Goal: Find specific page/section: Find specific page/section

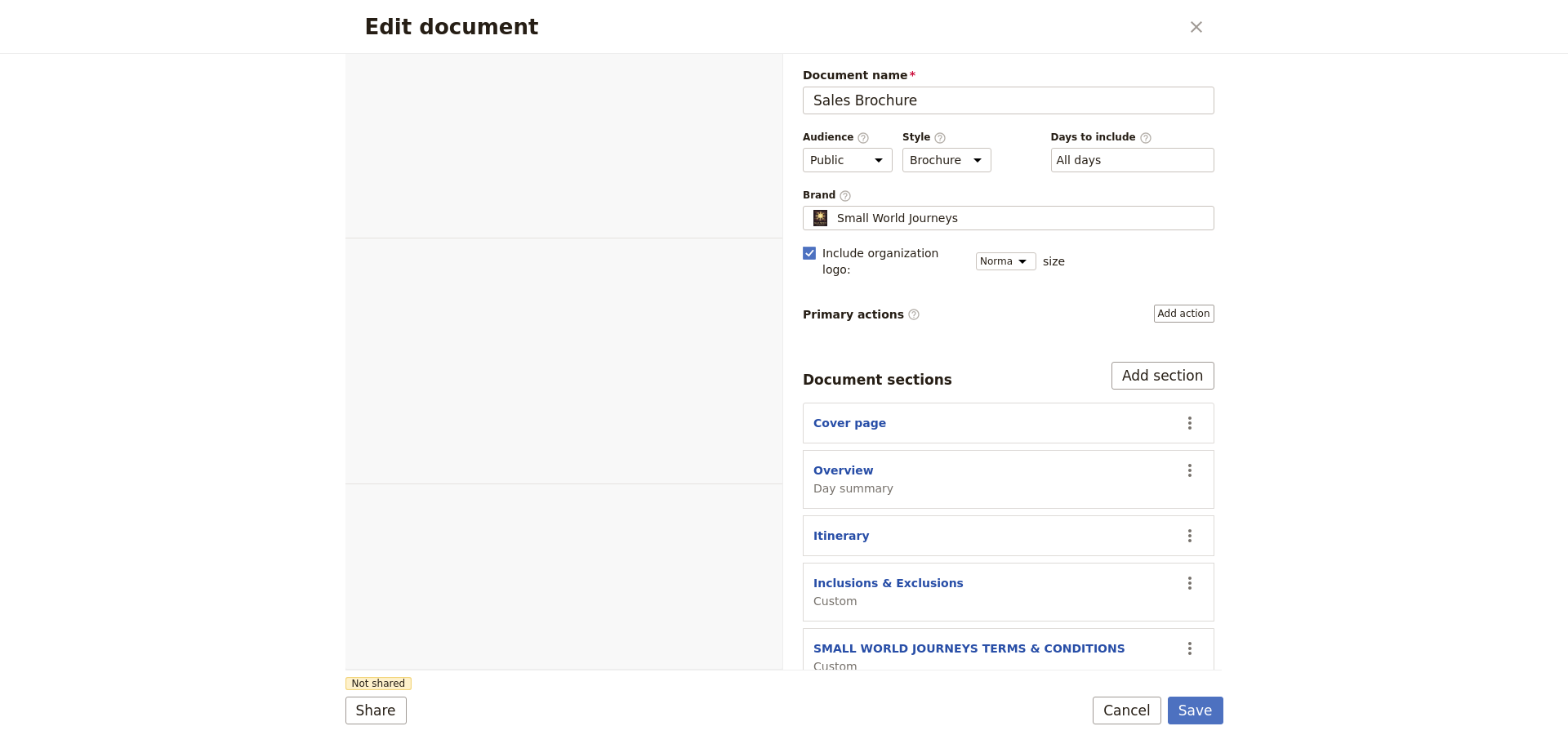
select select "DEFAULT"
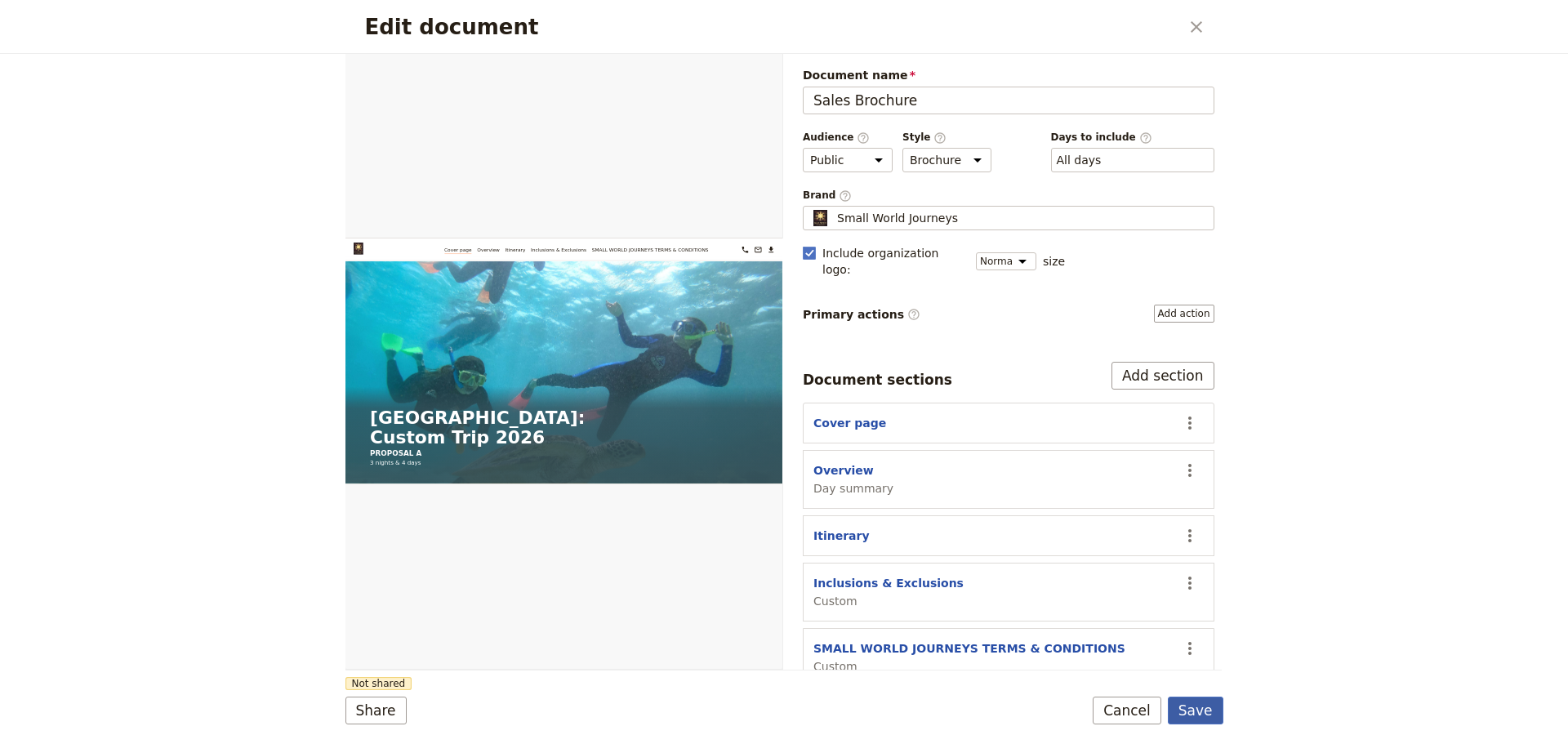
drag, startPoint x: 1201, startPoint y: 704, endPoint x: 1143, endPoint y: 705, distance: 58.0
click at [1200, 704] on button "Save" at bounding box center [1195, 710] width 56 height 28
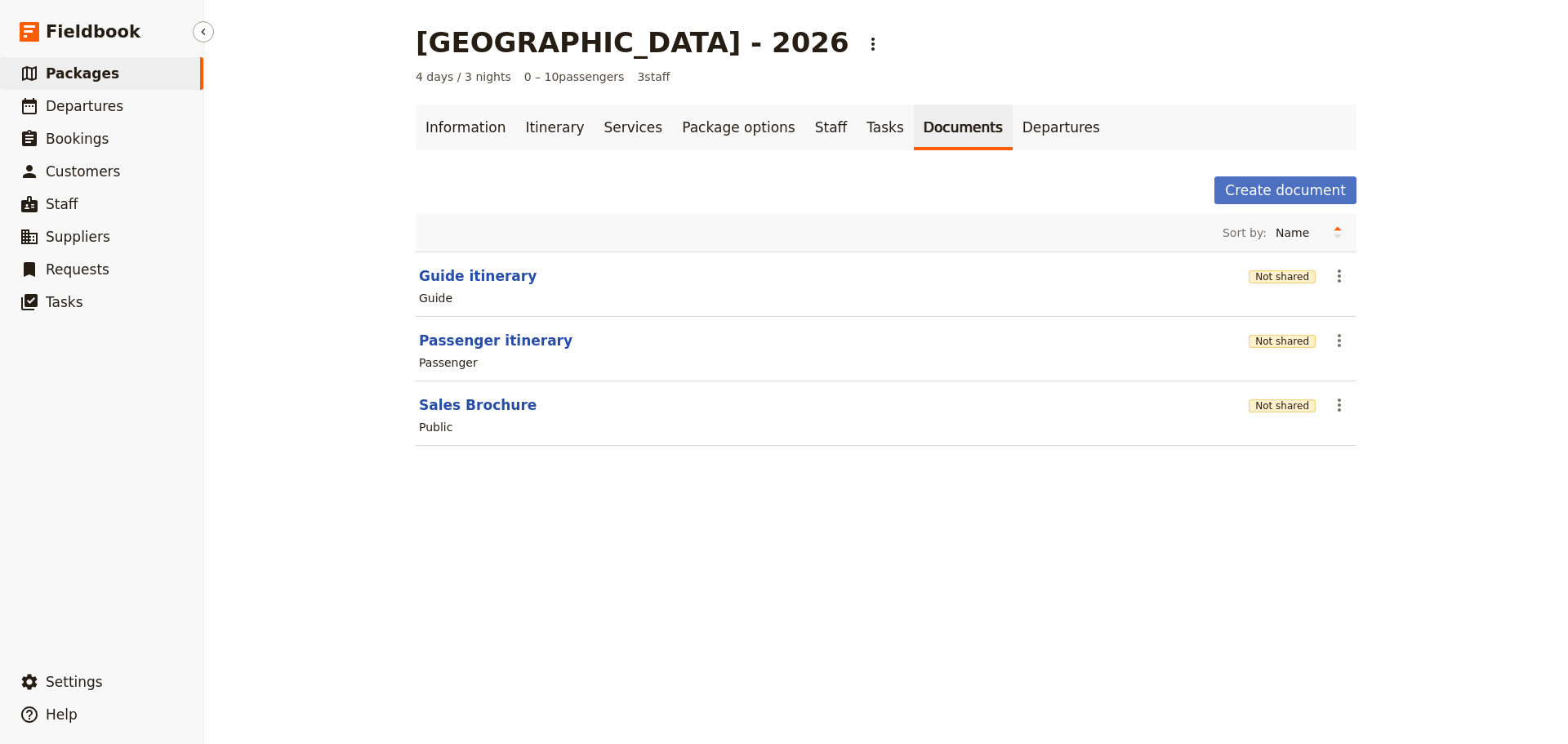
click at [97, 81] on span "Packages" at bounding box center [82, 73] width 74 height 16
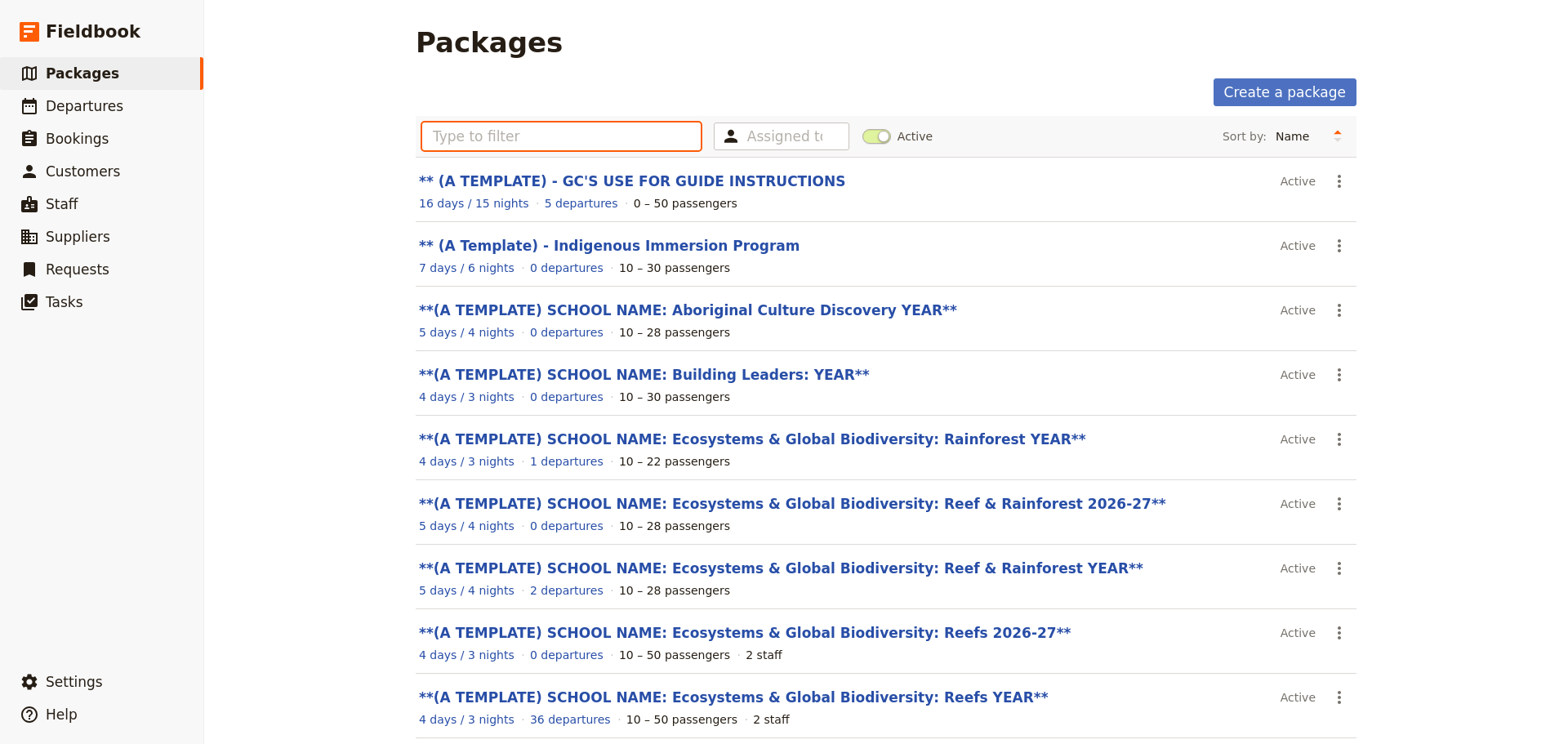
click at [616, 145] on input "text" at bounding box center [562, 136] width 279 height 28
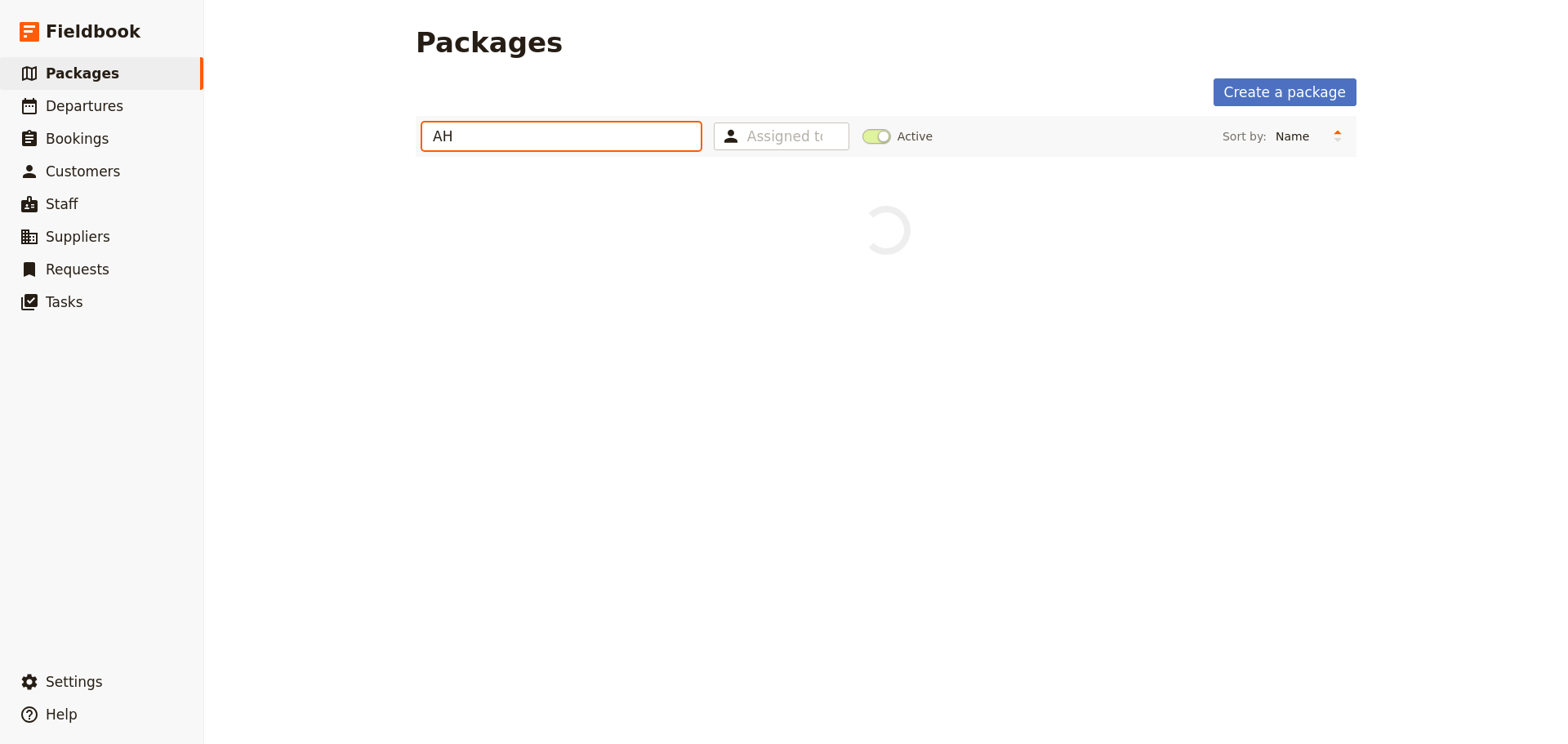
type input "A"
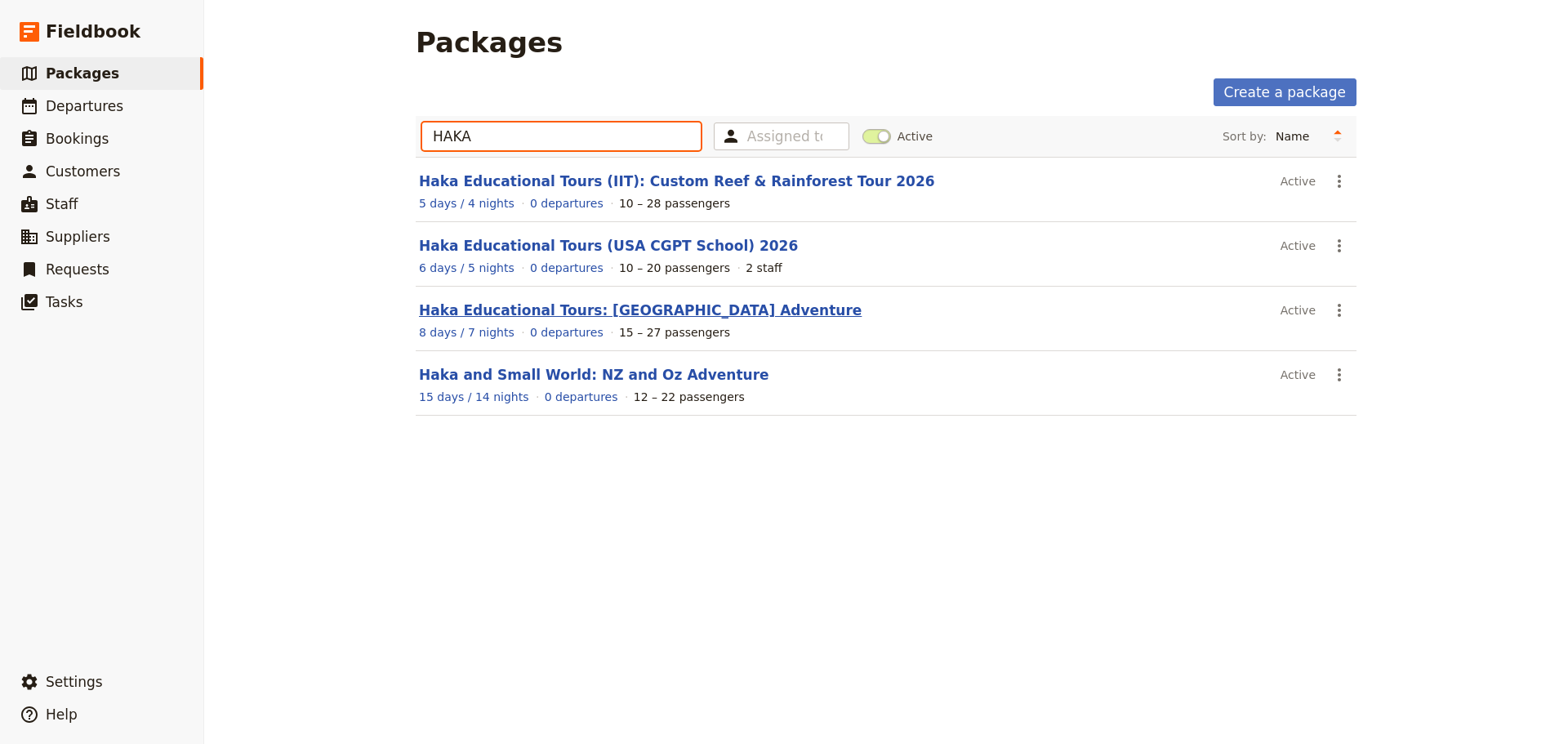
type input "HAKA"
click at [674, 314] on link "Haka Educational Tours: Australia Adventure" at bounding box center [640, 310] width 443 height 16
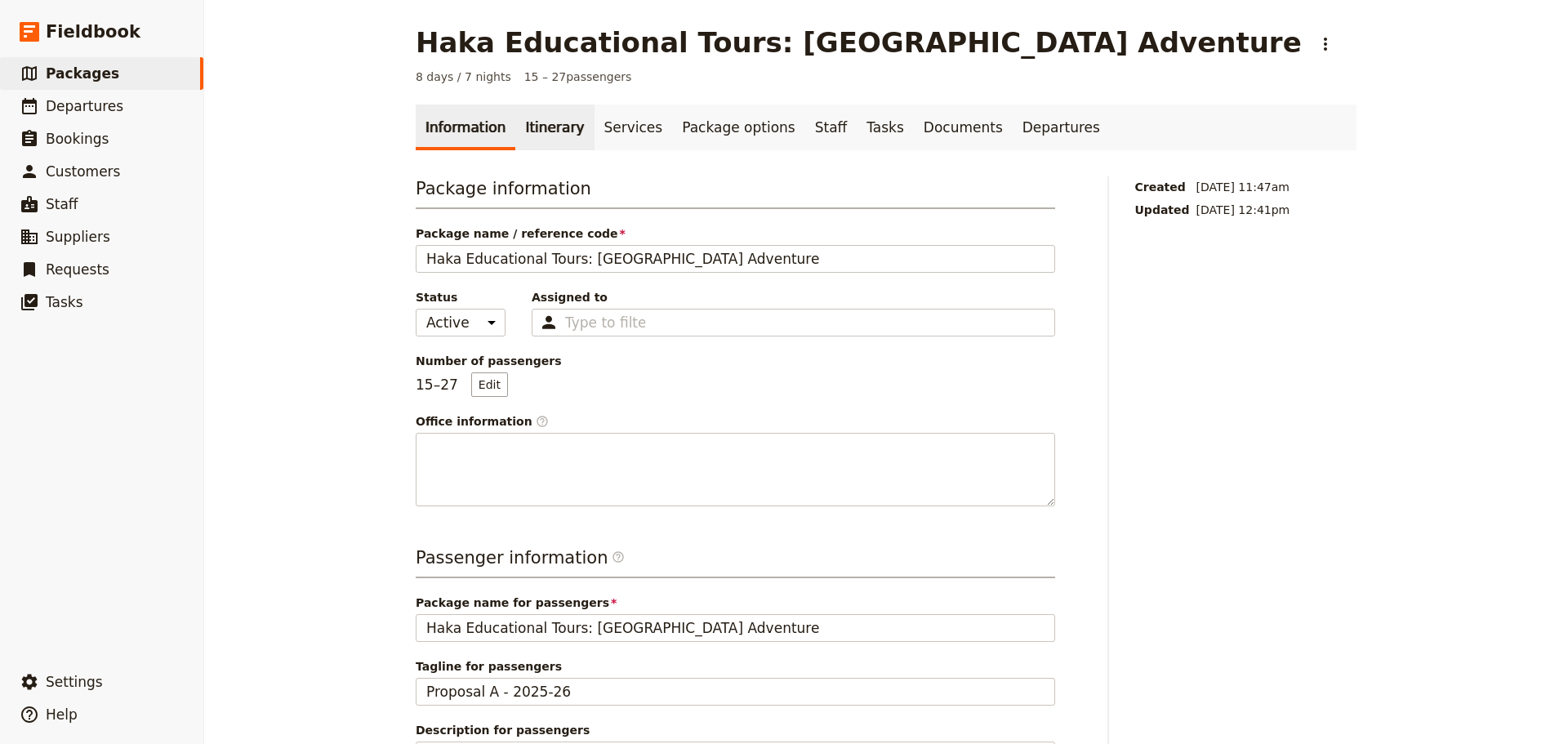
click at [524, 136] on link "Itinerary" at bounding box center [555, 128] width 79 height 46
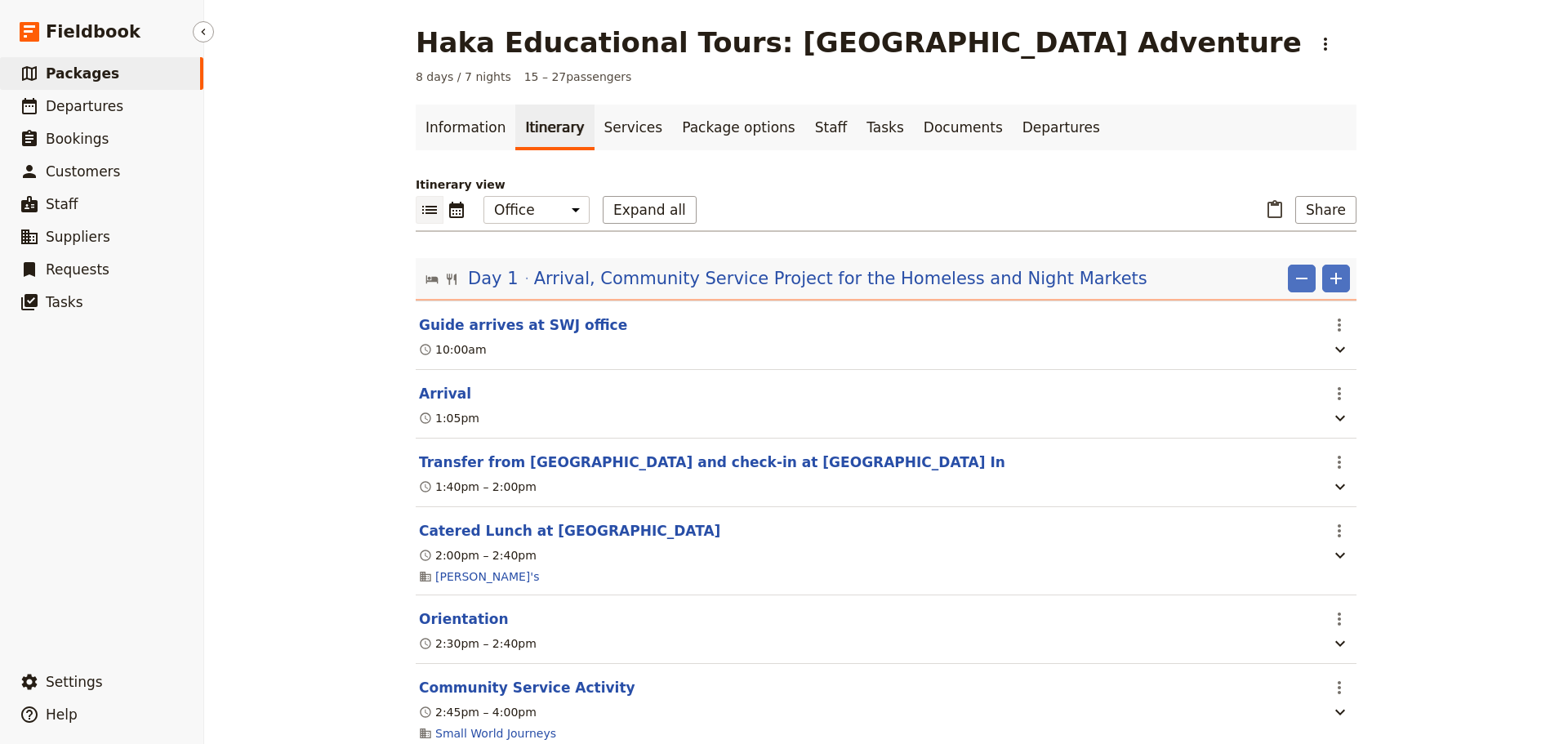
click at [121, 81] on link "​ Packages" at bounding box center [102, 74] width 203 height 33
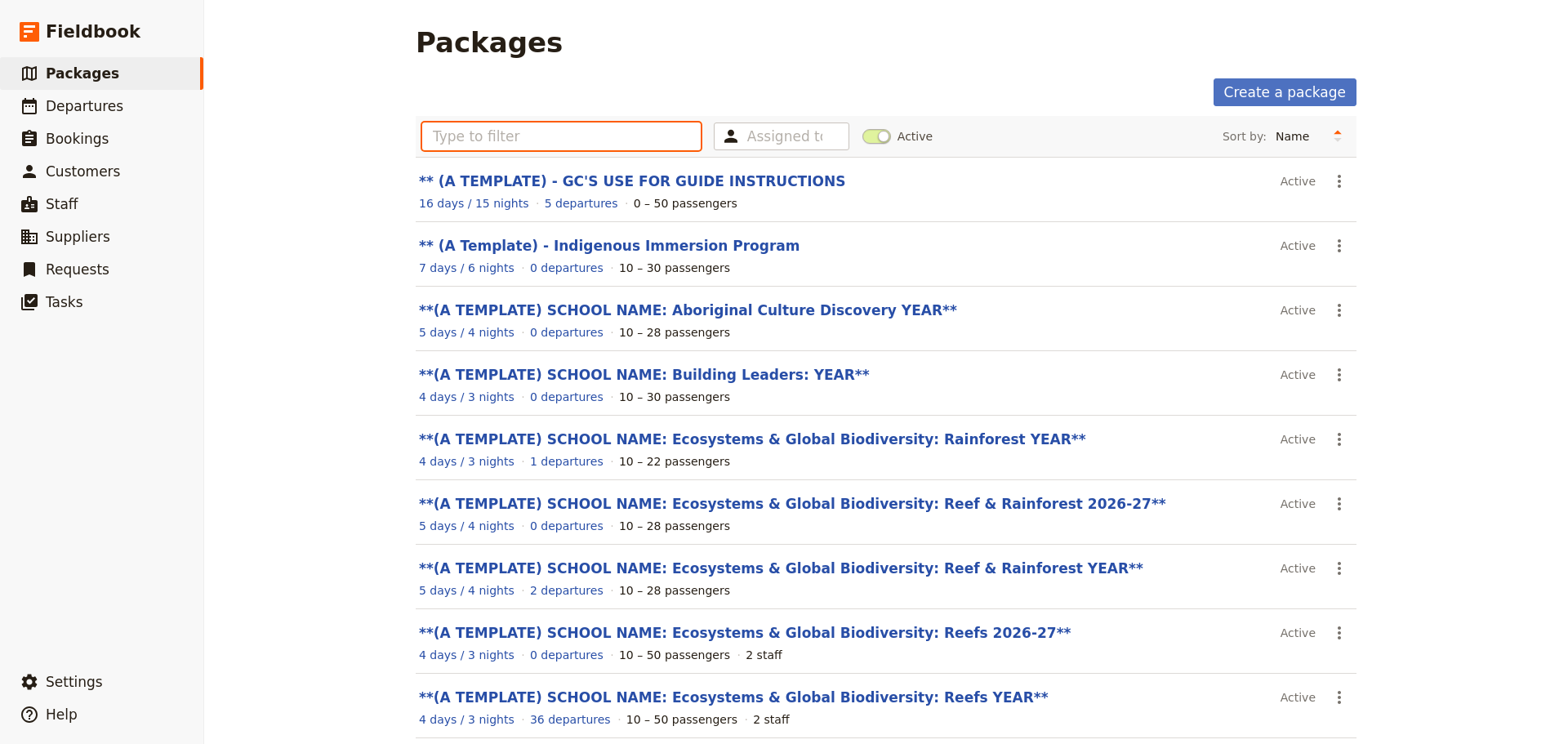
click at [459, 143] on input "text" at bounding box center [562, 136] width 279 height 28
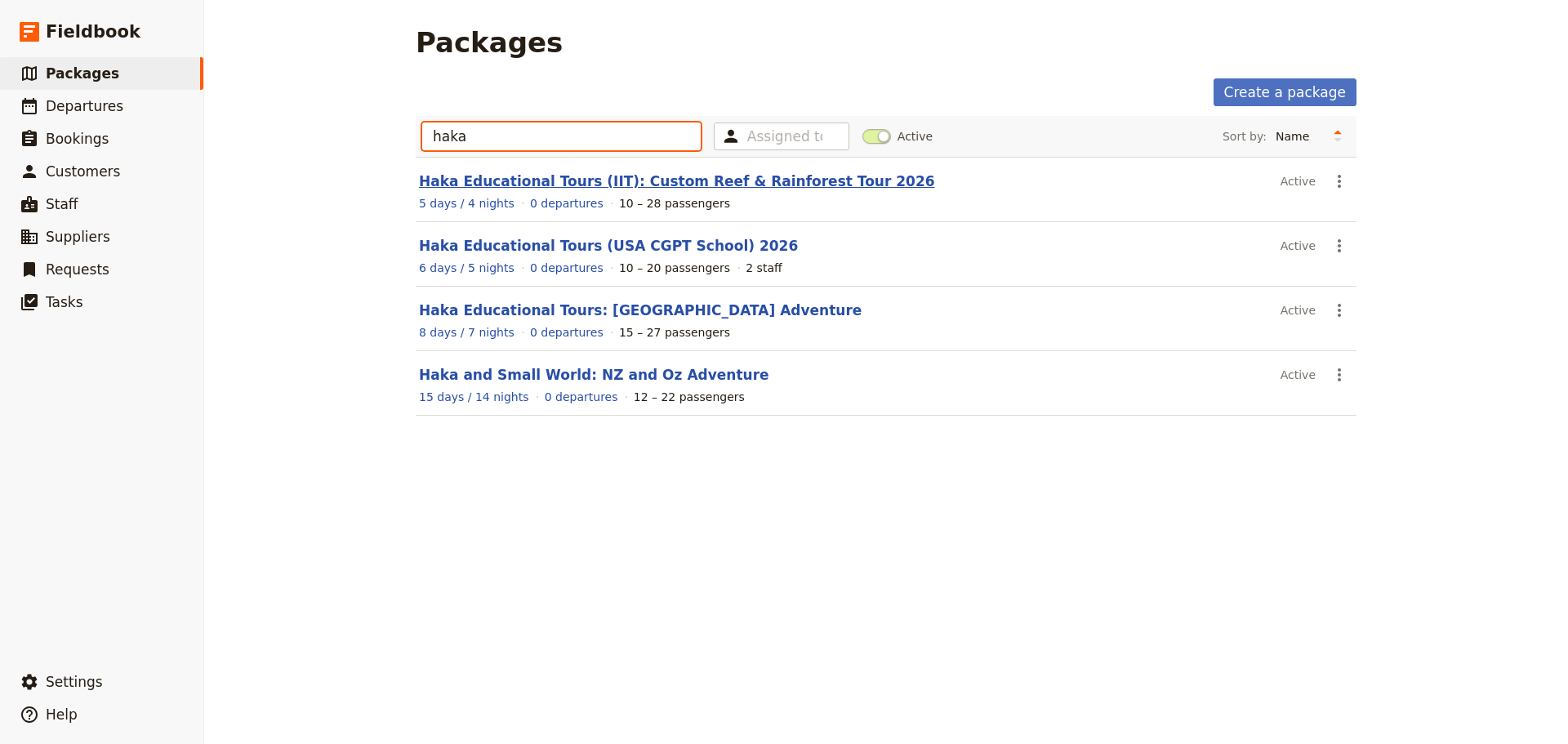
type input "haka"
click at [752, 181] on link "Haka Educational Tours (IIT): Custom Reef & Rainforest Tour 2026" at bounding box center [677, 181] width 517 height 16
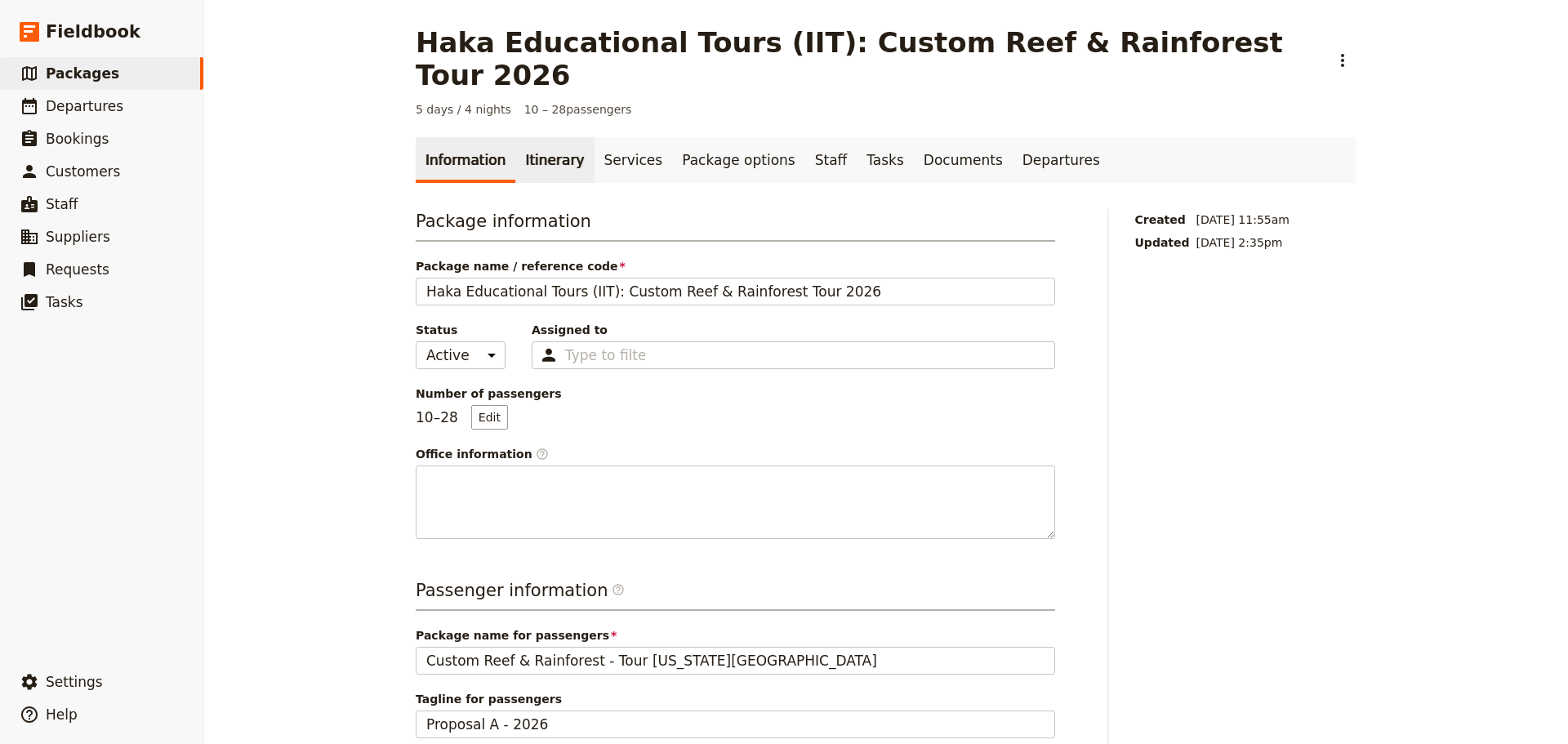
click at [544, 138] on link "Itinerary" at bounding box center [555, 160] width 79 height 46
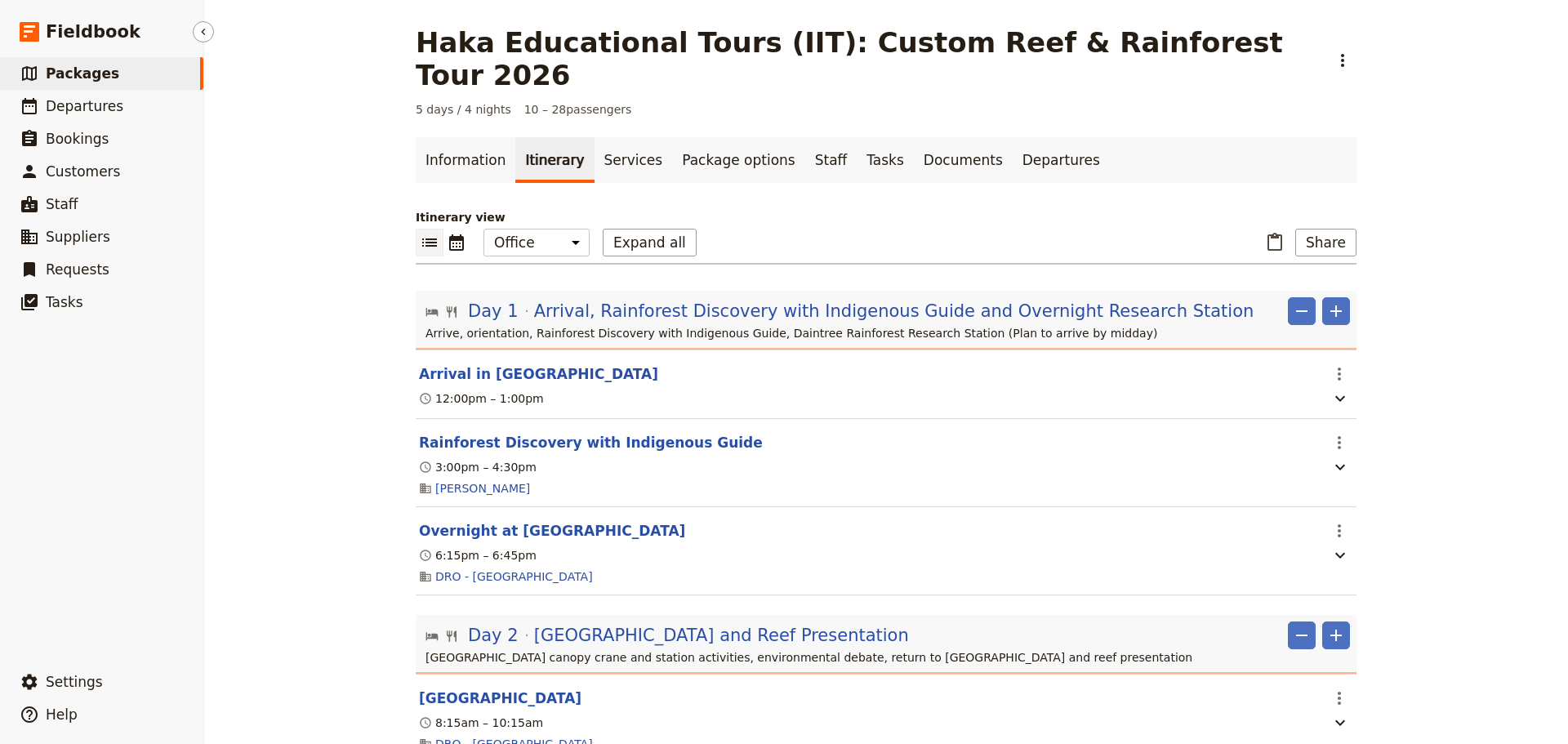
click at [77, 72] on span "Packages" at bounding box center [82, 73] width 74 height 16
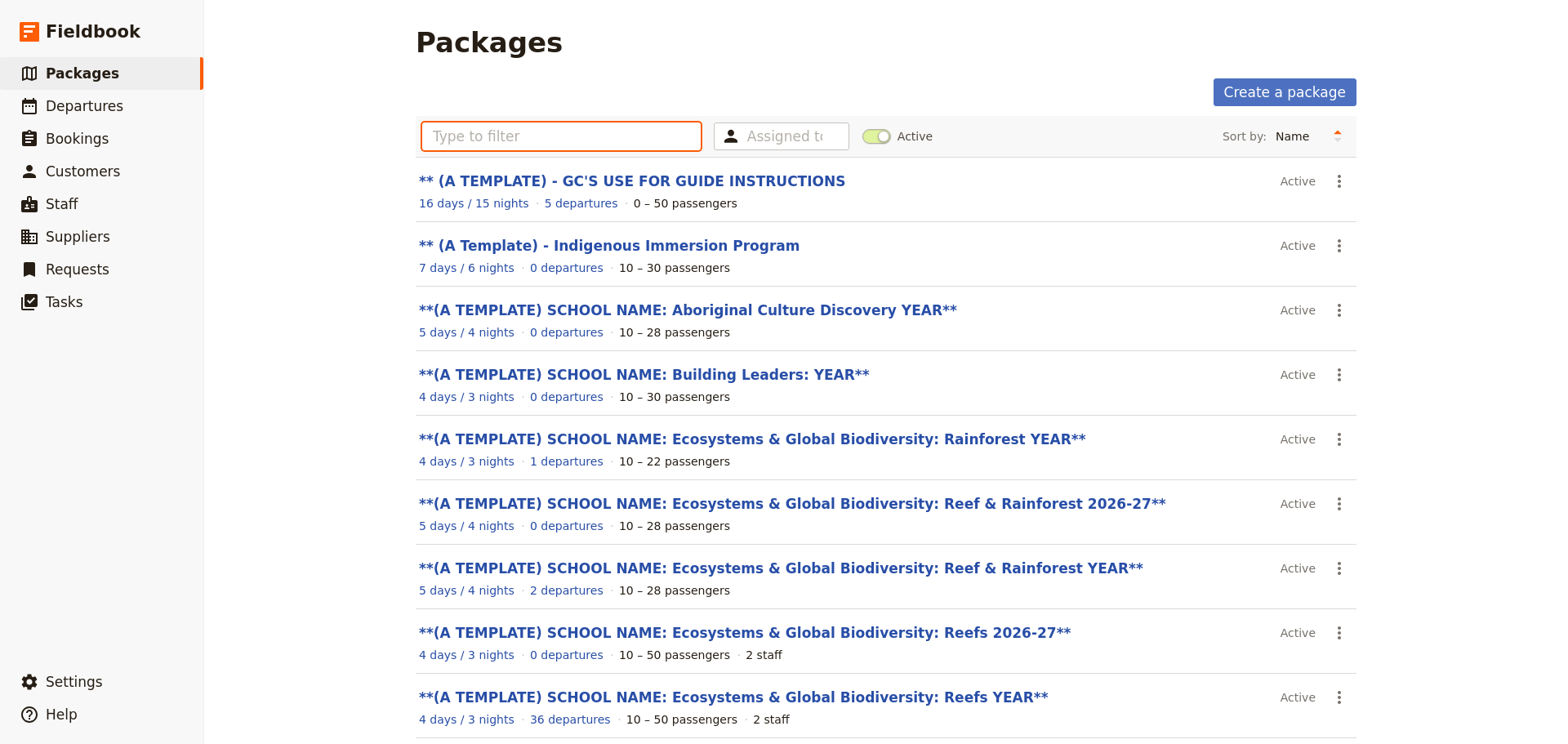
click at [523, 139] on input "text" at bounding box center [562, 136] width 279 height 28
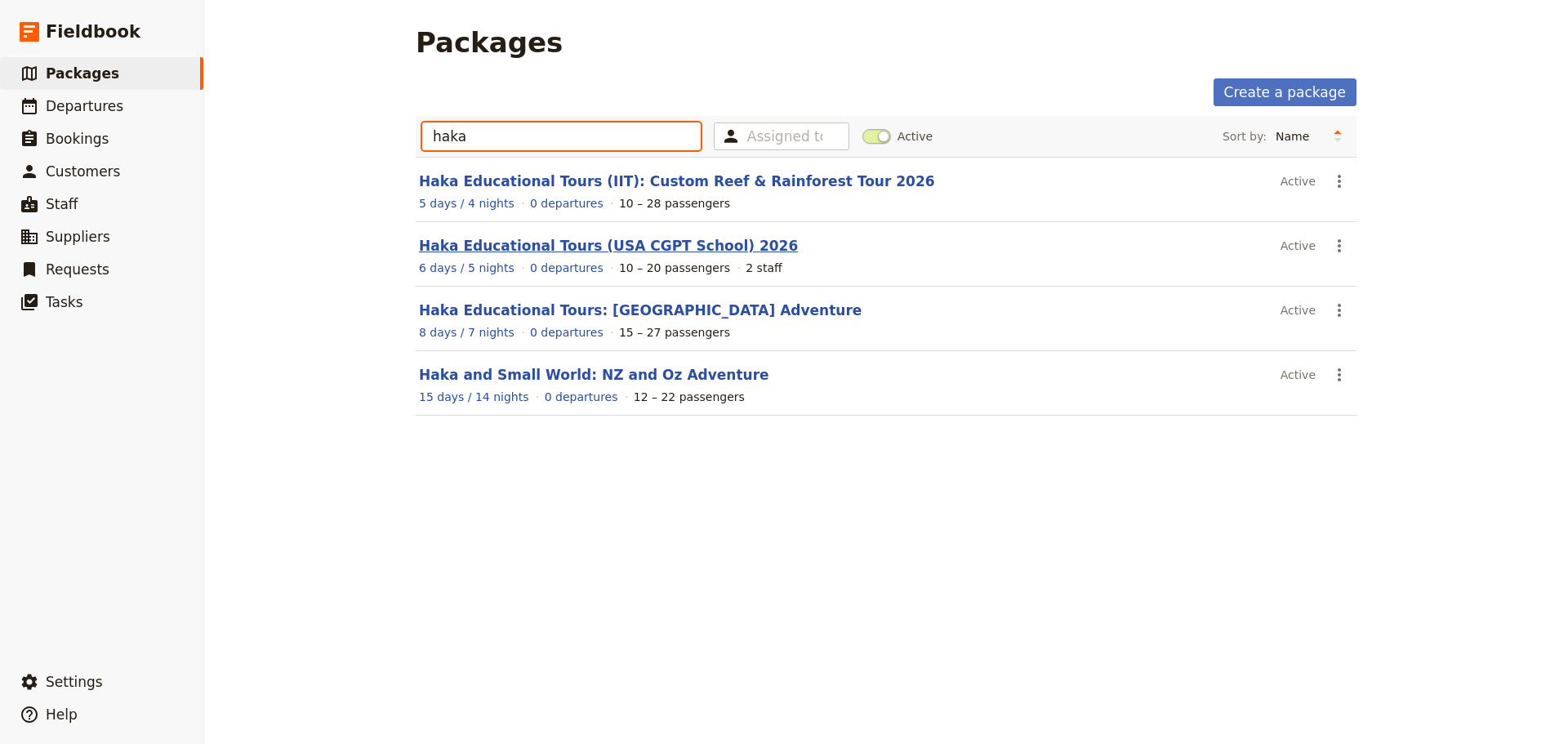
type input "haka"
click at [591, 251] on link "Haka Educational Tours (USA CGPT School) 2026" at bounding box center [608, 245] width 379 height 16
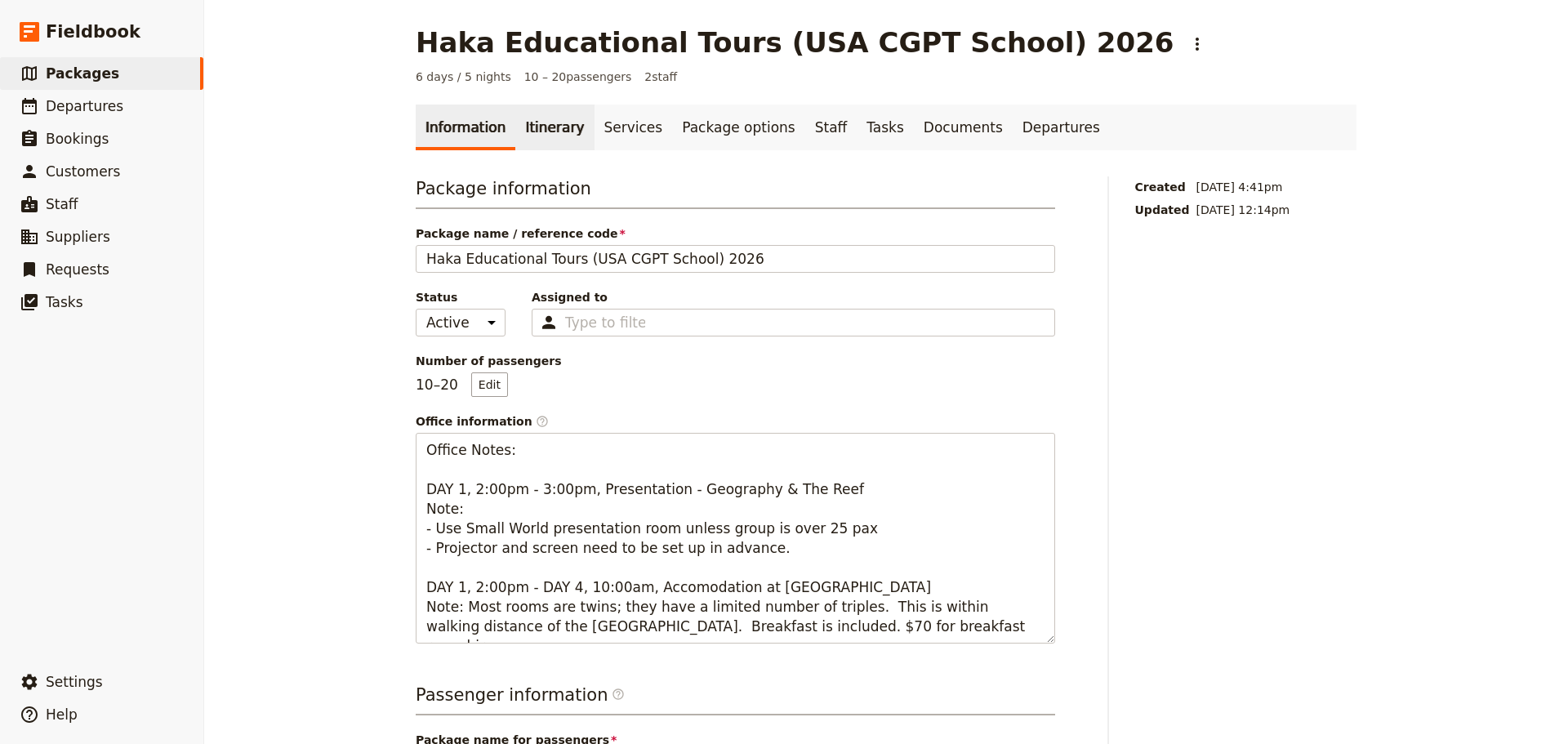
click at [542, 128] on link "Itinerary" at bounding box center [555, 128] width 79 height 46
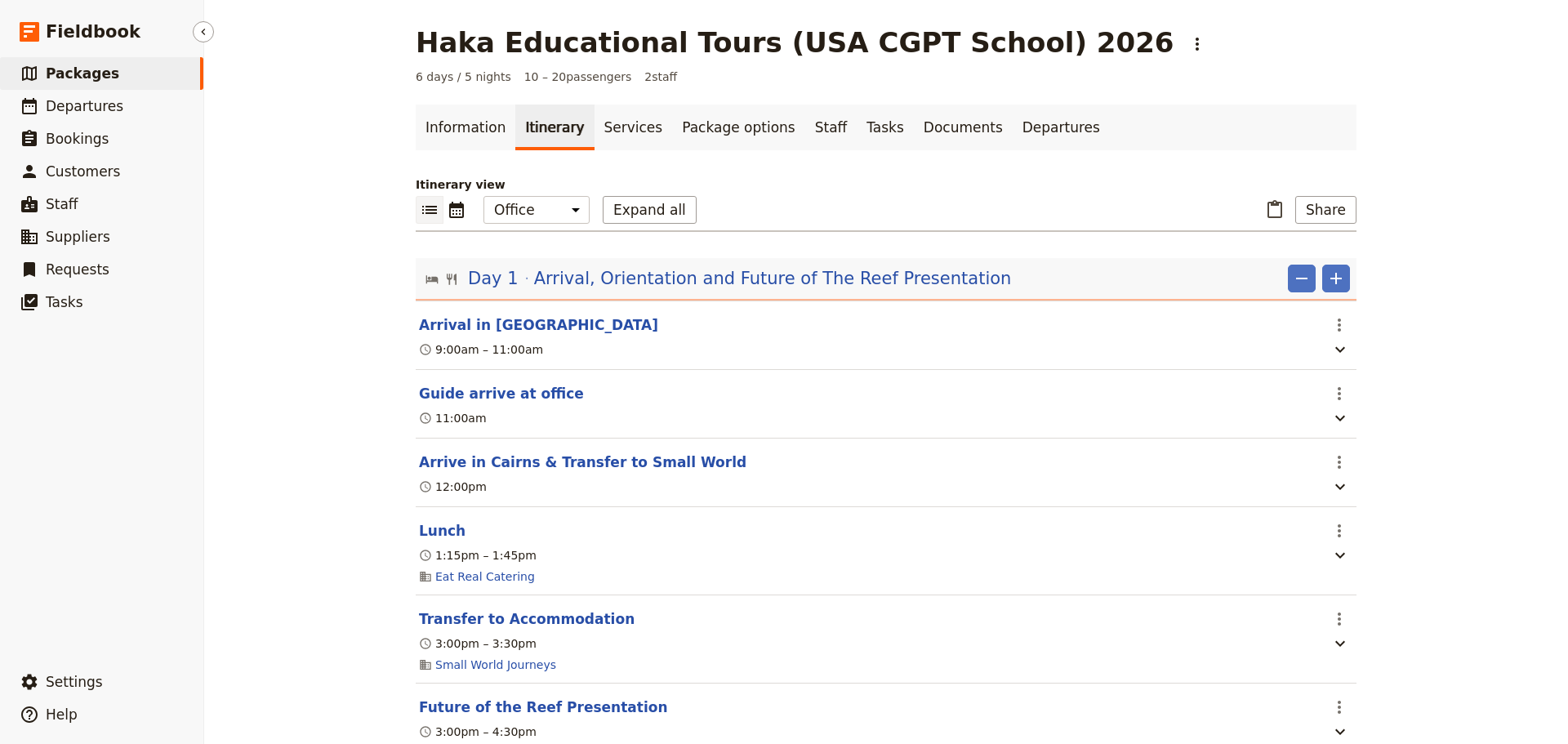
click at [121, 78] on link "​ Packages" at bounding box center [102, 74] width 203 height 33
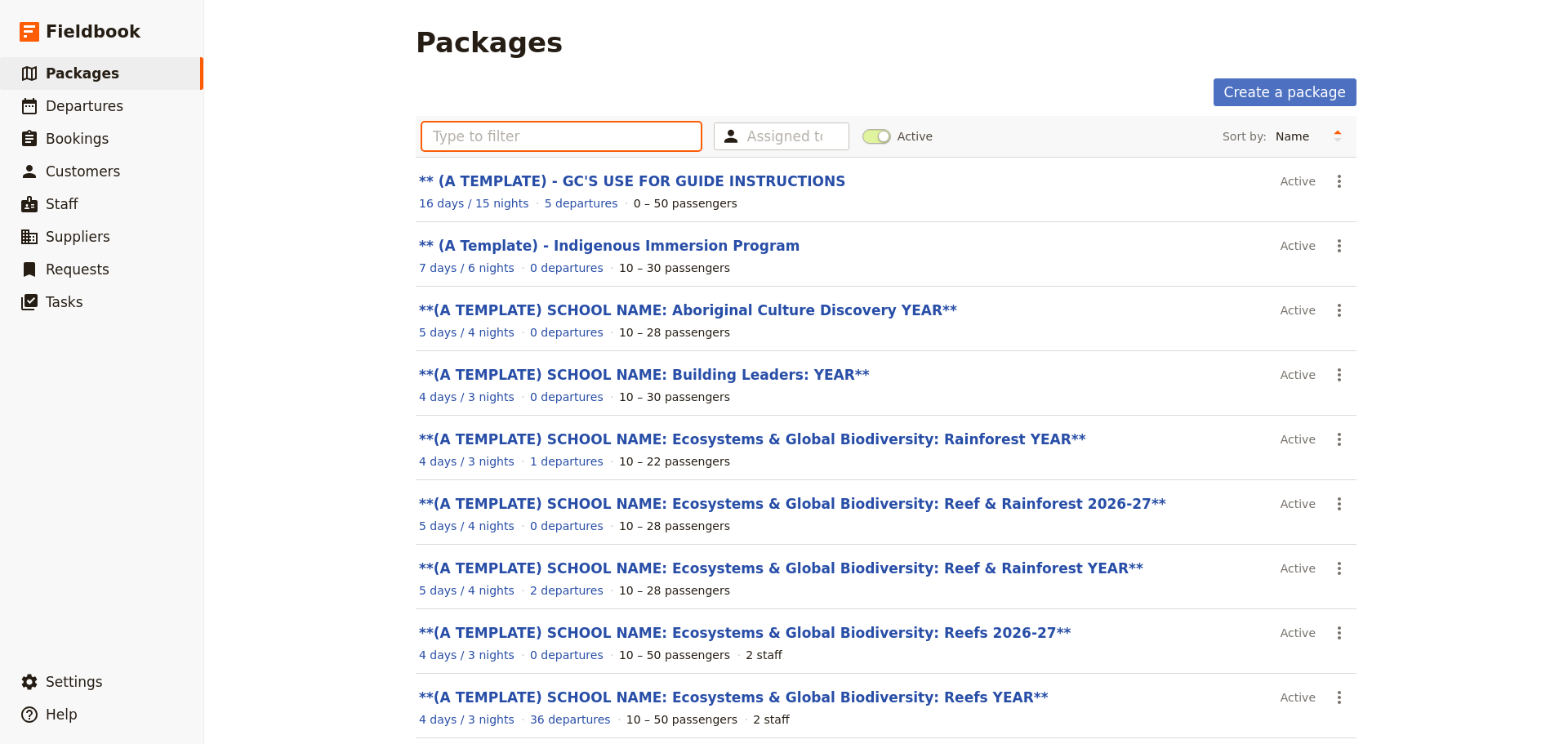
click at [466, 140] on input "text" at bounding box center [562, 136] width 279 height 28
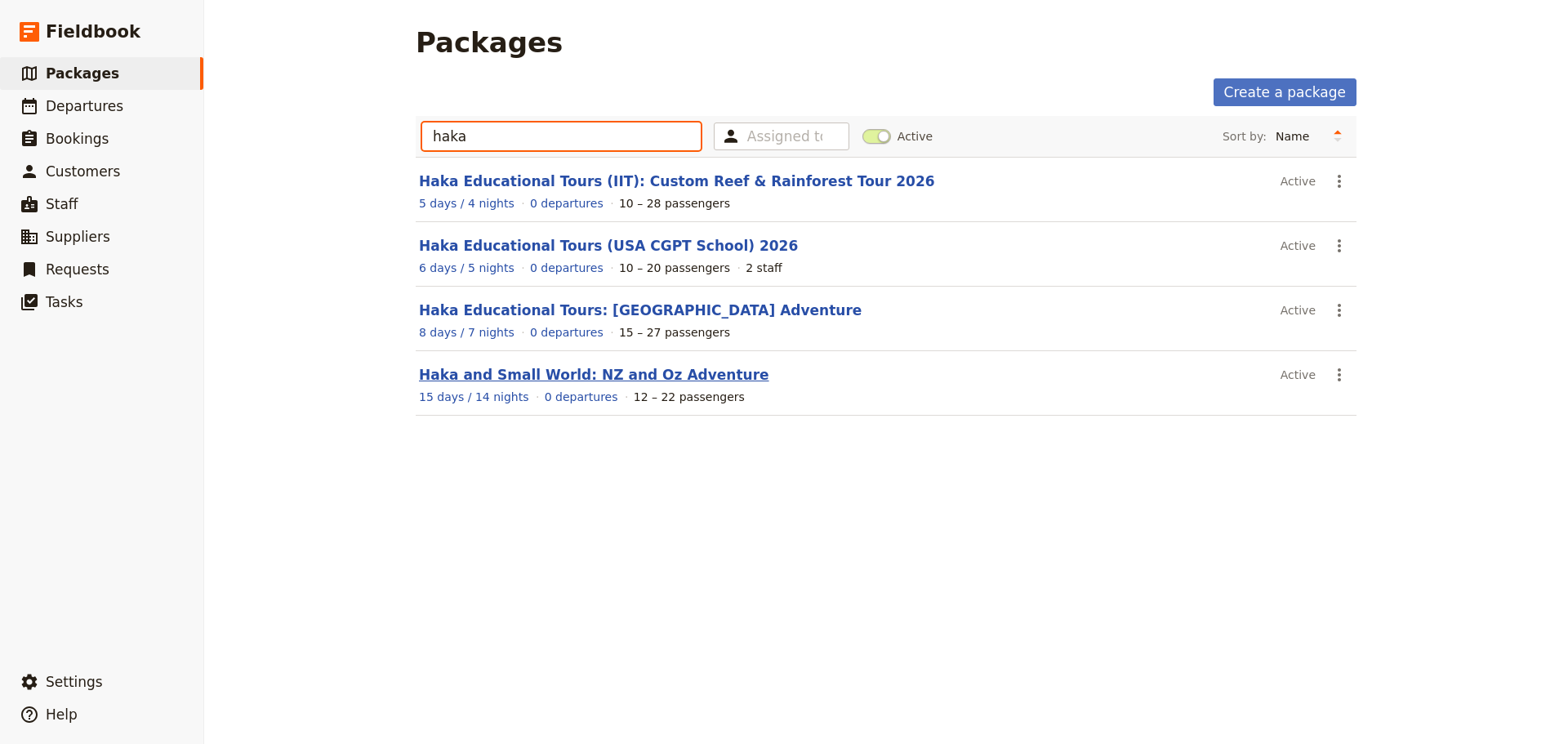
type input "haka"
click at [651, 369] on link "Haka and Small World: NZ and Oz Adventure" at bounding box center [594, 375] width 351 height 16
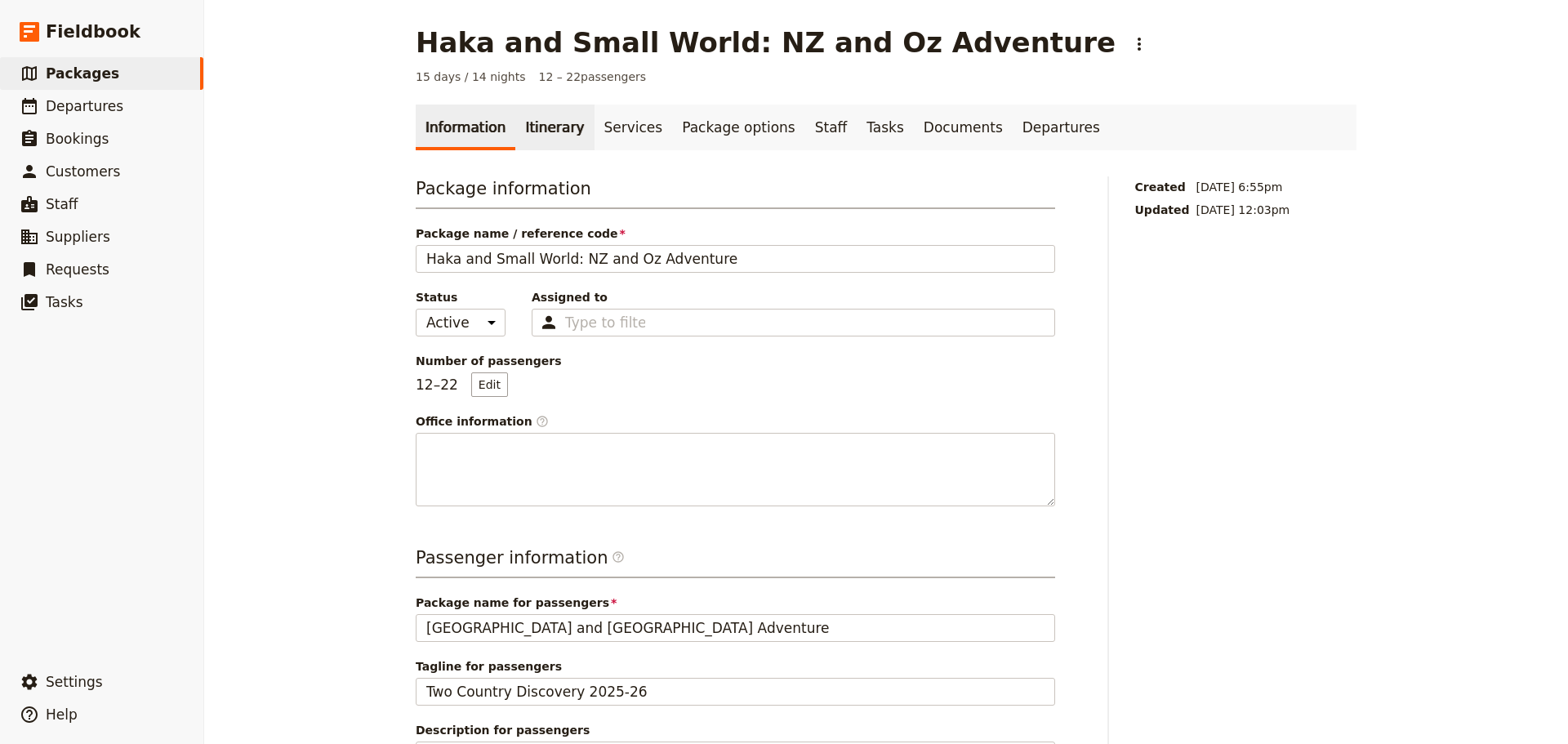
click at [520, 127] on link "Itinerary" at bounding box center [555, 128] width 79 height 46
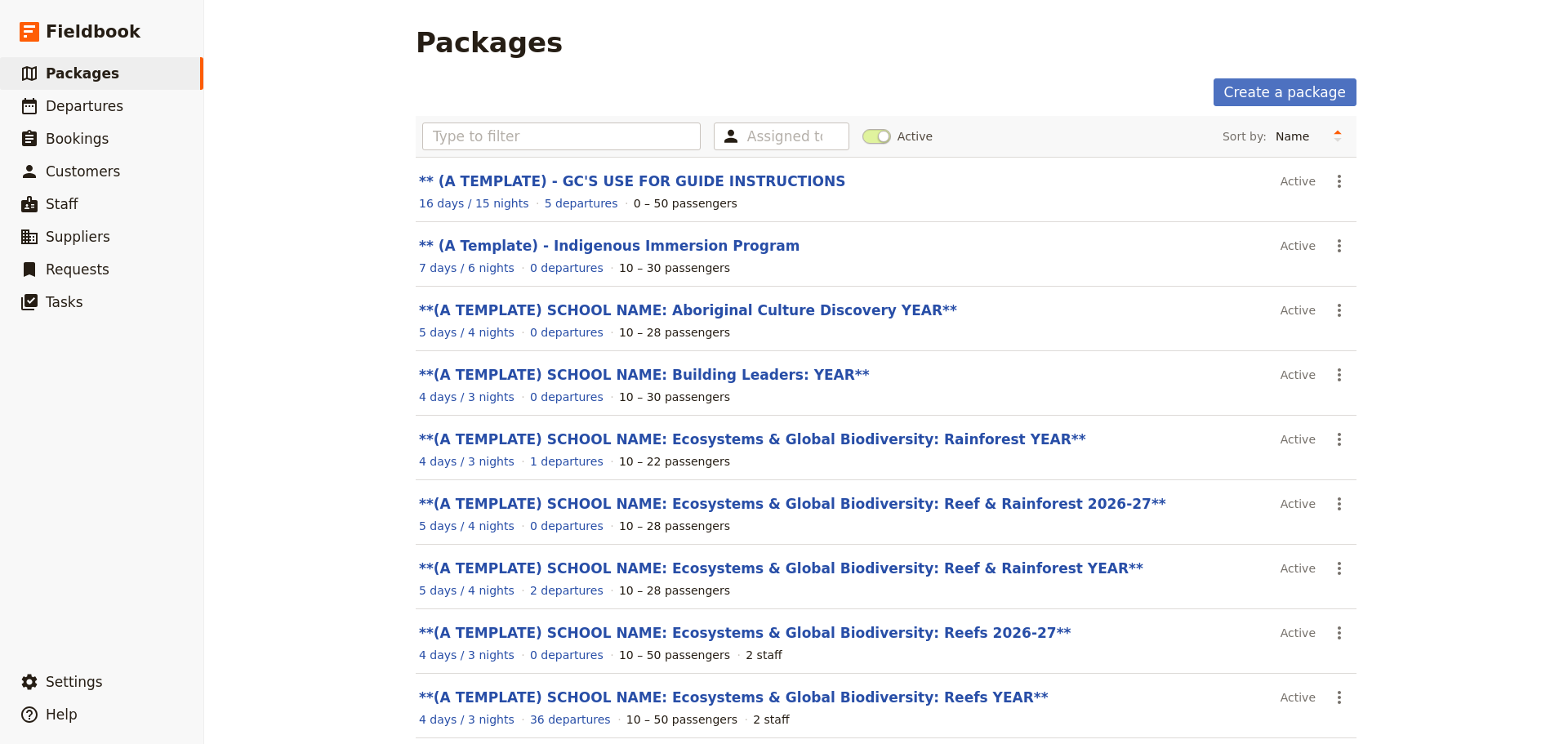
scroll to position [139, 0]
click at [113, 244] on link "​ Suppliers" at bounding box center [102, 237] width 203 height 33
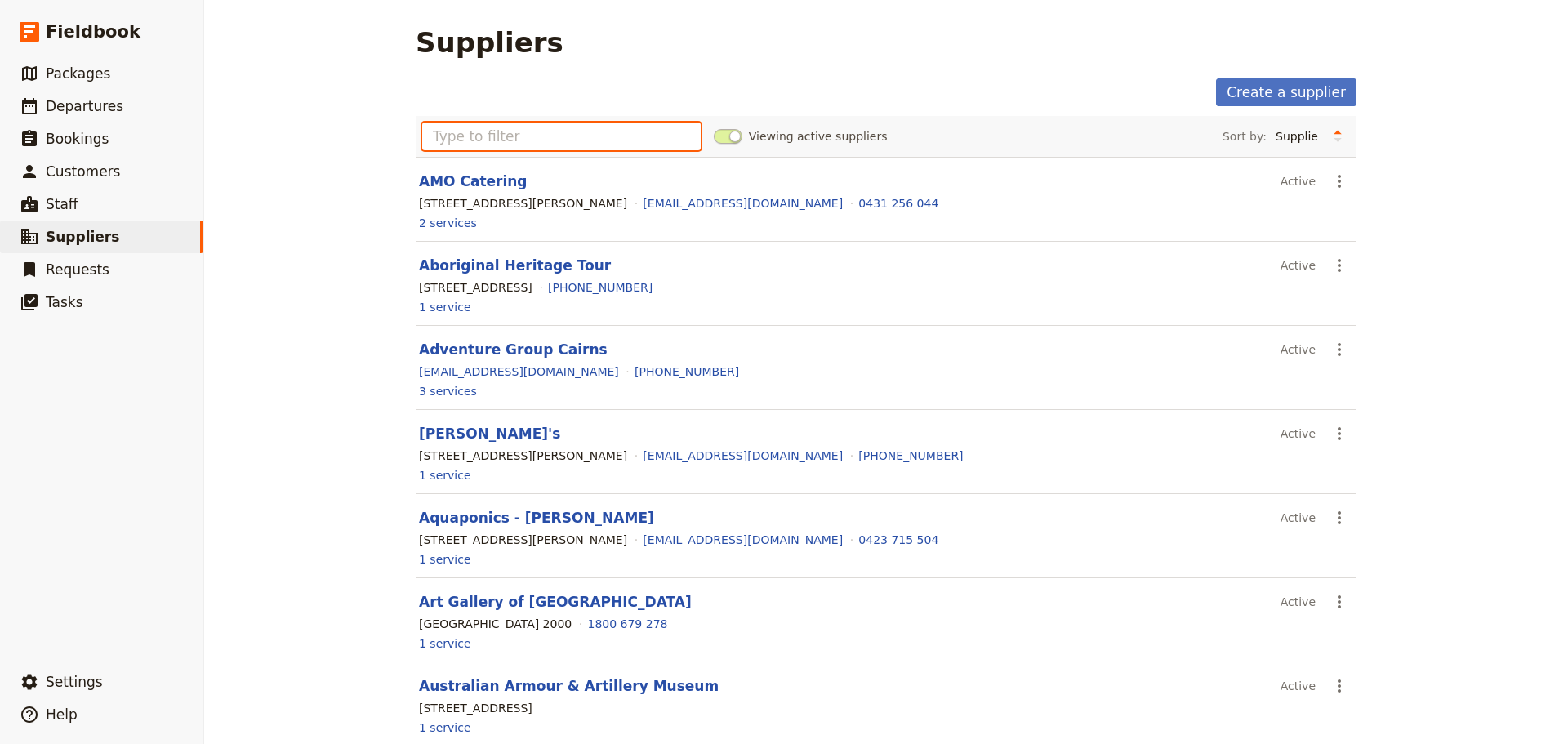
click at [557, 140] on input "text" at bounding box center [562, 136] width 279 height 28
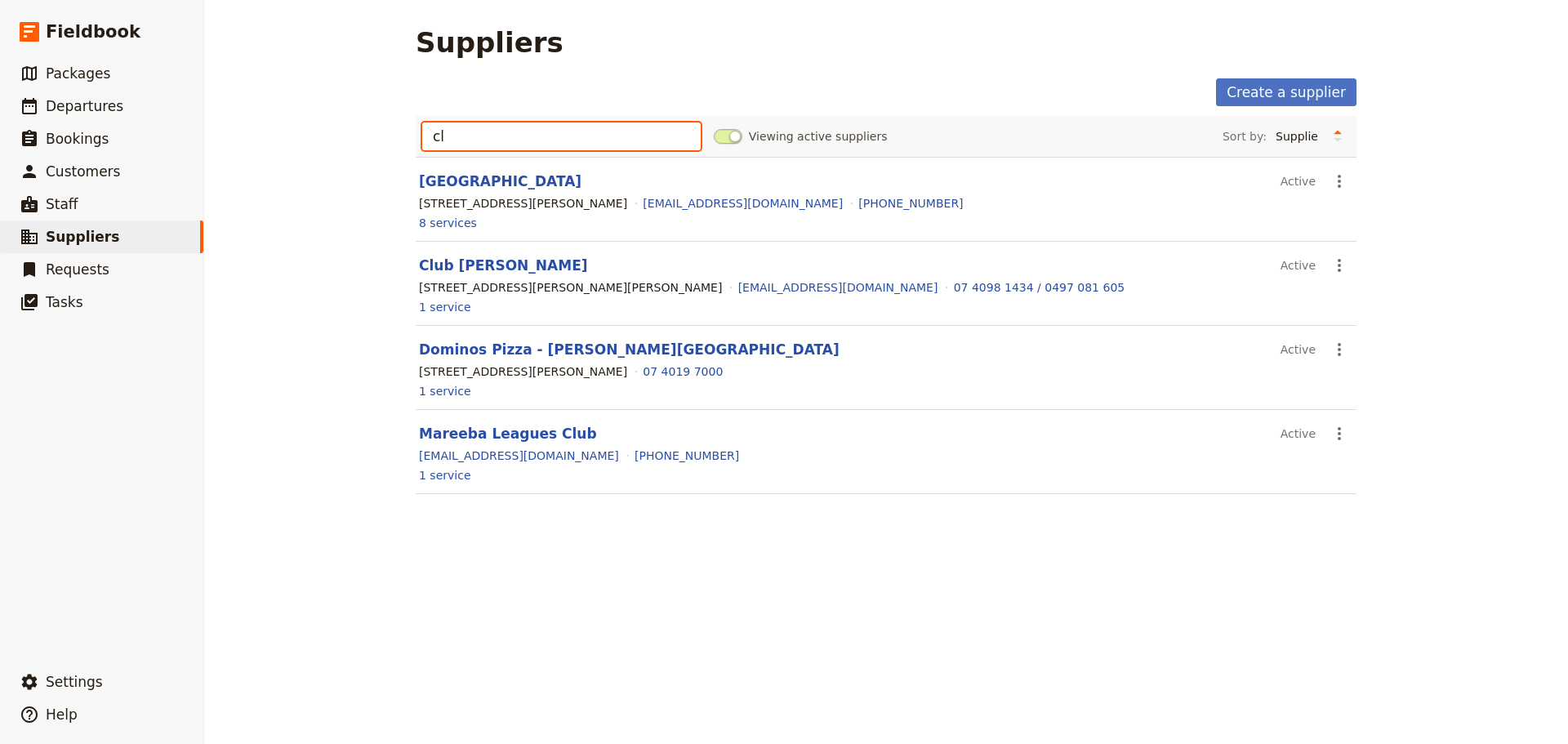
type input "c"
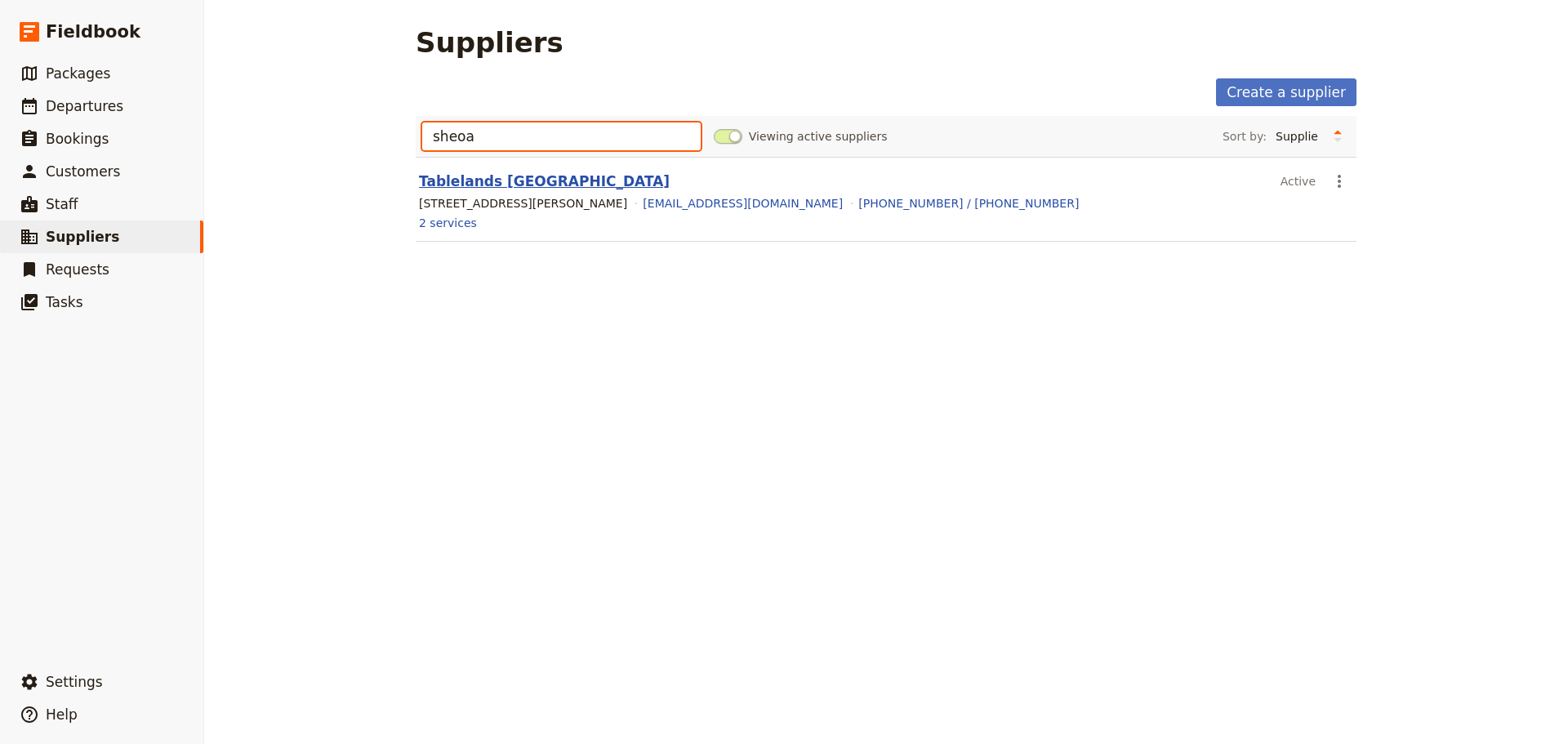
type input "sheoa"
click at [539, 179] on link "Tablelands [GEOGRAPHIC_DATA]" at bounding box center [544, 181] width 251 height 16
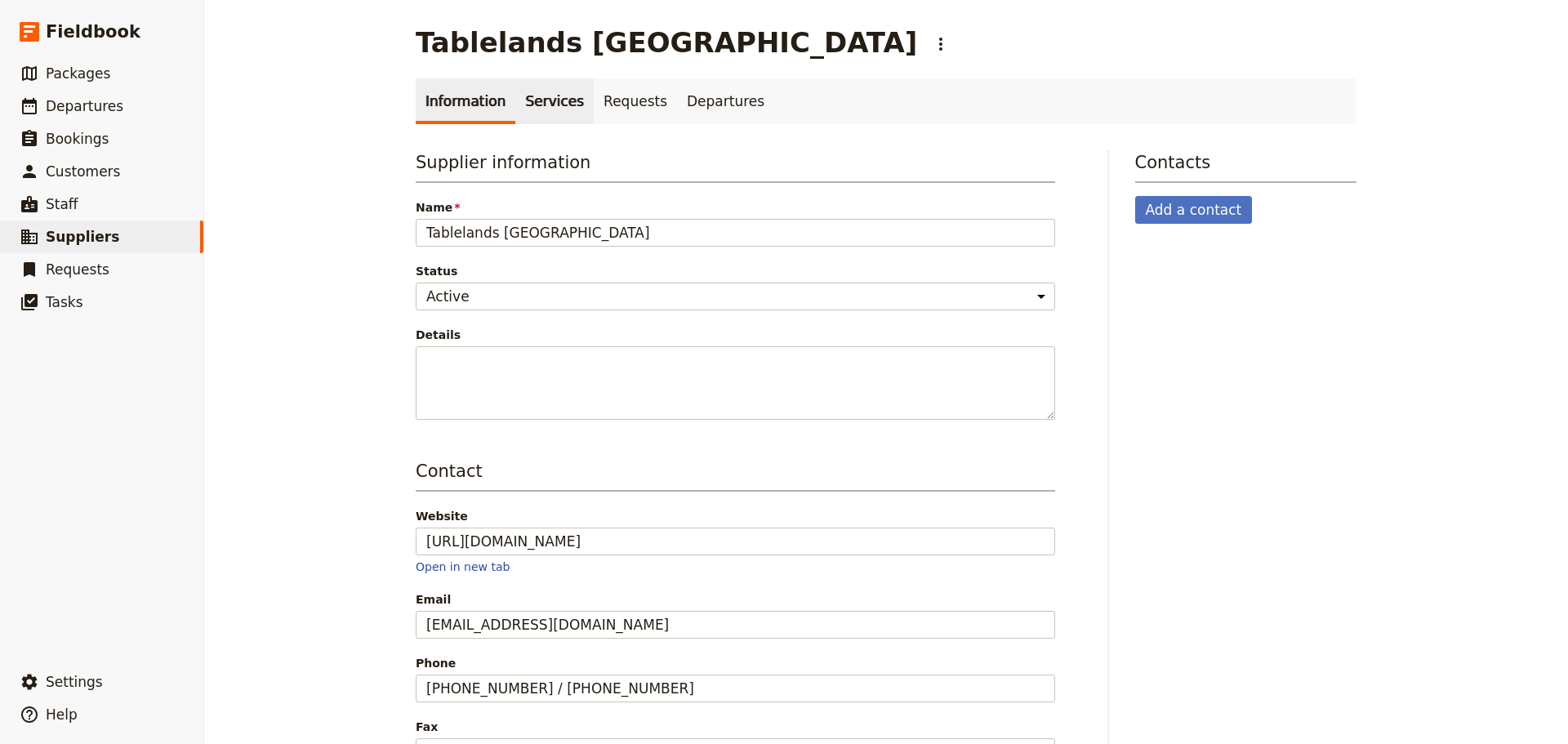
click at [537, 98] on link "Services" at bounding box center [555, 102] width 79 height 46
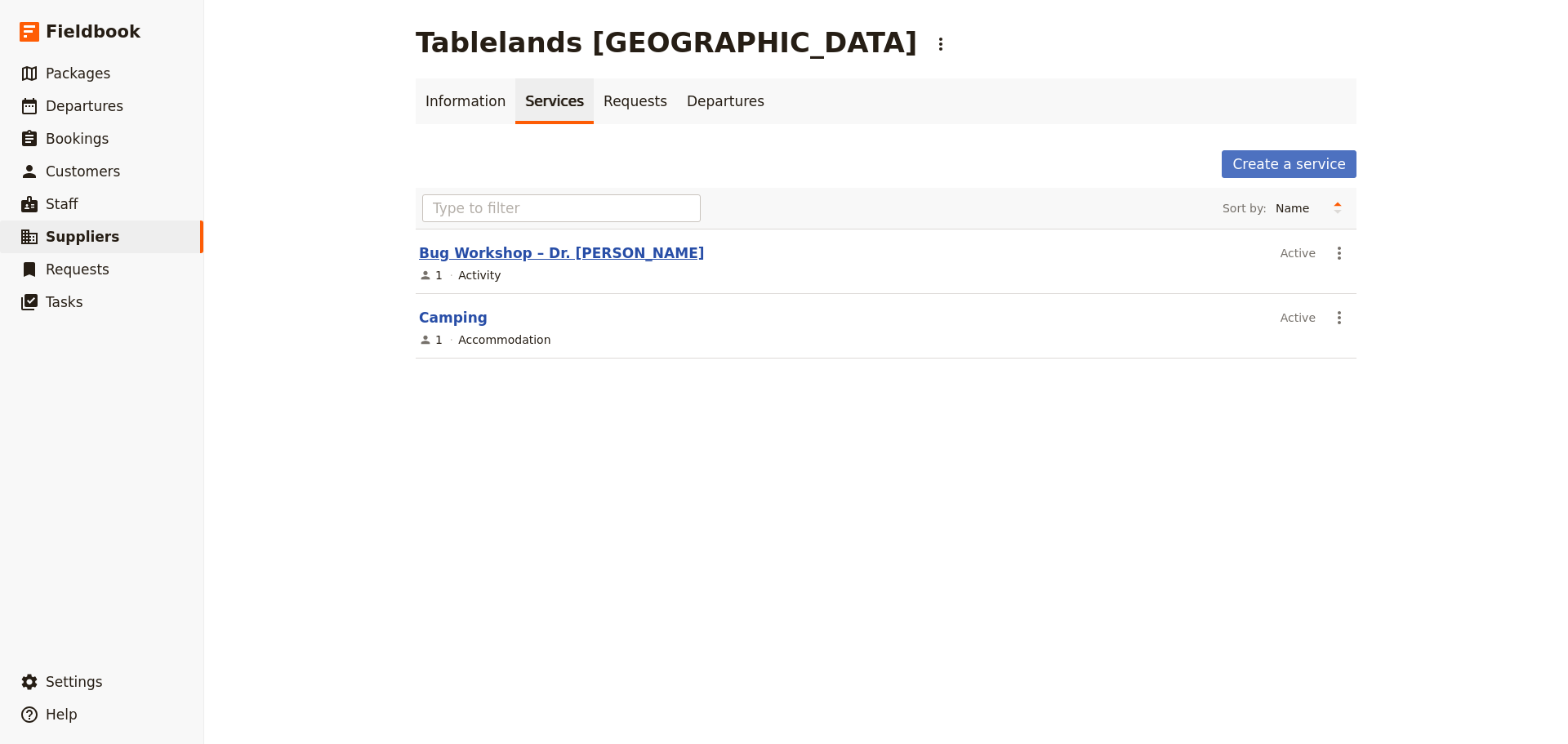
click at [561, 252] on link "Bug Workshop – Dr. [PERSON_NAME]" at bounding box center [562, 253] width 286 height 16
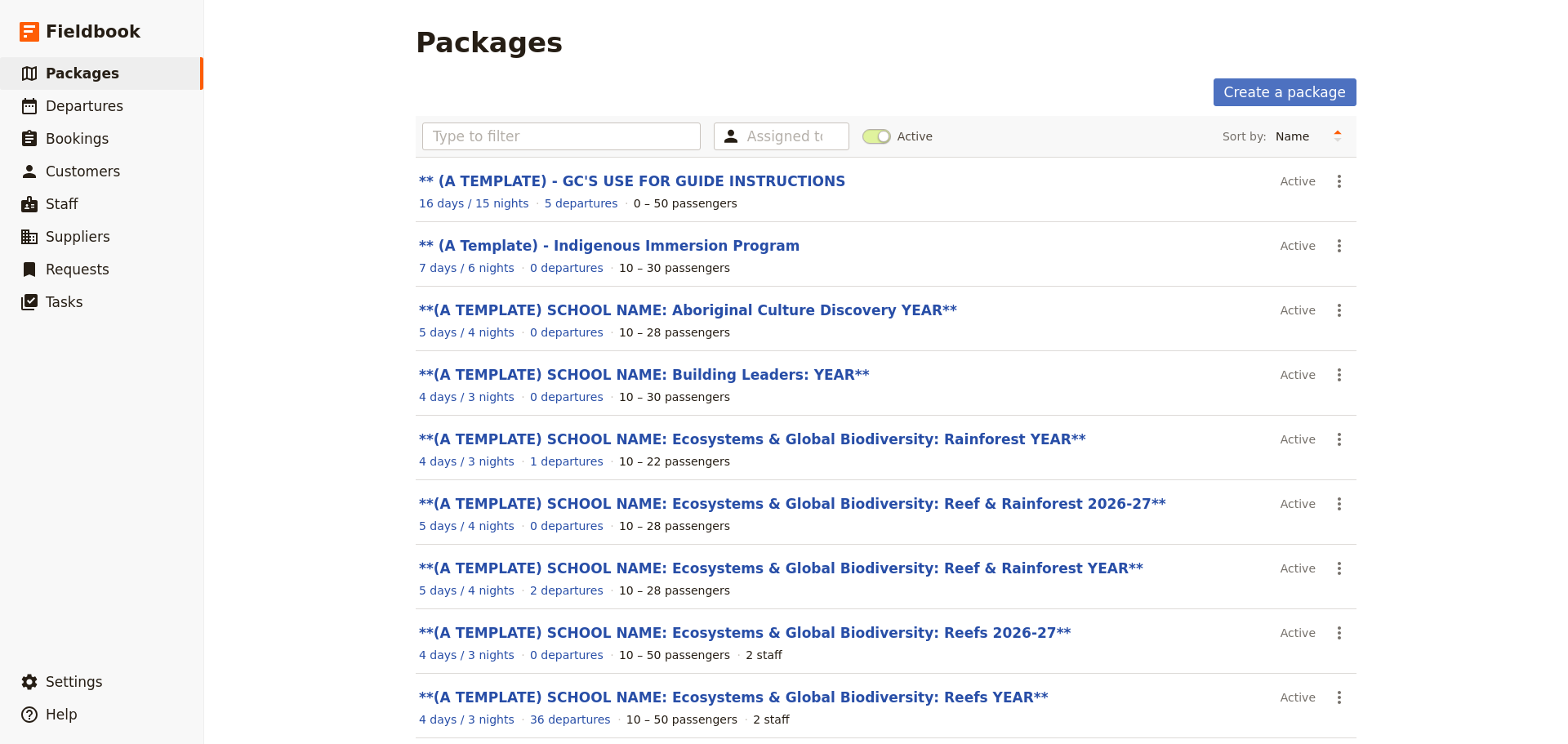
click at [112, 69] on link "​ Packages" at bounding box center [102, 74] width 203 height 33
click at [596, 139] on input "text" at bounding box center [562, 136] width 279 height 28
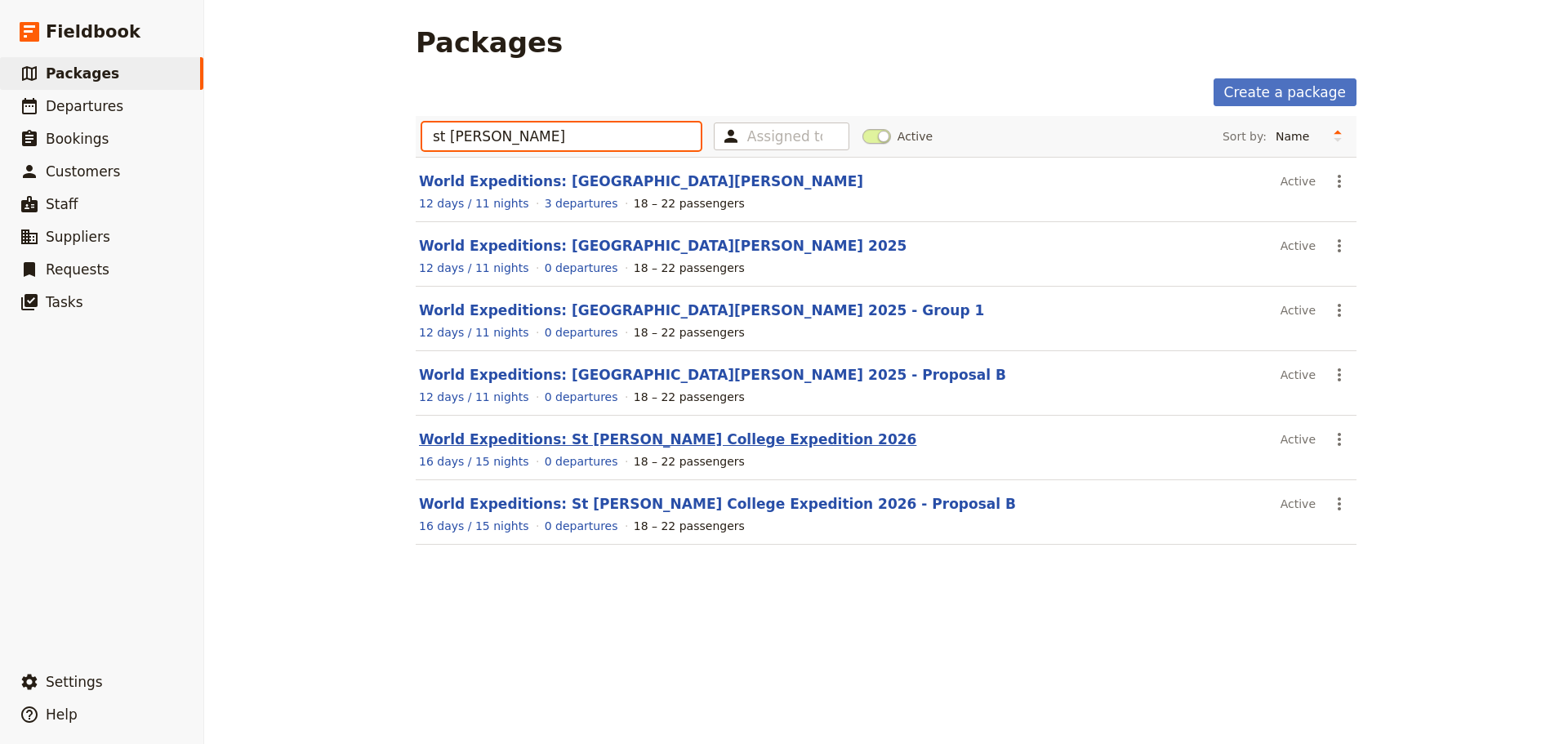
type input "st leo"
click at [739, 434] on link "World Expeditions: St Leonard's College Expedition 2026" at bounding box center [667, 439] width 497 height 16
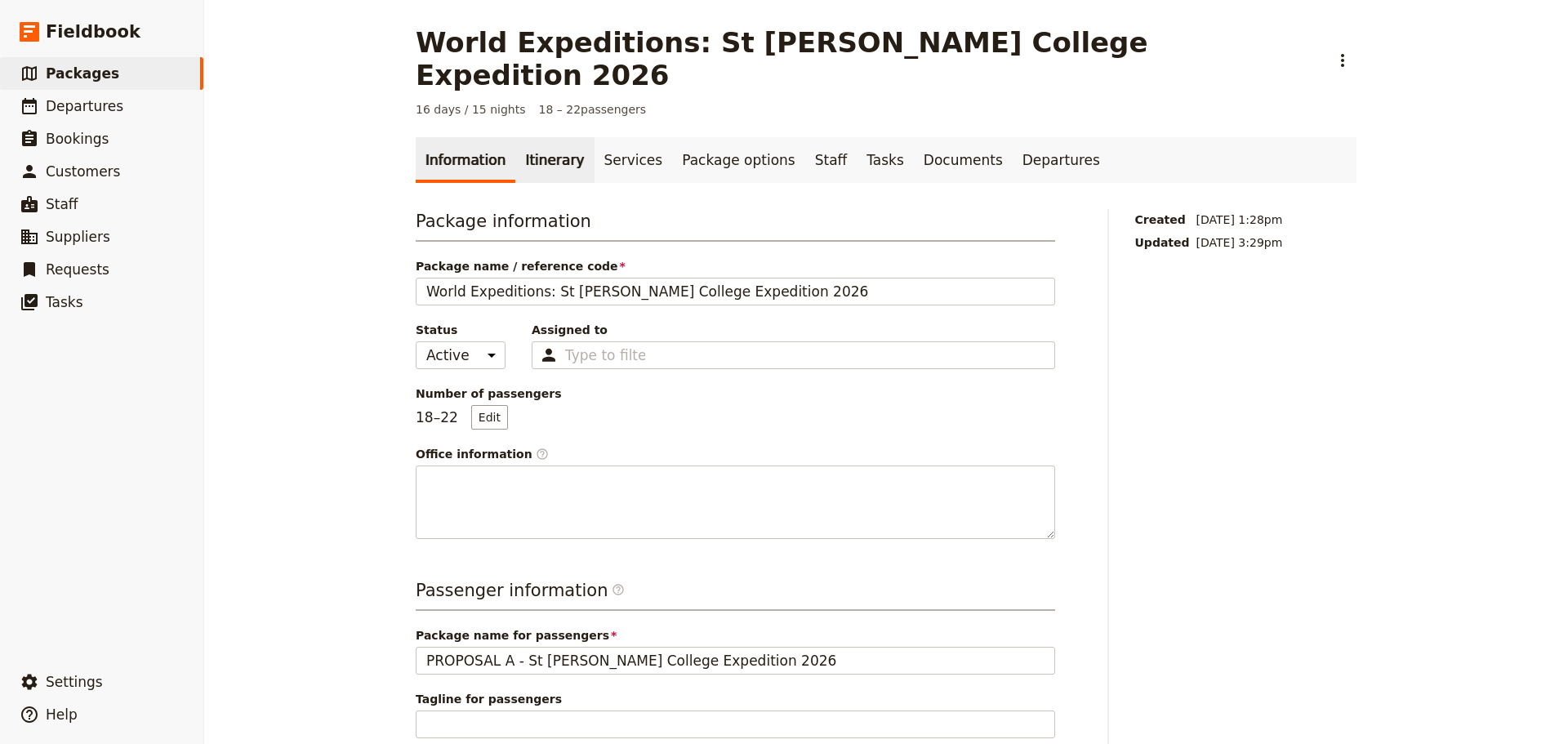
click at [551, 137] on link "Itinerary" at bounding box center [555, 160] width 79 height 46
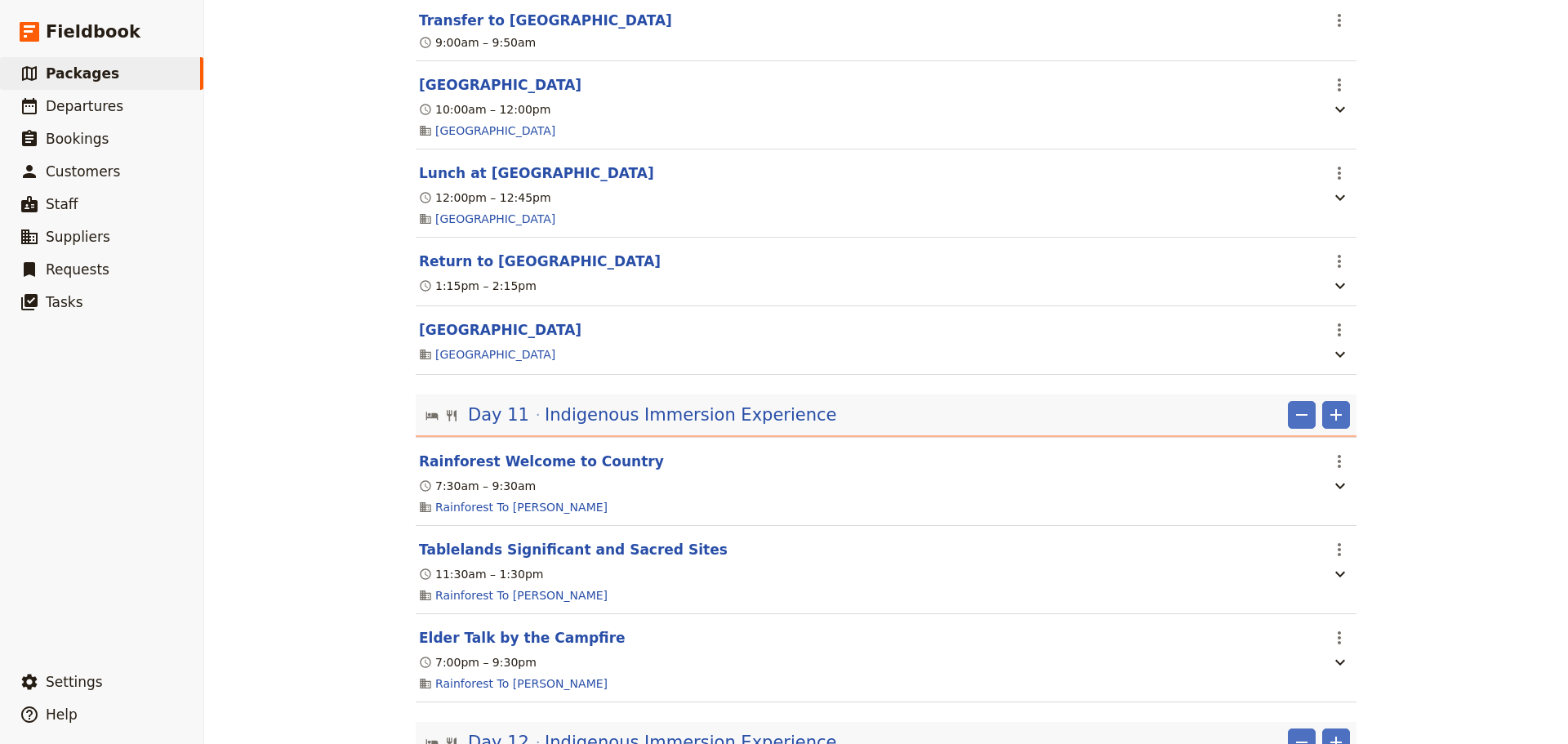
scroll to position [5310, 0]
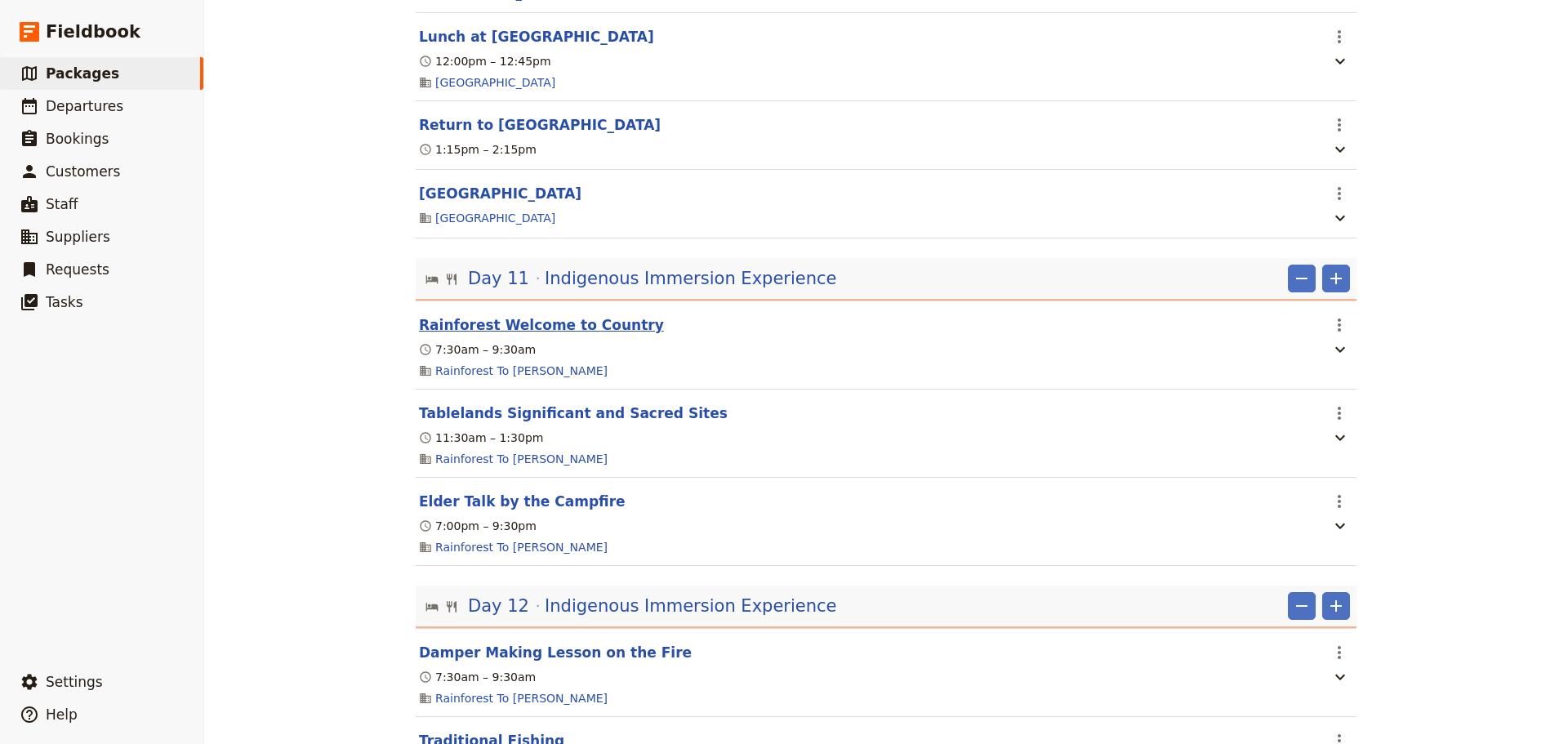
click at [573, 333] on button "Rainforest Welcome to Country" at bounding box center [542, 325] width 245 height 19
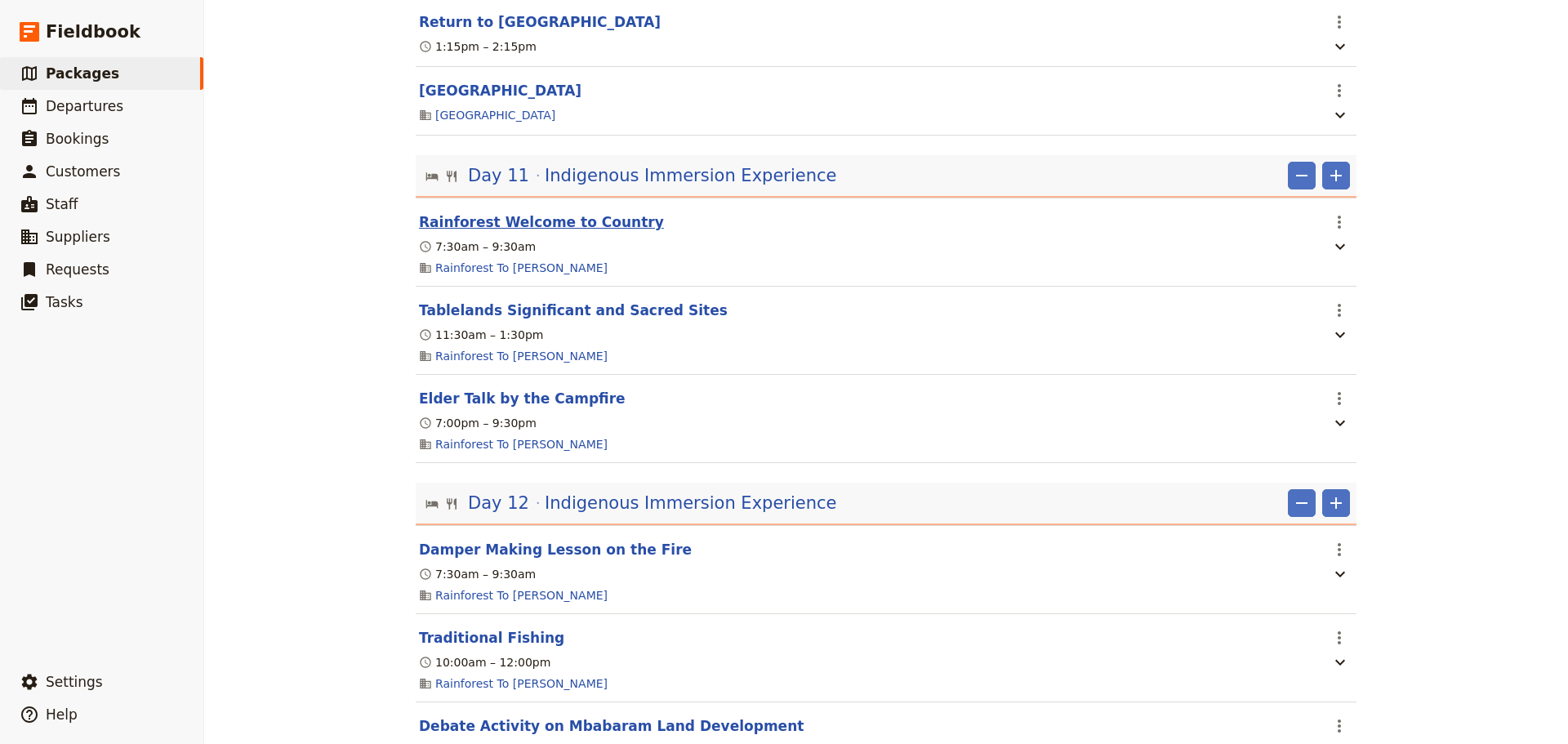
select select "11"
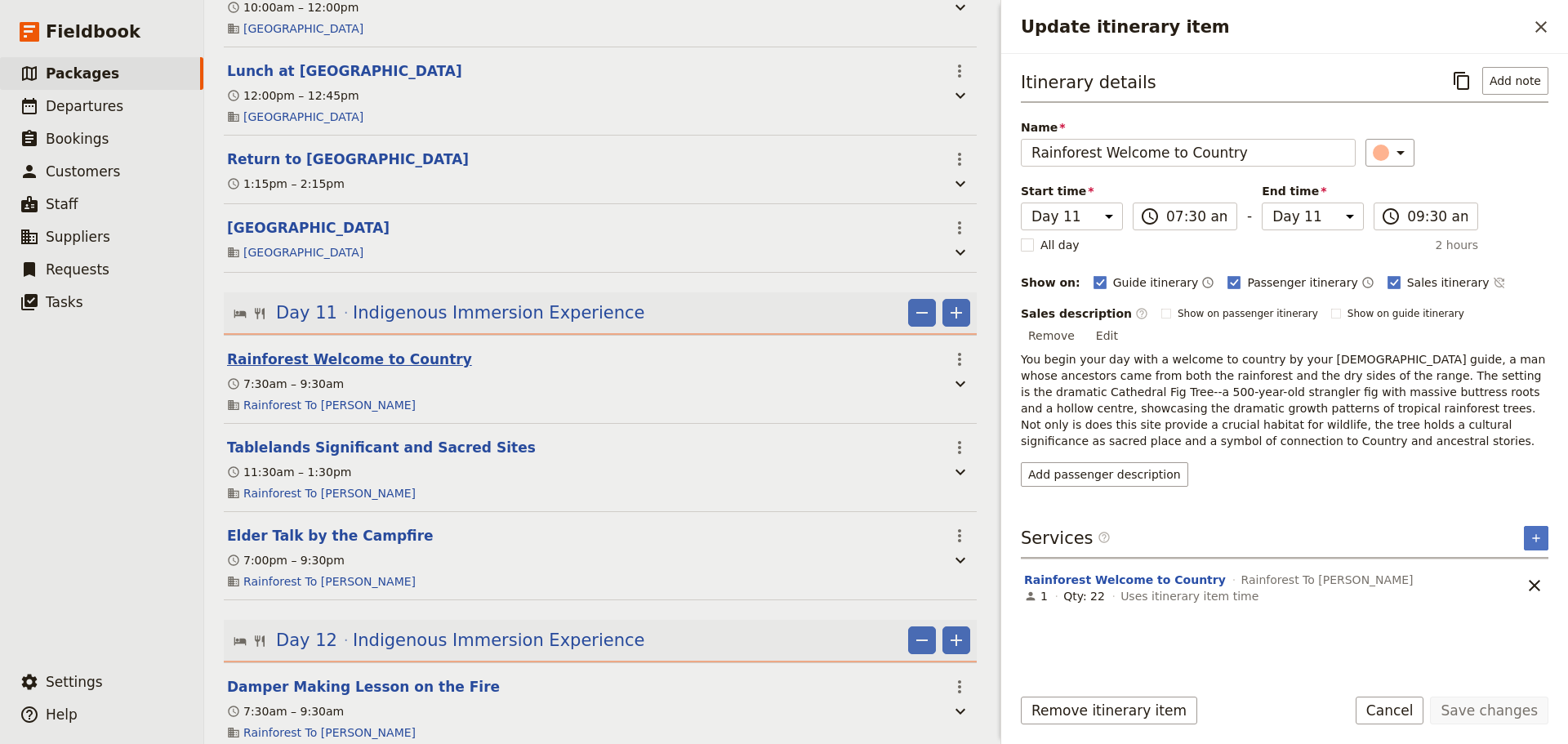
click at [344, 350] on button "Rainforest Welcome to Country" at bounding box center [350, 360] width 245 height 19
select select "11"
click at [351, 350] on button "Rainforest Welcome to Country" at bounding box center [350, 360] width 245 height 19
select select "11"
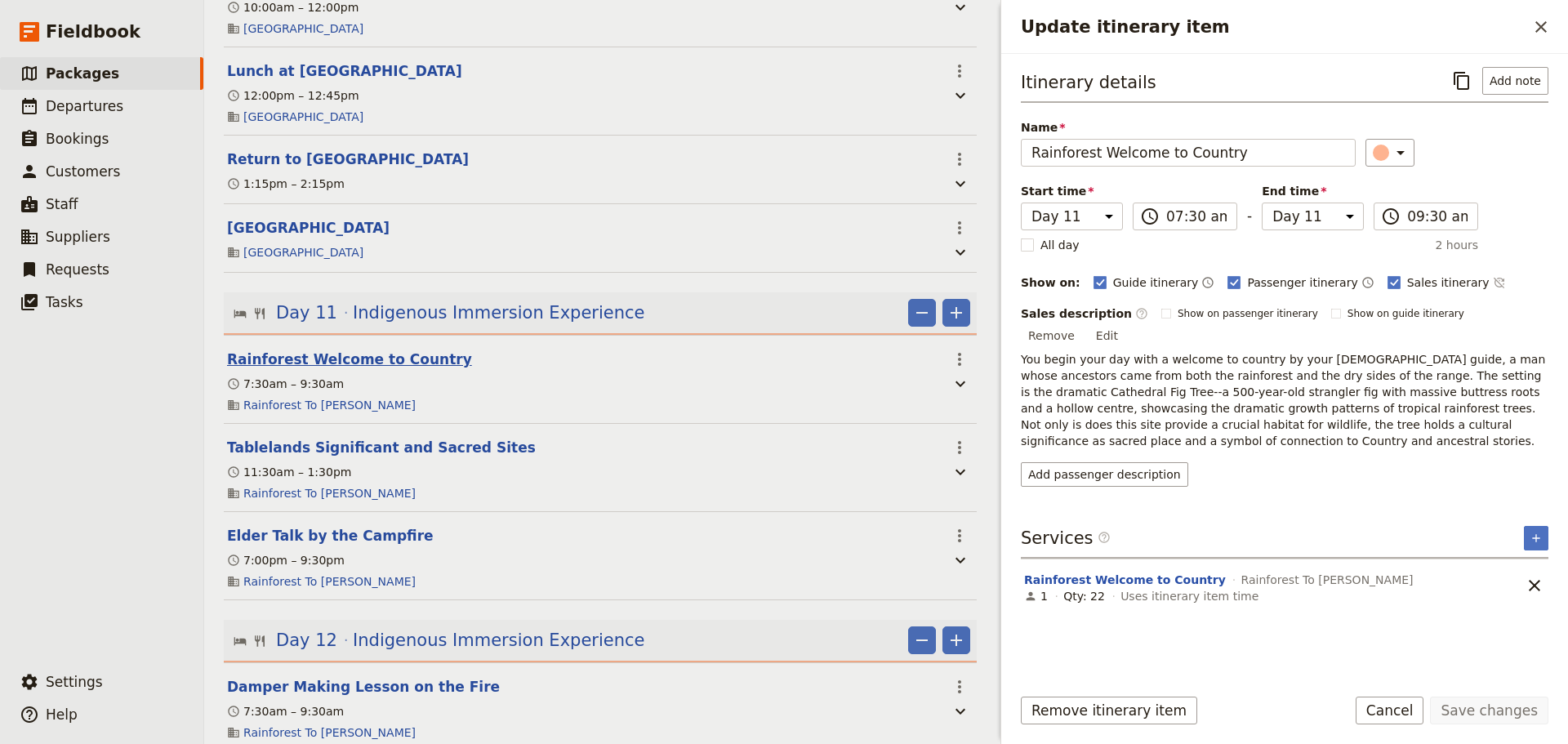
select select "11"
click at [351, 350] on button "Rainforest Welcome to Country" at bounding box center [350, 360] width 245 height 19
select select "11"
click at [373, 438] on button "Tablelands Significant and Sacred Sites" at bounding box center [381, 448] width 309 height 19
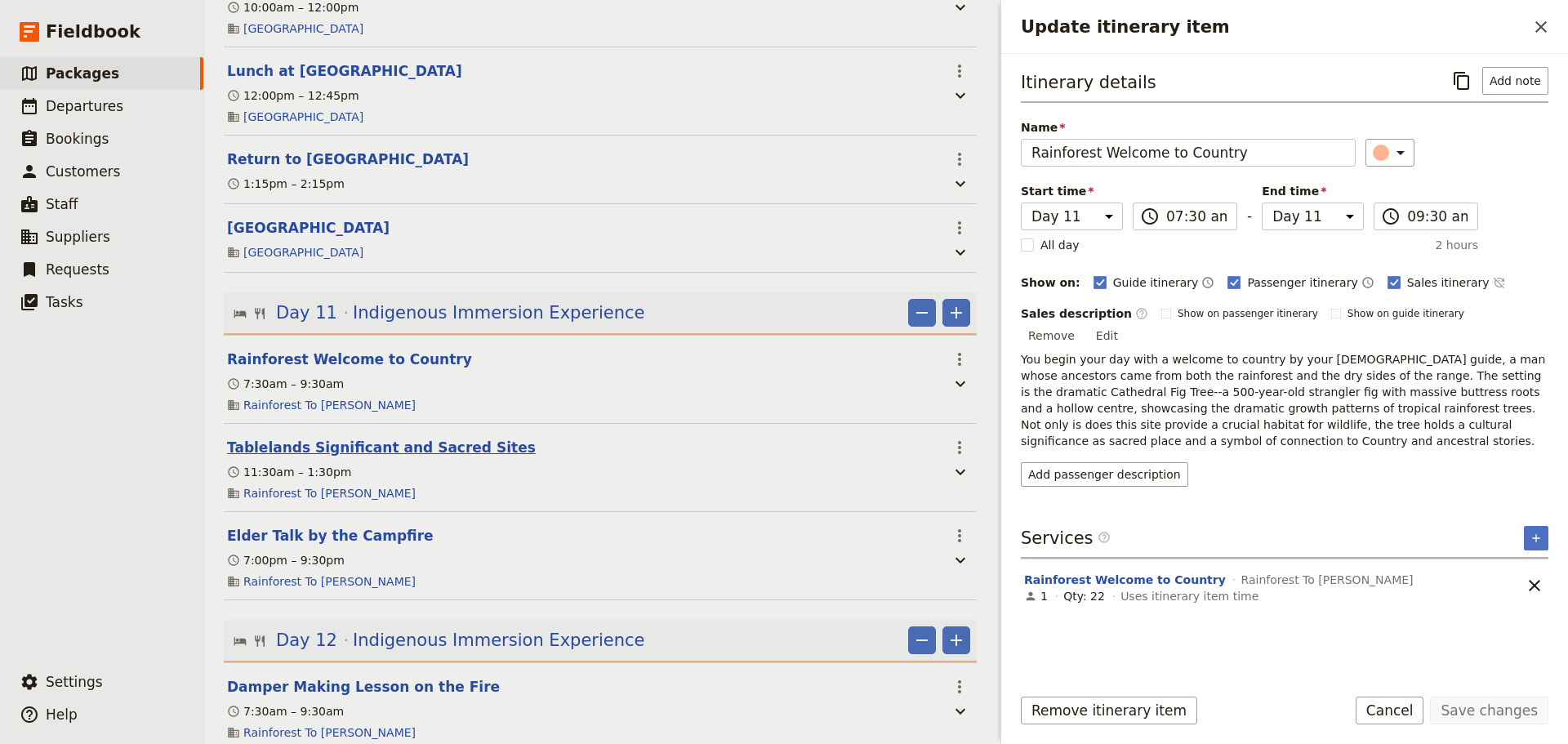
select select "11"
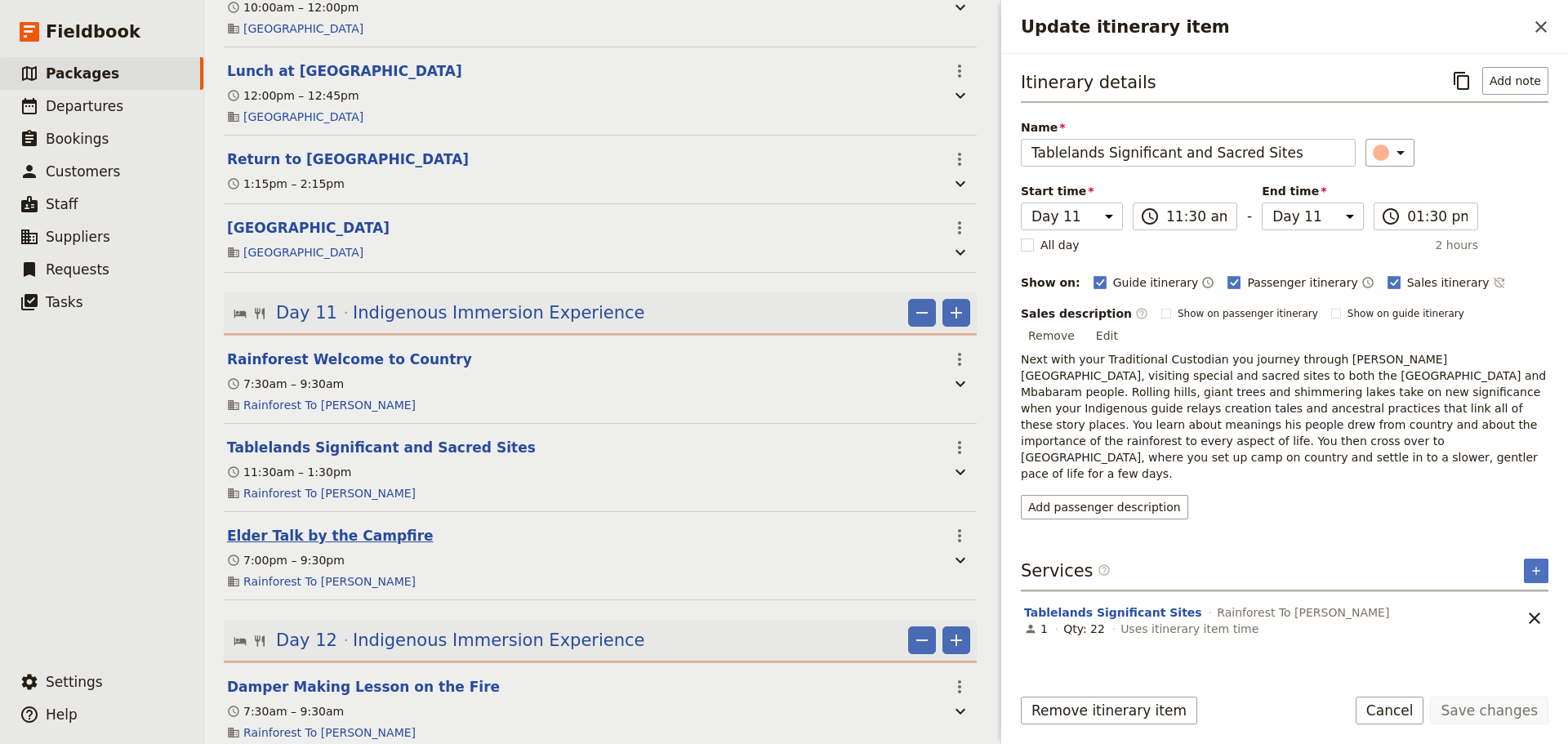
click at [354, 526] on button "Elder Talk by the Campfire" at bounding box center [331, 536] width 207 height 19
select select "11"
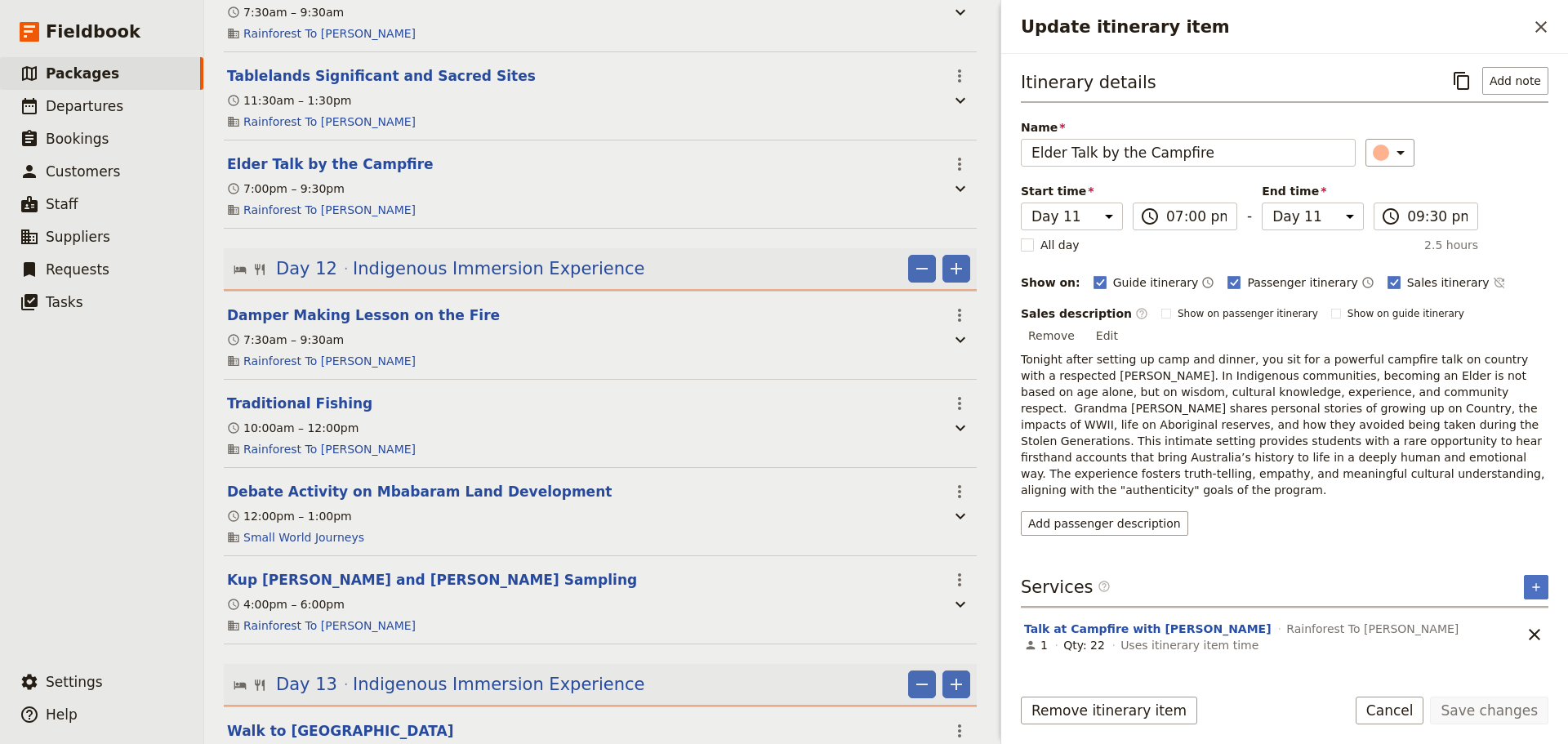
scroll to position [5822, 0]
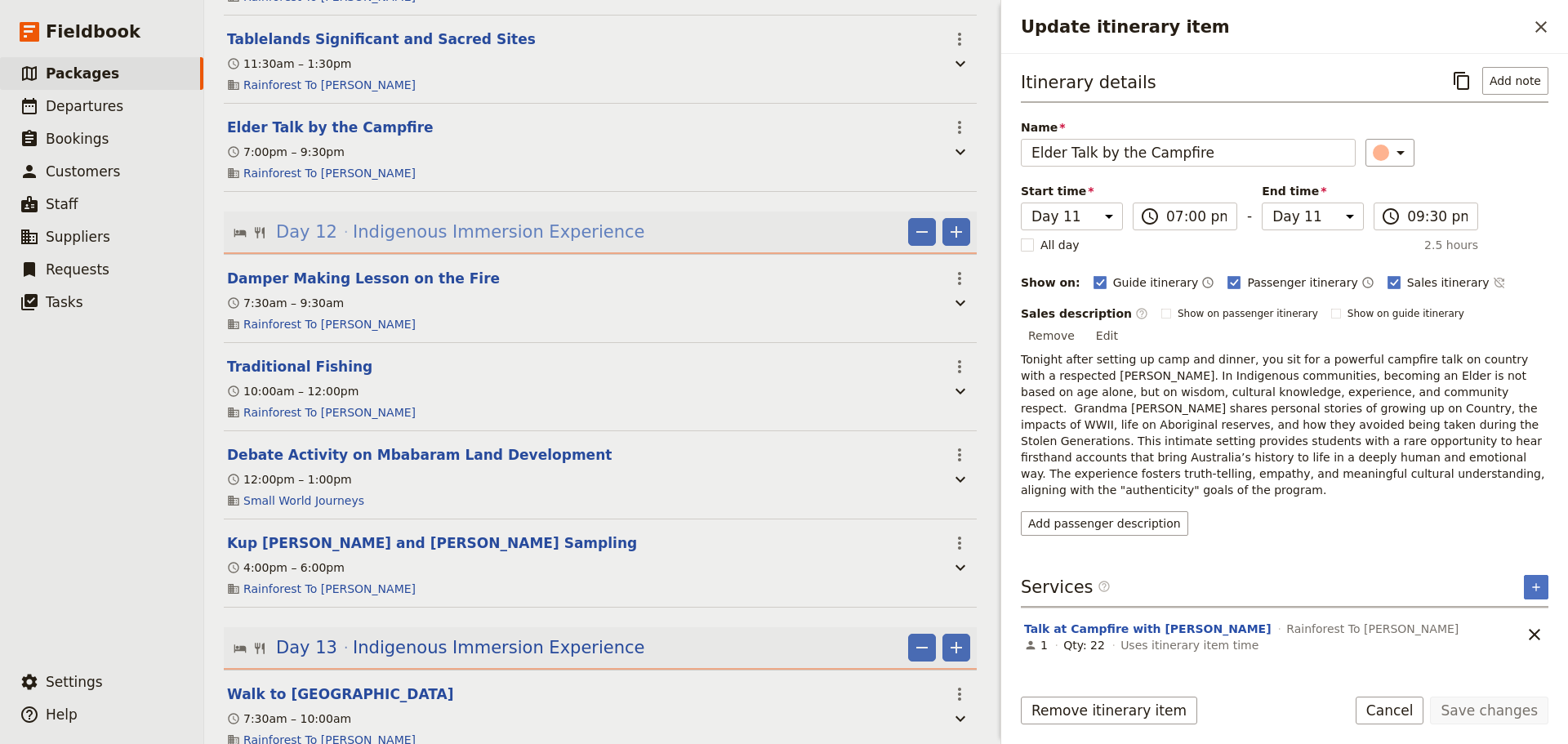
click at [519, 220] on span "Indigenous Immersion Experience" at bounding box center [498, 232] width 291 height 25
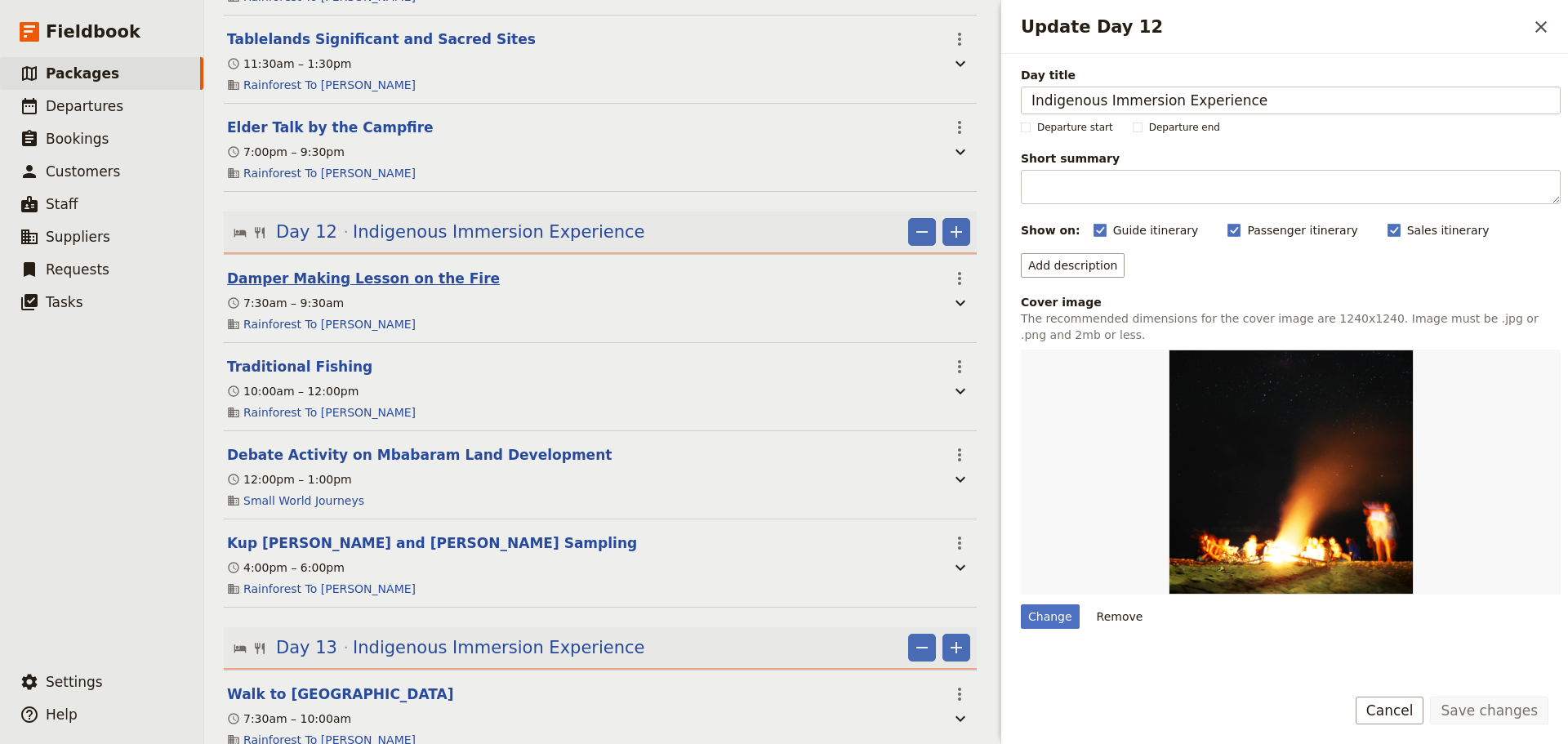
click at [384, 268] on button "Damper Making Lesson on the Fire" at bounding box center [363, 278] width 273 height 19
select select "12"
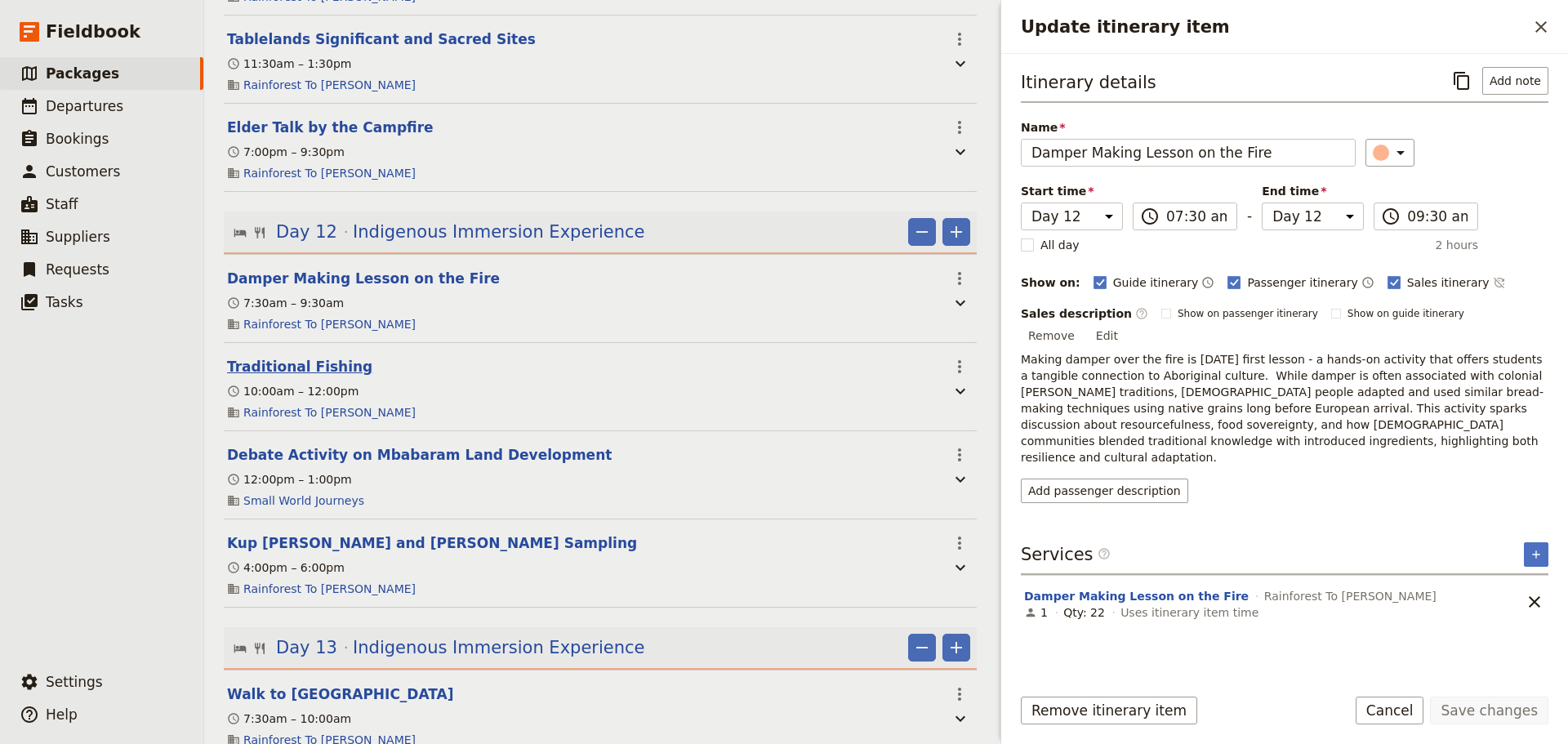
click at [299, 357] on button "Traditional Fishing" at bounding box center [300, 366] width 146 height 19
select select "12"
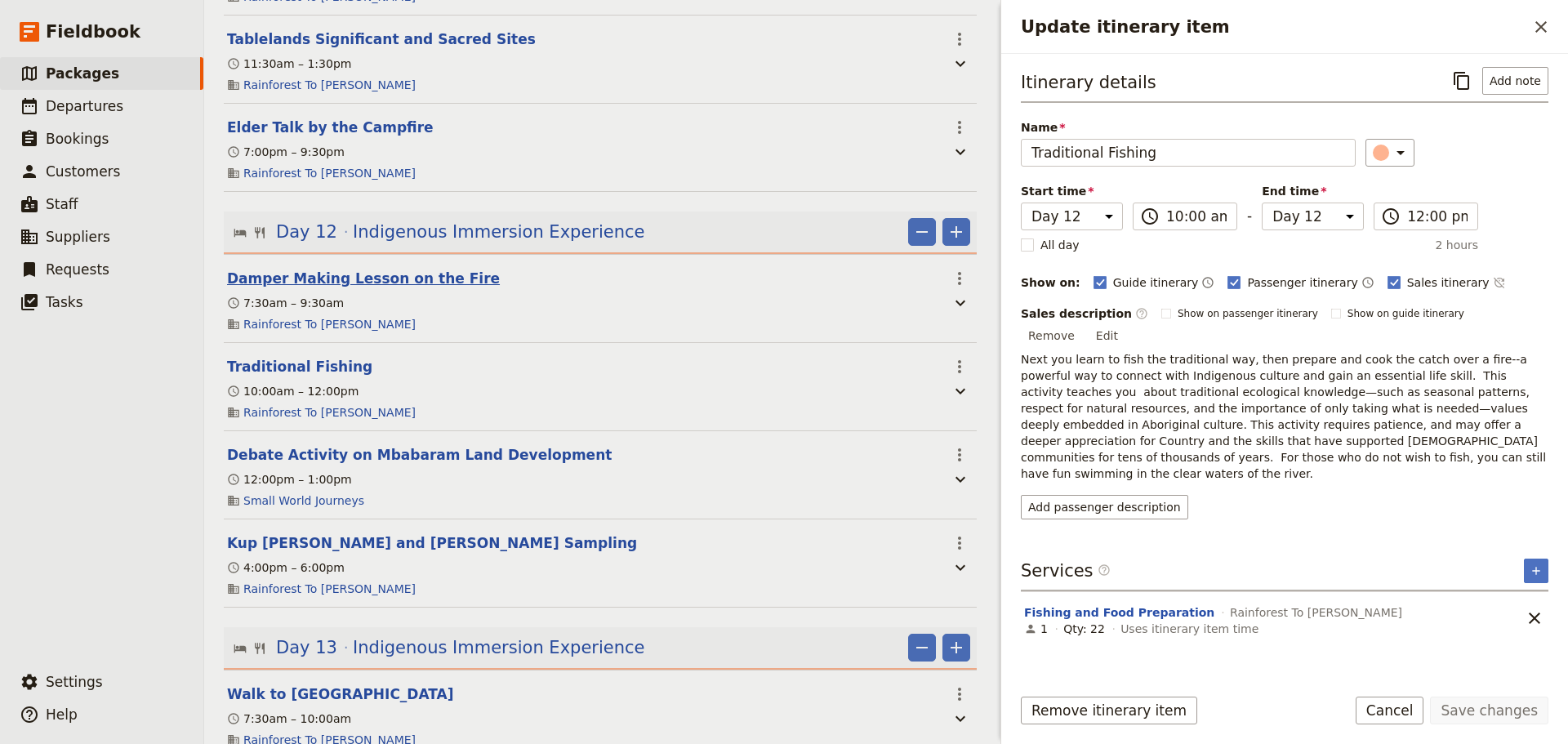
click at [323, 268] on button "Damper Making Lesson on the Fire" at bounding box center [363, 278] width 273 height 19
select select "12"
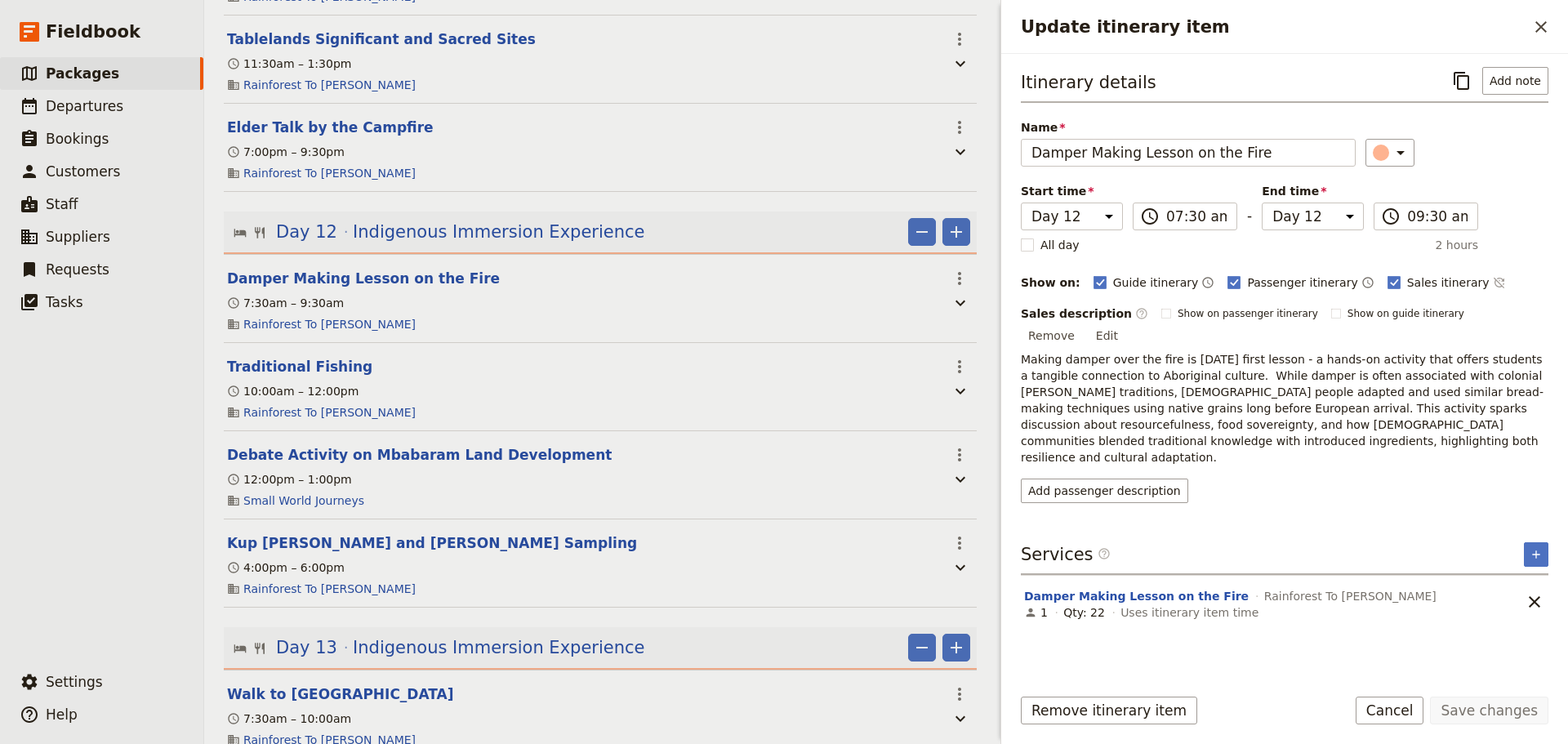
click at [343, 357] on header "Traditional Fishing" at bounding box center [583, 366] width 712 height 19
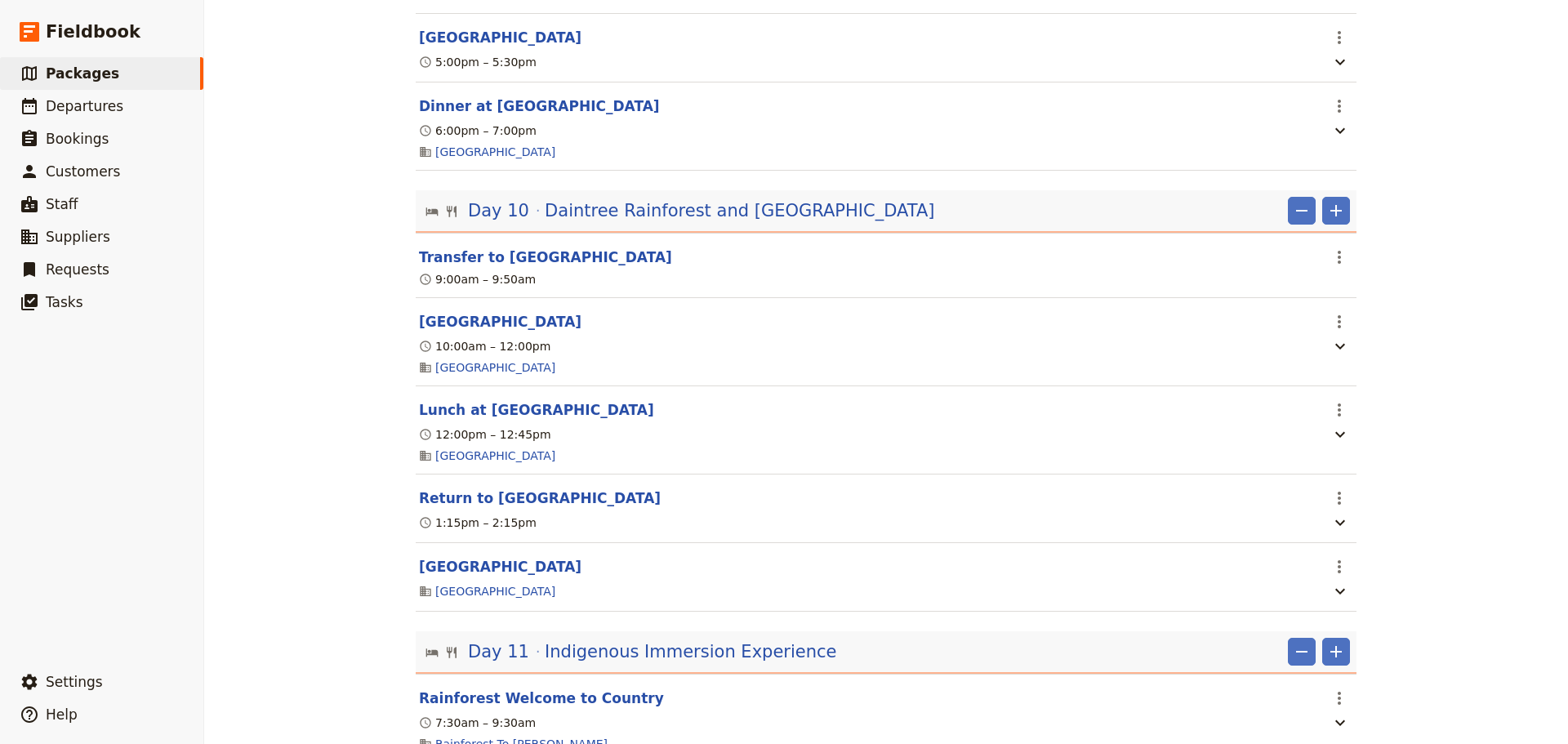
scroll to position [5310, 0]
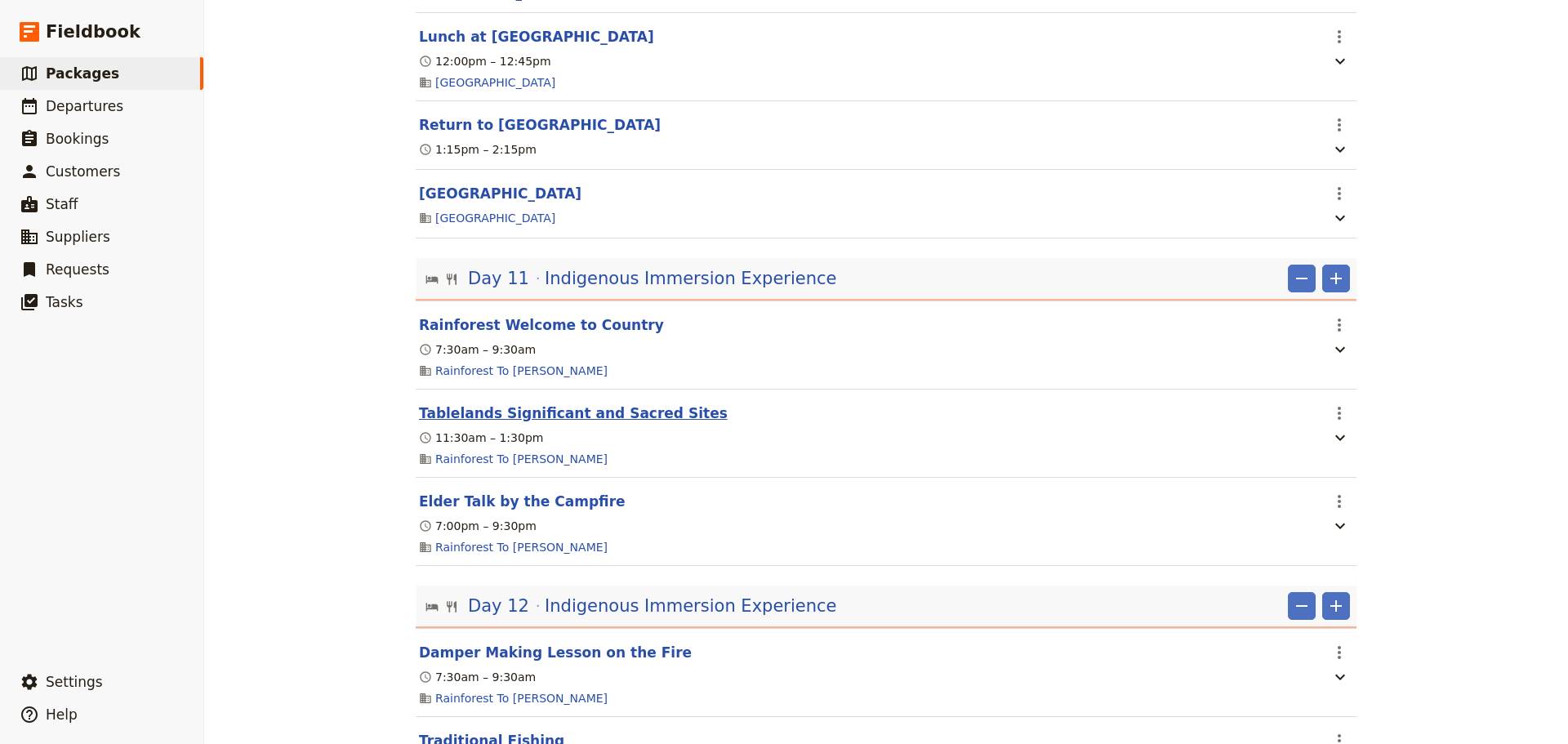
click at [511, 414] on button "Tablelands Significant and Sacred Sites" at bounding box center [573, 413] width 309 height 19
select select "11"
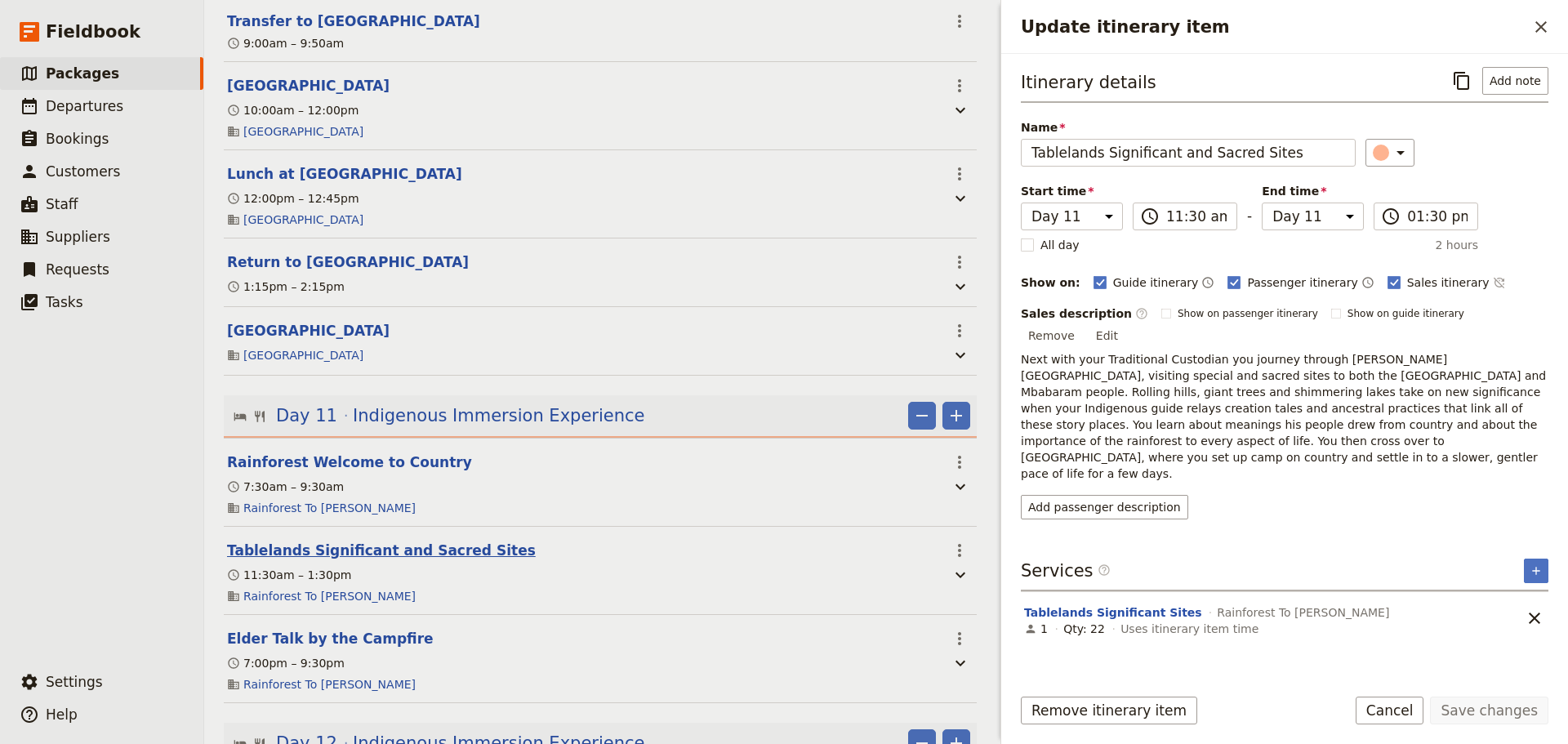
scroll to position [5413, 0]
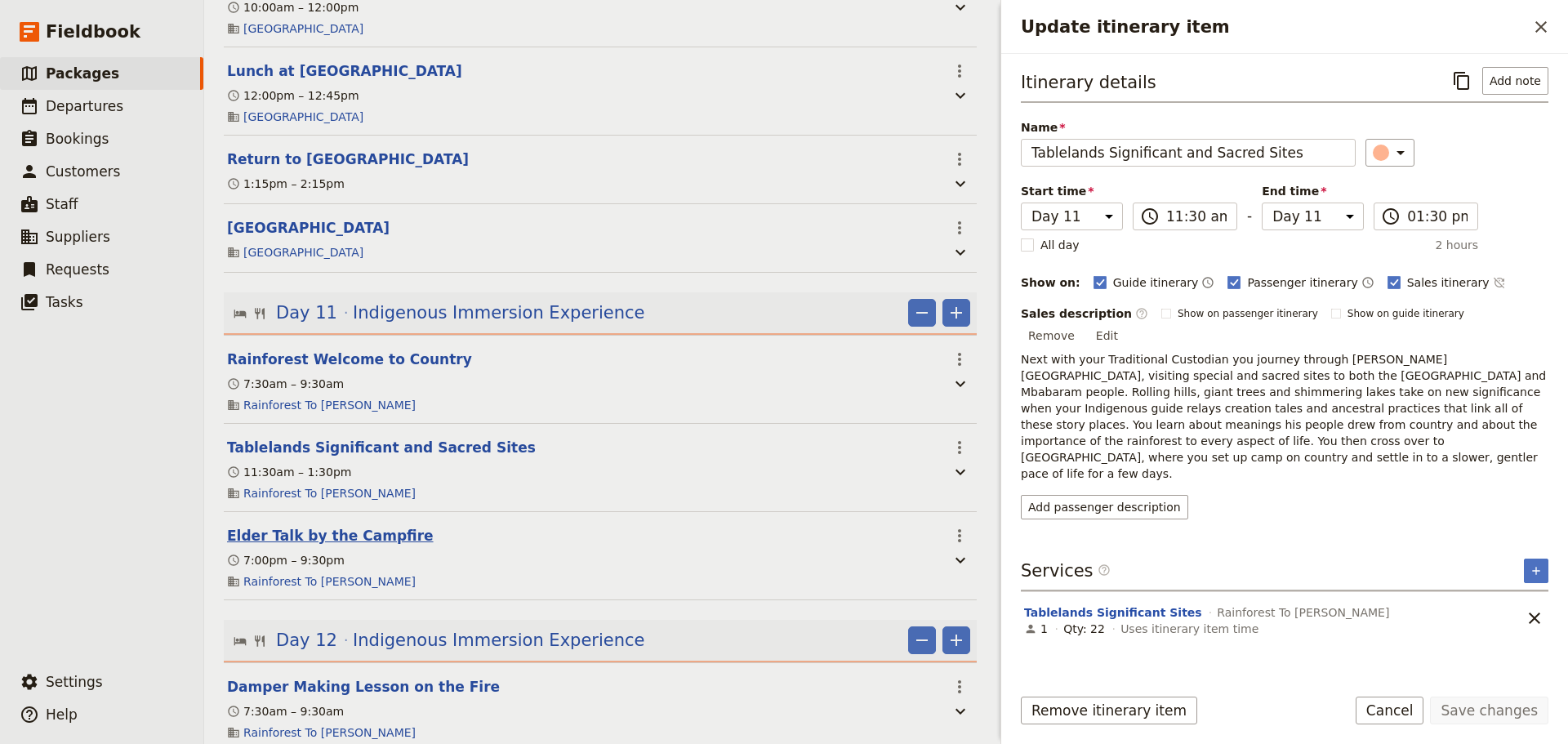
click at [339, 526] on button "Elder Talk by the Campfire" at bounding box center [331, 536] width 207 height 19
select select "11"
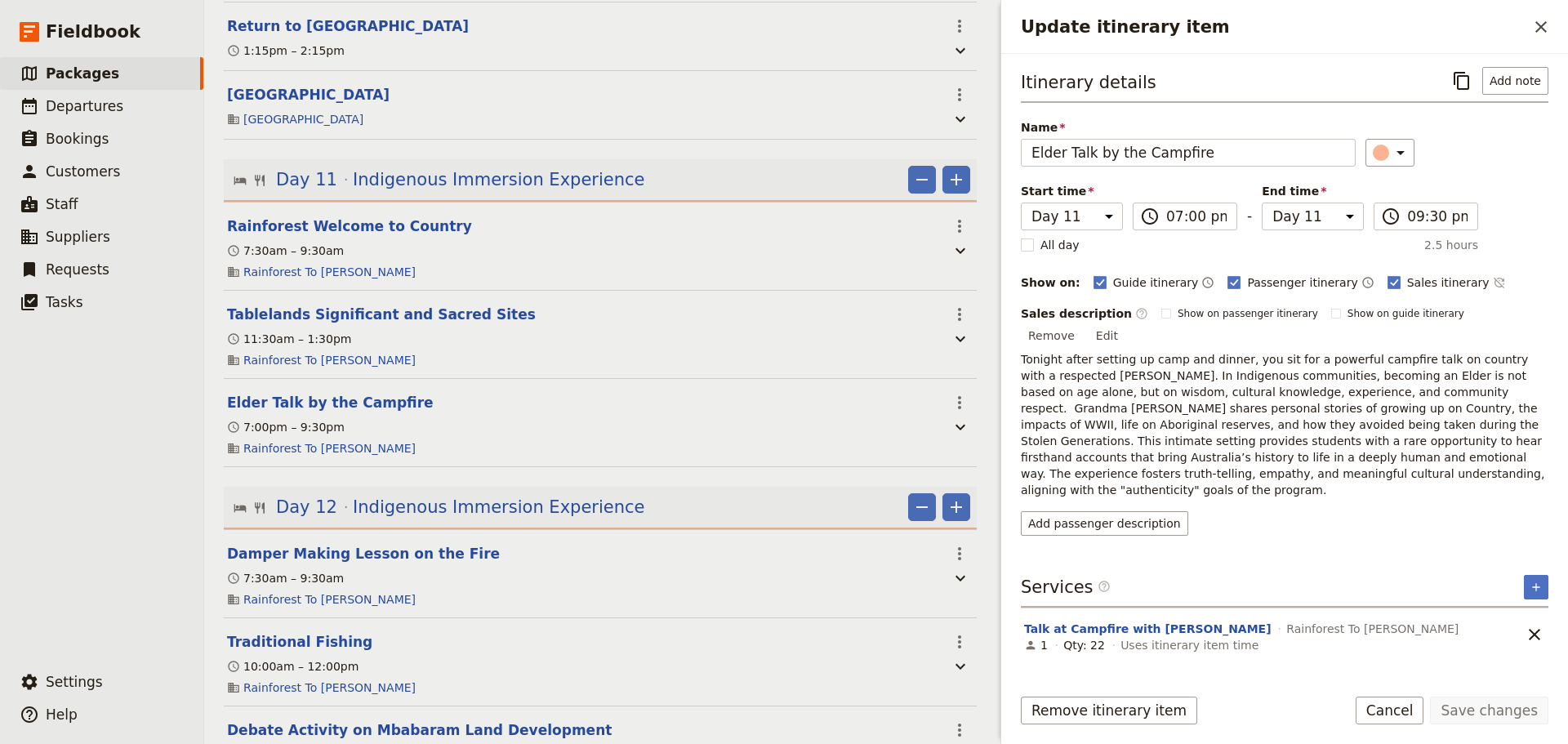
scroll to position [5685, 0]
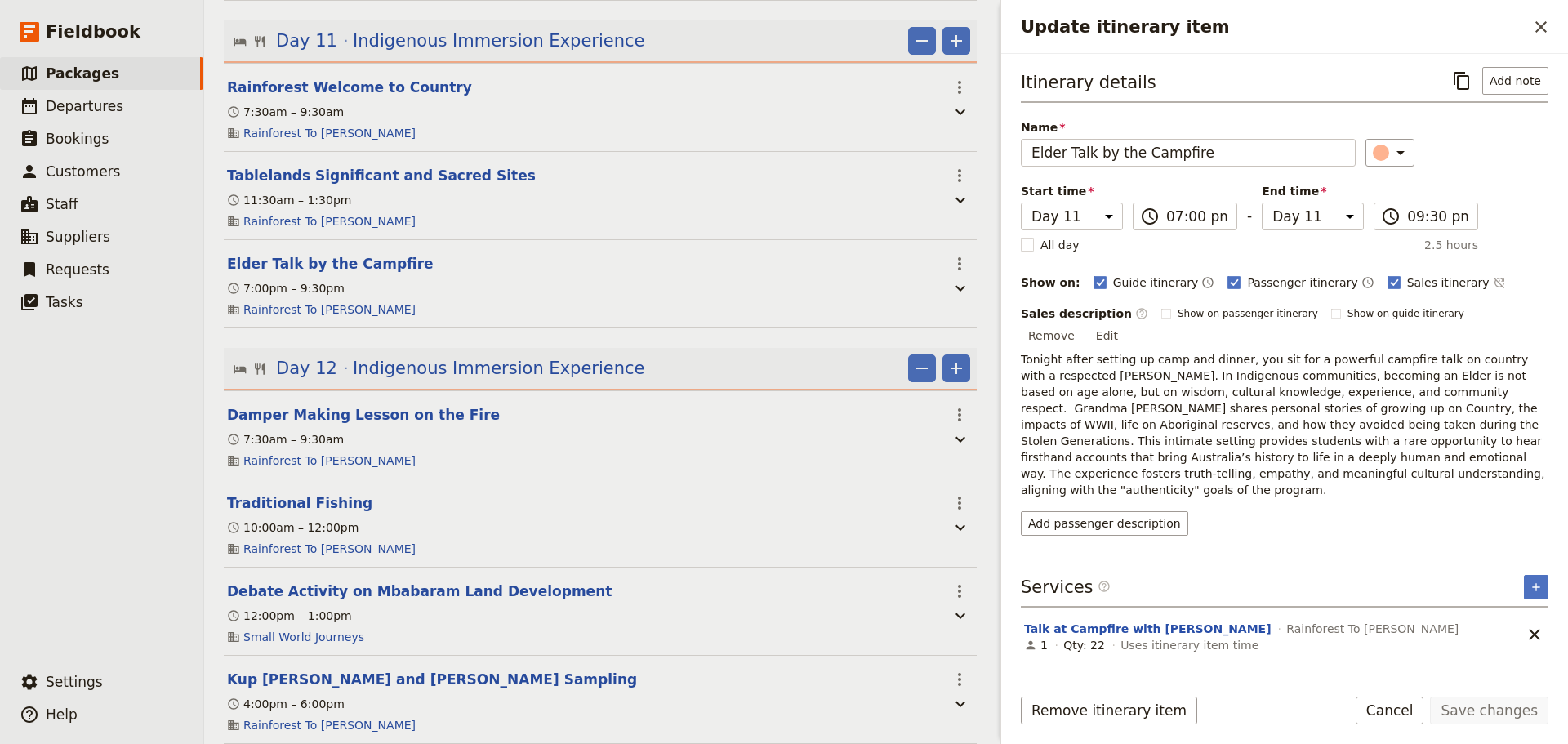
click at [366, 406] on button "Damper Making Lesson on the Fire" at bounding box center [363, 415] width 273 height 19
select select "12"
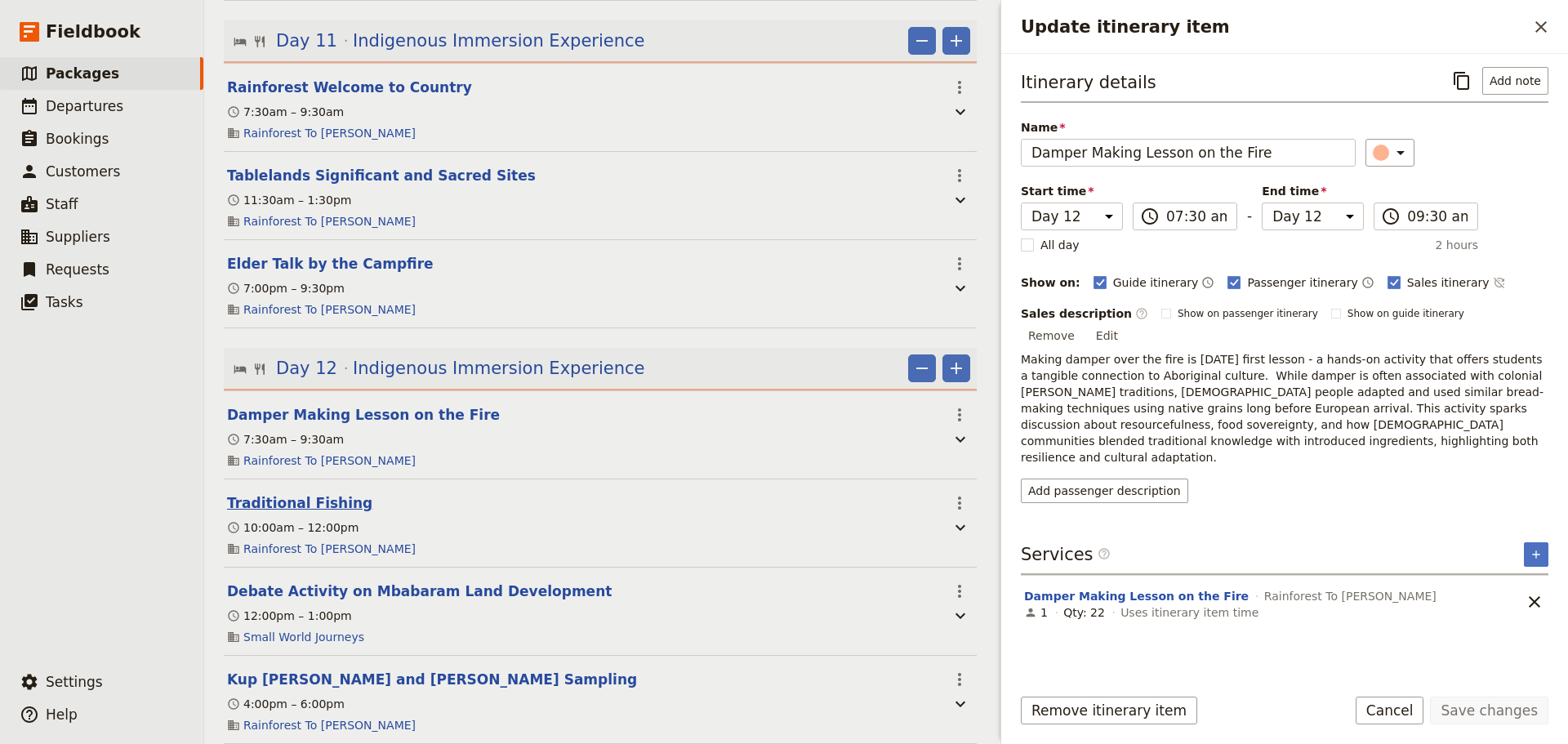
click at [296, 494] on button "Traditional Fishing" at bounding box center [300, 503] width 146 height 19
select select "12"
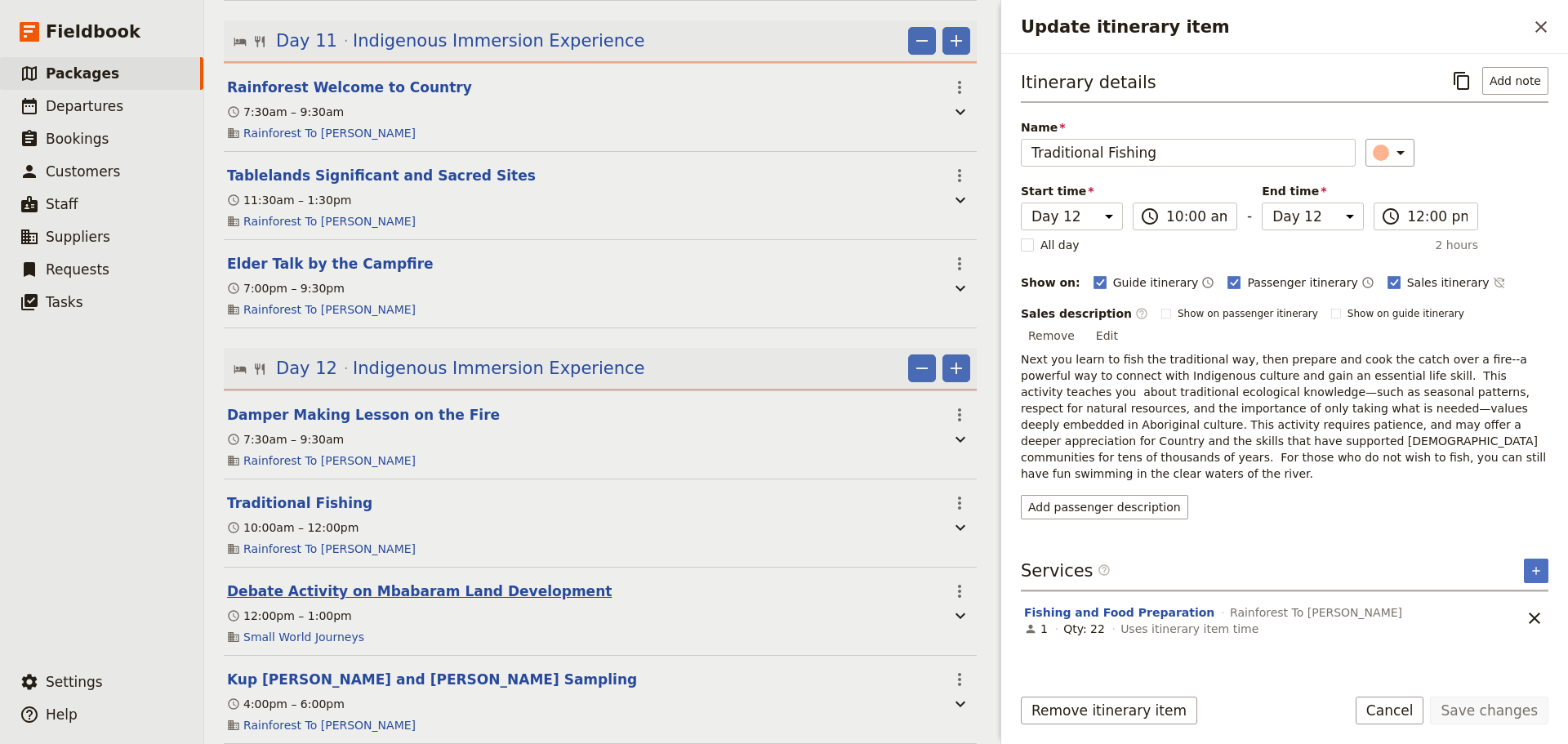
click at [332, 582] on button "Debate Activity on Mbabaram Land Development" at bounding box center [419, 592] width 384 height 19
select select "12"
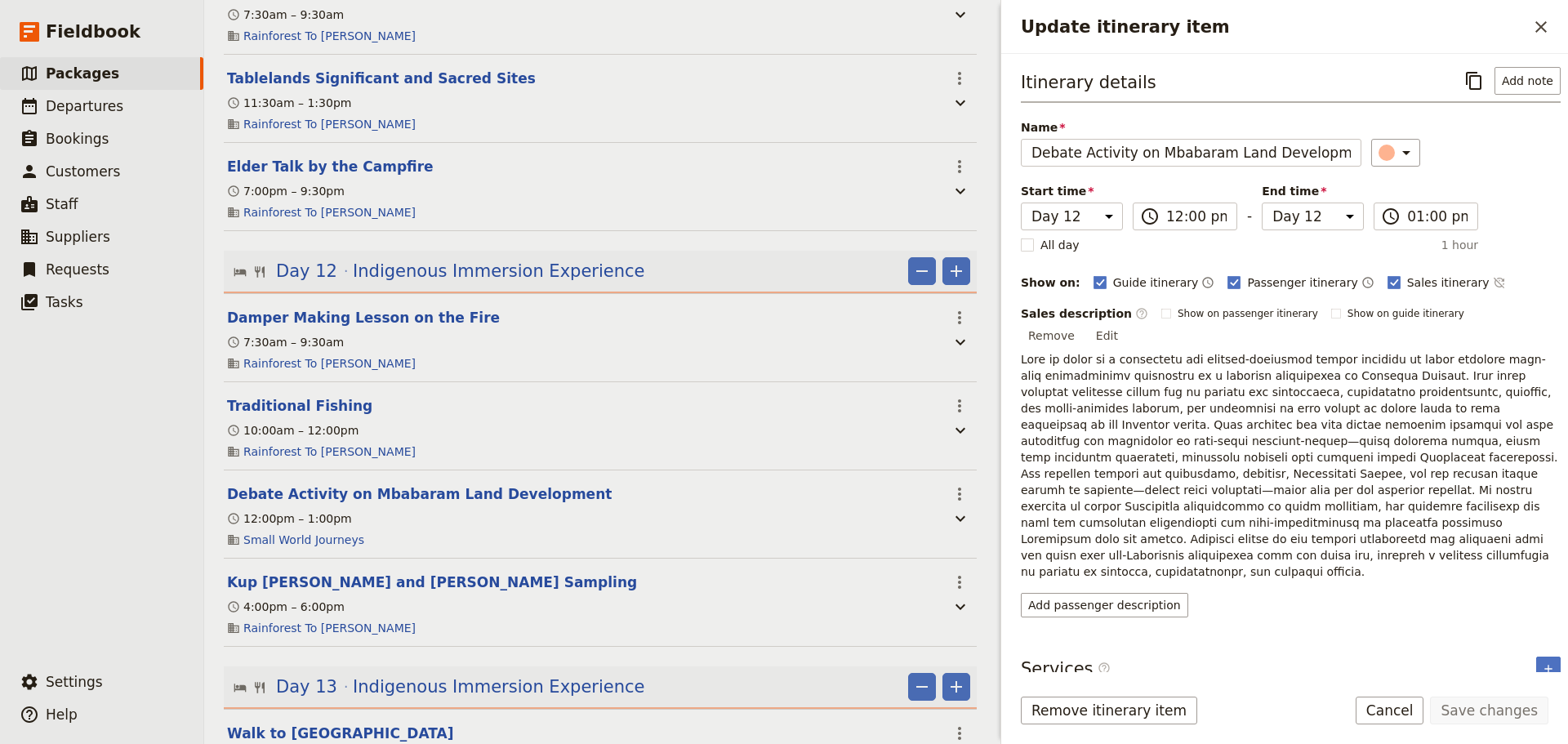
scroll to position [5822, 0]
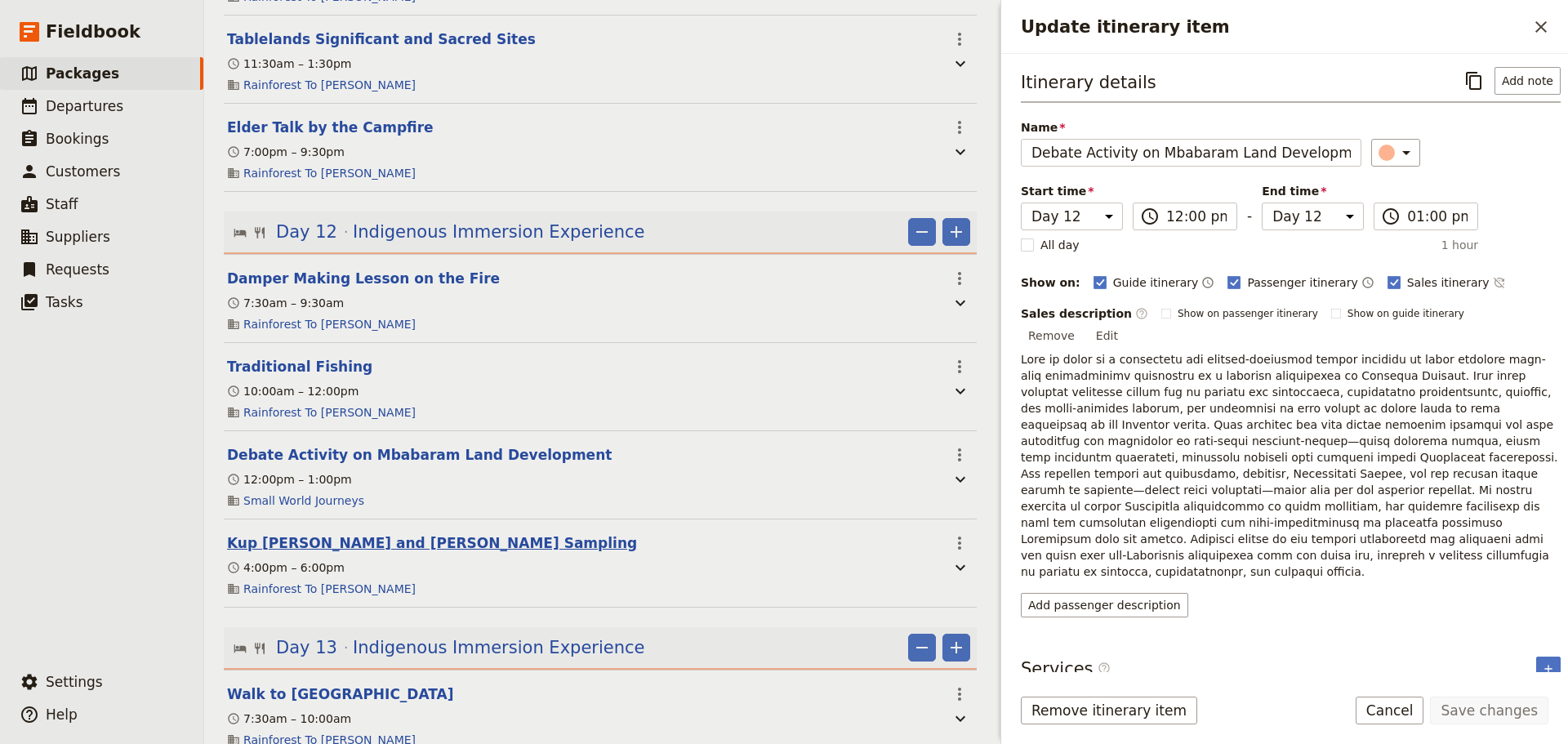
click at [373, 533] on button "Kup Murri Dinner and Bush Tucker Sampling" at bounding box center [432, 543] width 410 height 19
select select "12"
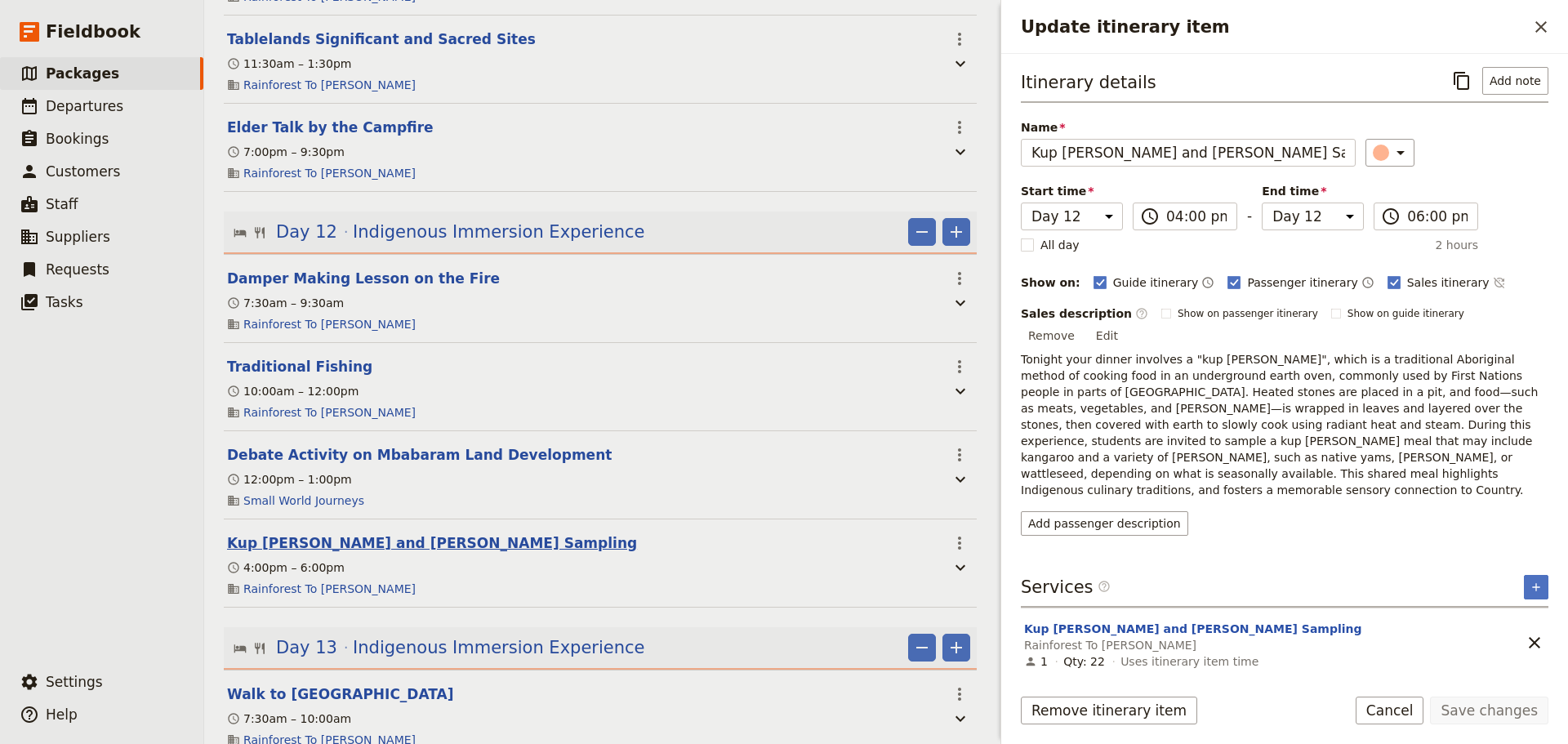
click at [420, 533] on button "Kup Murri Dinner and Bush Tucker Sampling" at bounding box center [432, 543] width 410 height 19
select select "12"
click at [446, 636] on span "Indigenous Immersion Experience" at bounding box center [498, 648] width 291 height 25
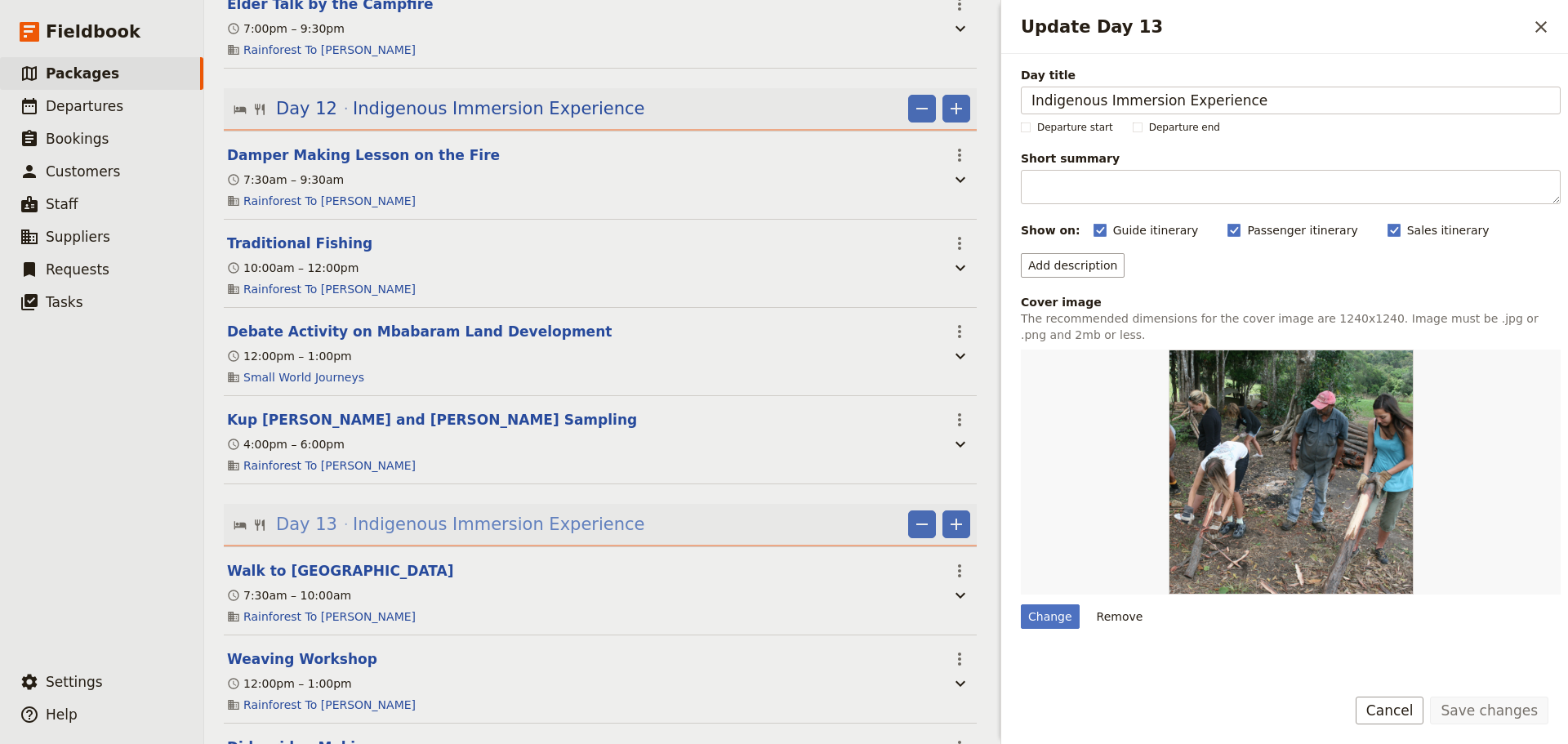
scroll to position [6094, 0]
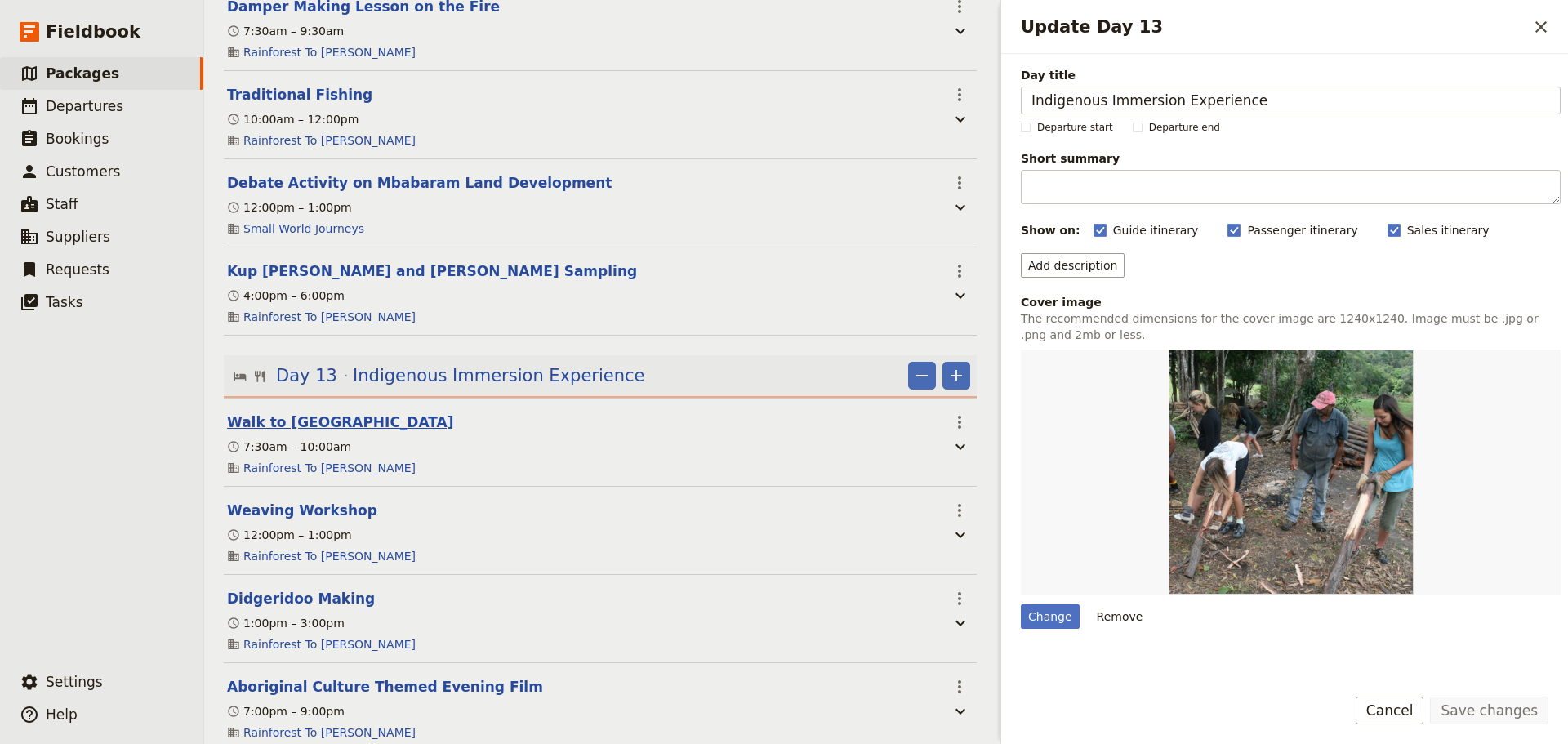
click at [349, 412] on button "Walk to Lion Mountain" at bounding box center [340, 422] width 227 height 19
select select "13"
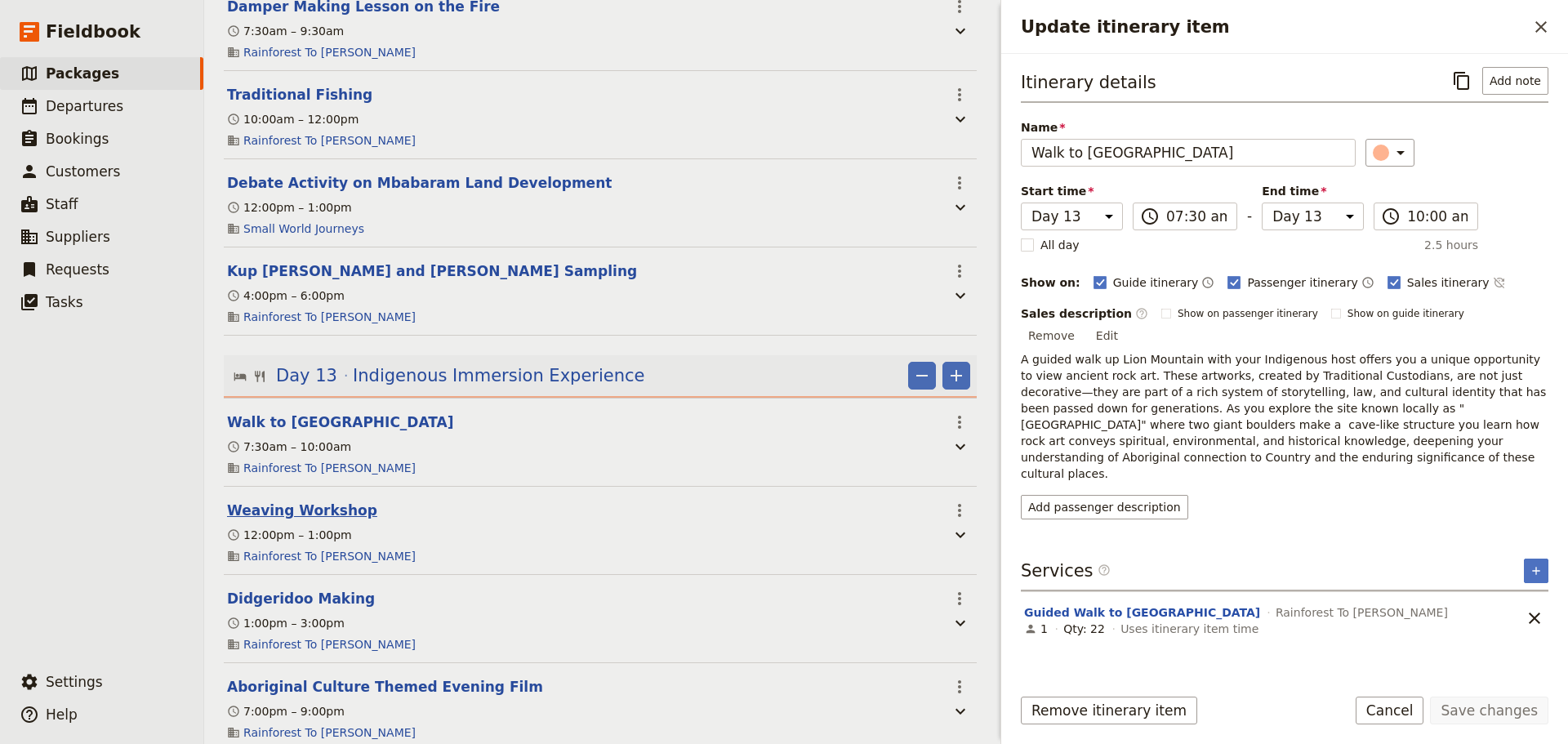
click at [342, 500] on button "Weaving Workshop" at bounding box center [302, 510] width 150 height 19
select select "13"
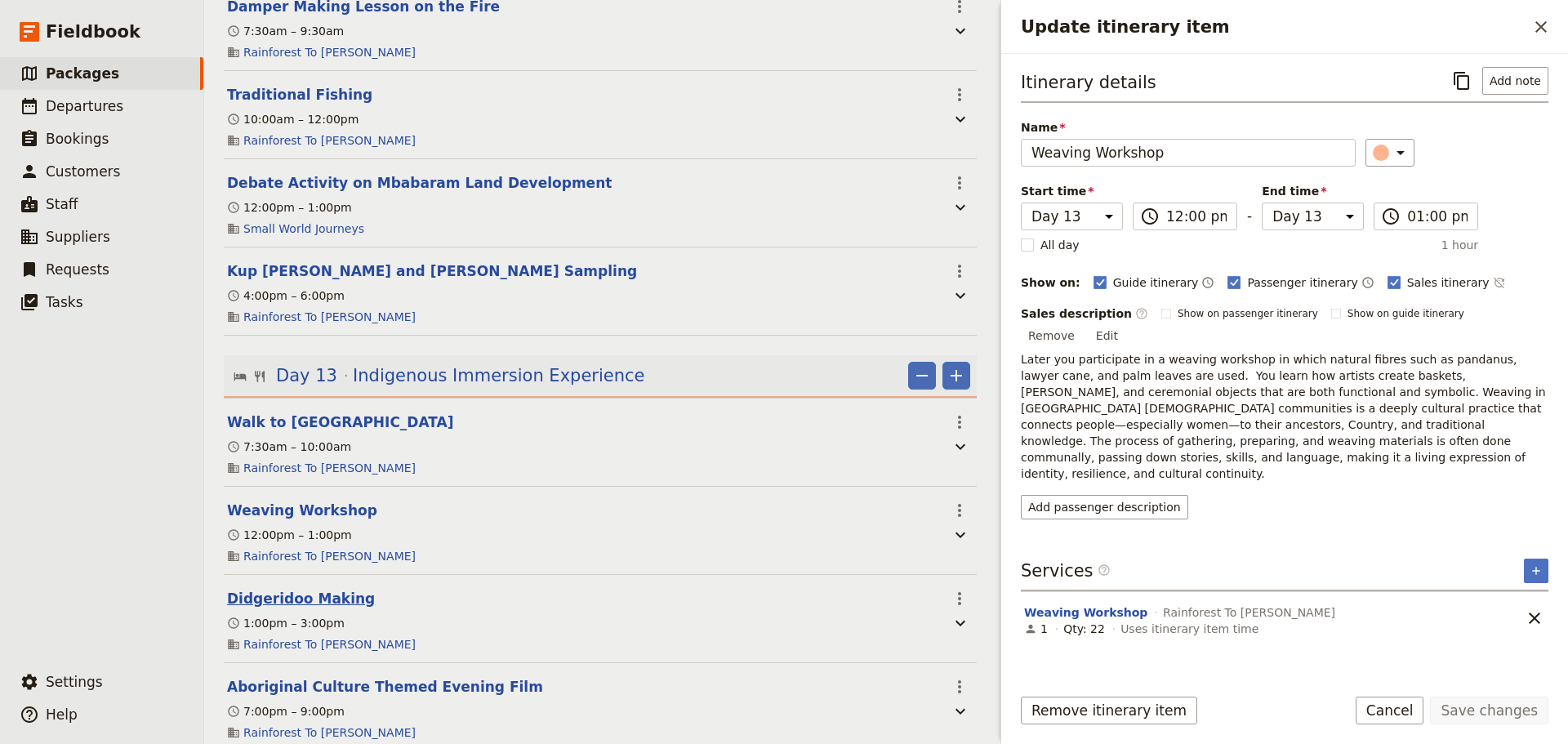
click at [330, 589] on button "Didgeridoo Making" at bounding box center [301, 598] width 148 height 19
select select "13"
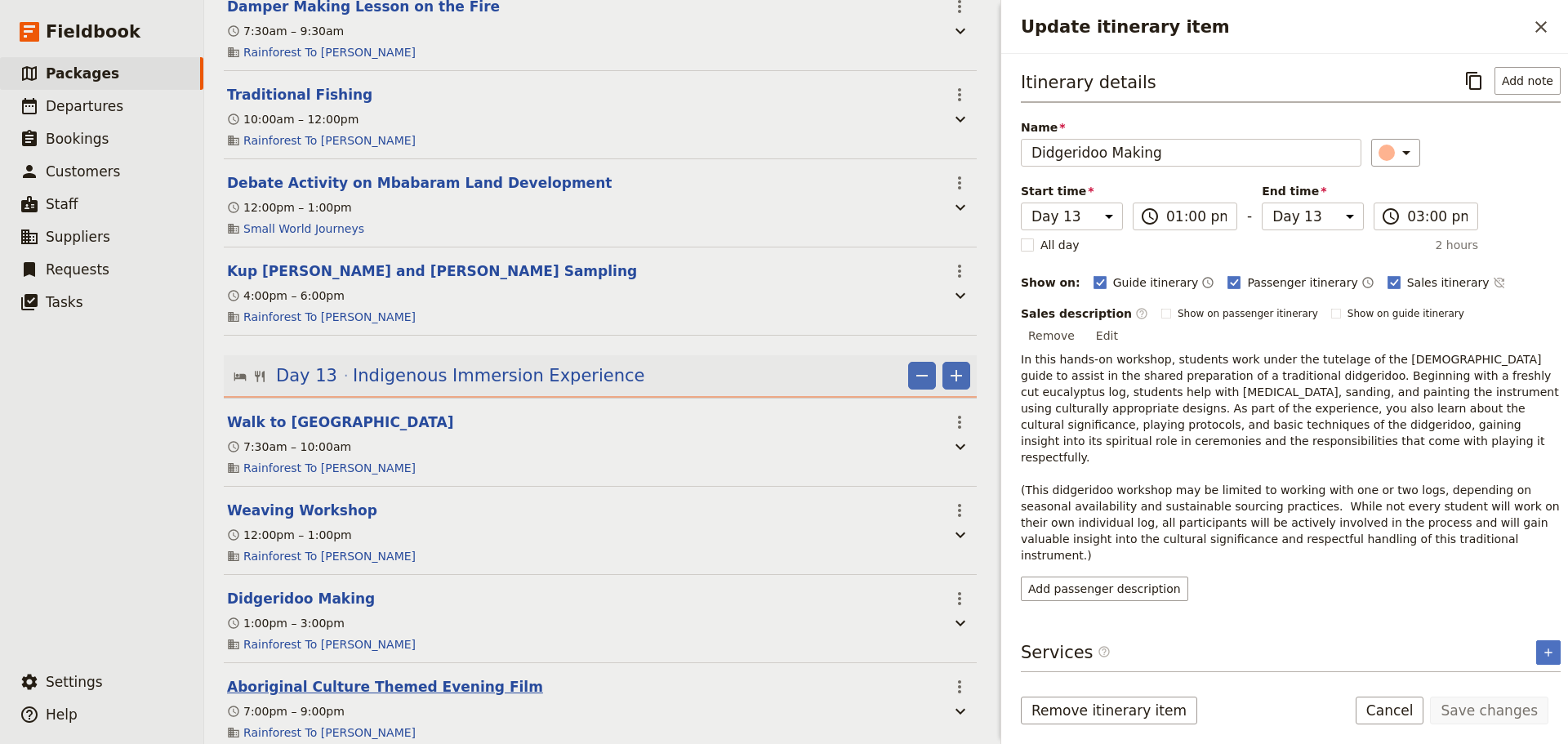
click at [343, 677] on button "Aboriginal Culture Themed Evening Film" at bounding box center [385, 686] width 316 height 19
select select "13"
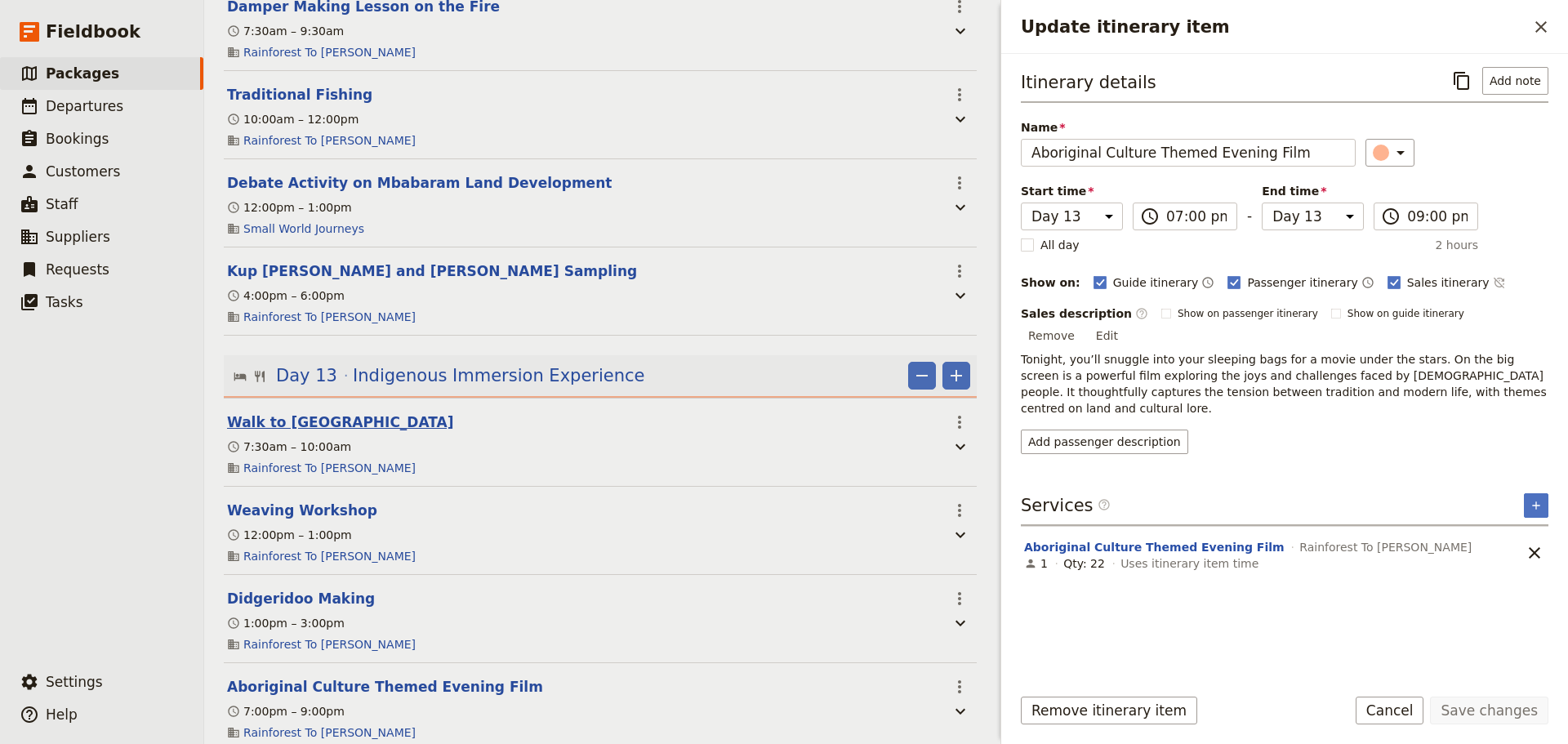
click at [297, 412] on button "Walk to Lion Mountain" at bounding box center [340, 422] width 227 height 19
select select "13"
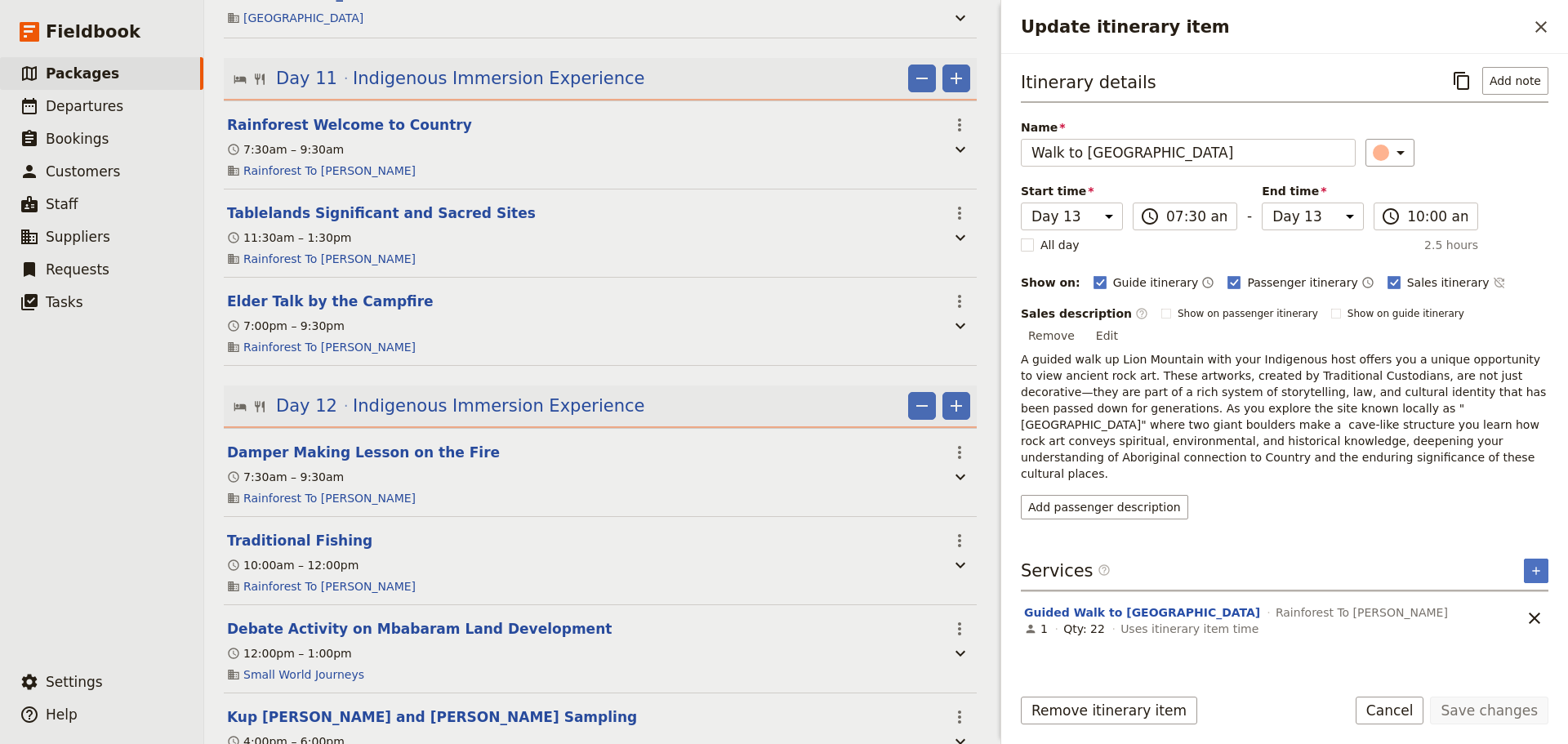
scroll to position [5685, 0]
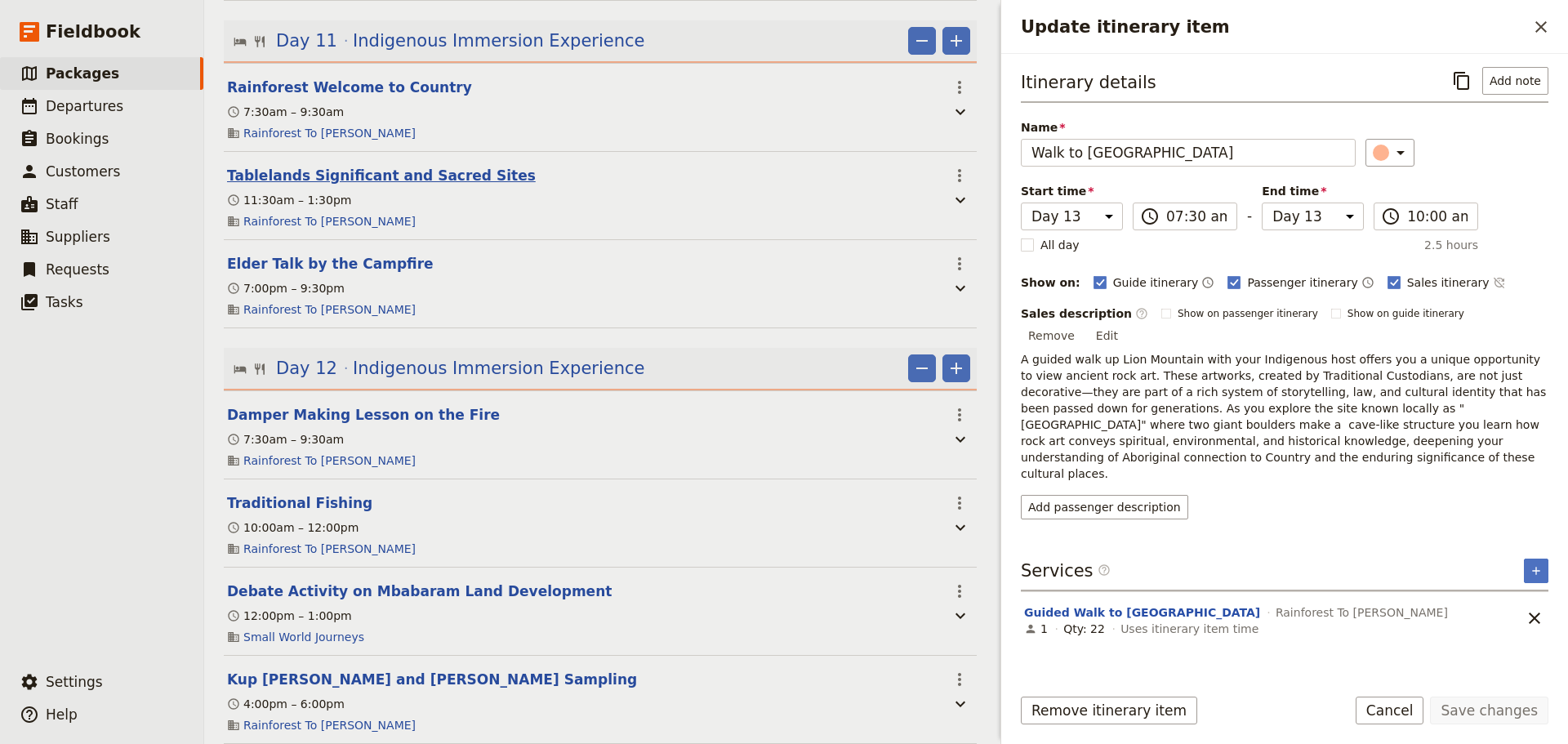
click at [442, 166] on button "Tablelands Significant and Sacred Sites" at bounding box center [381, 175] width 309 height 19
select select "11"
click at [378, 254] on button "Elder Talk by the Campfire" at bounding box center [331, 264] width 207 height 19
select select "11"
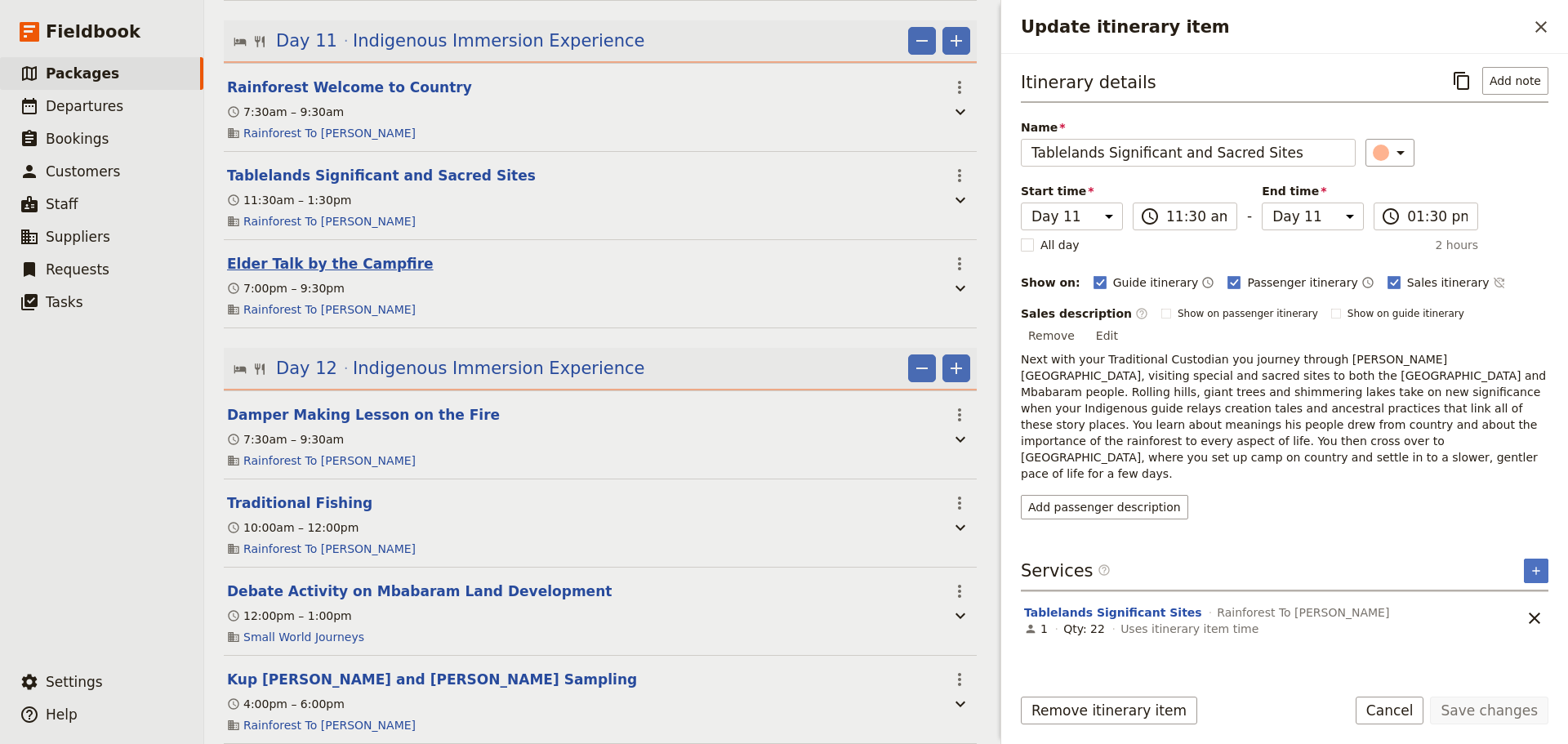
select select "11"
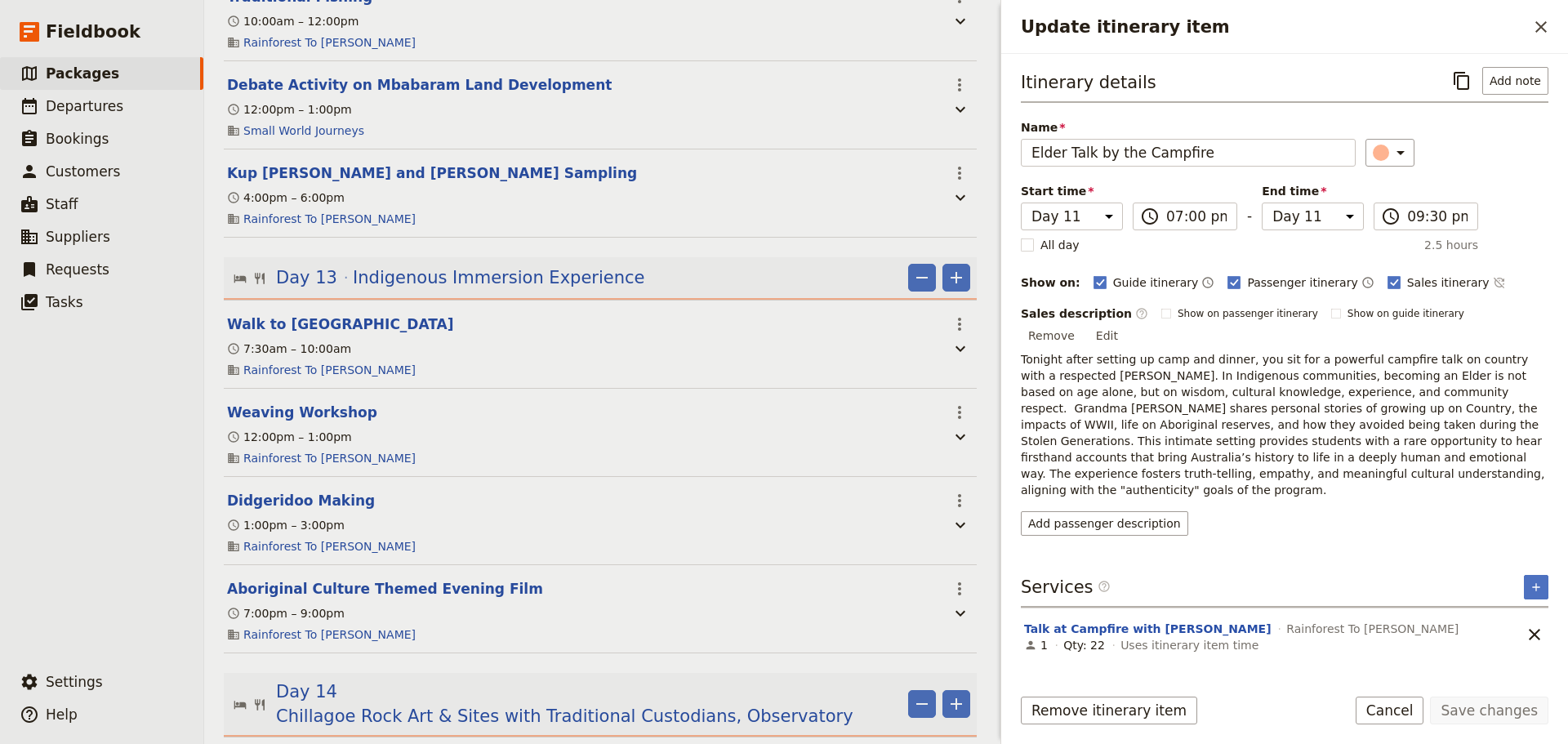
scroll to position [6230, 0]
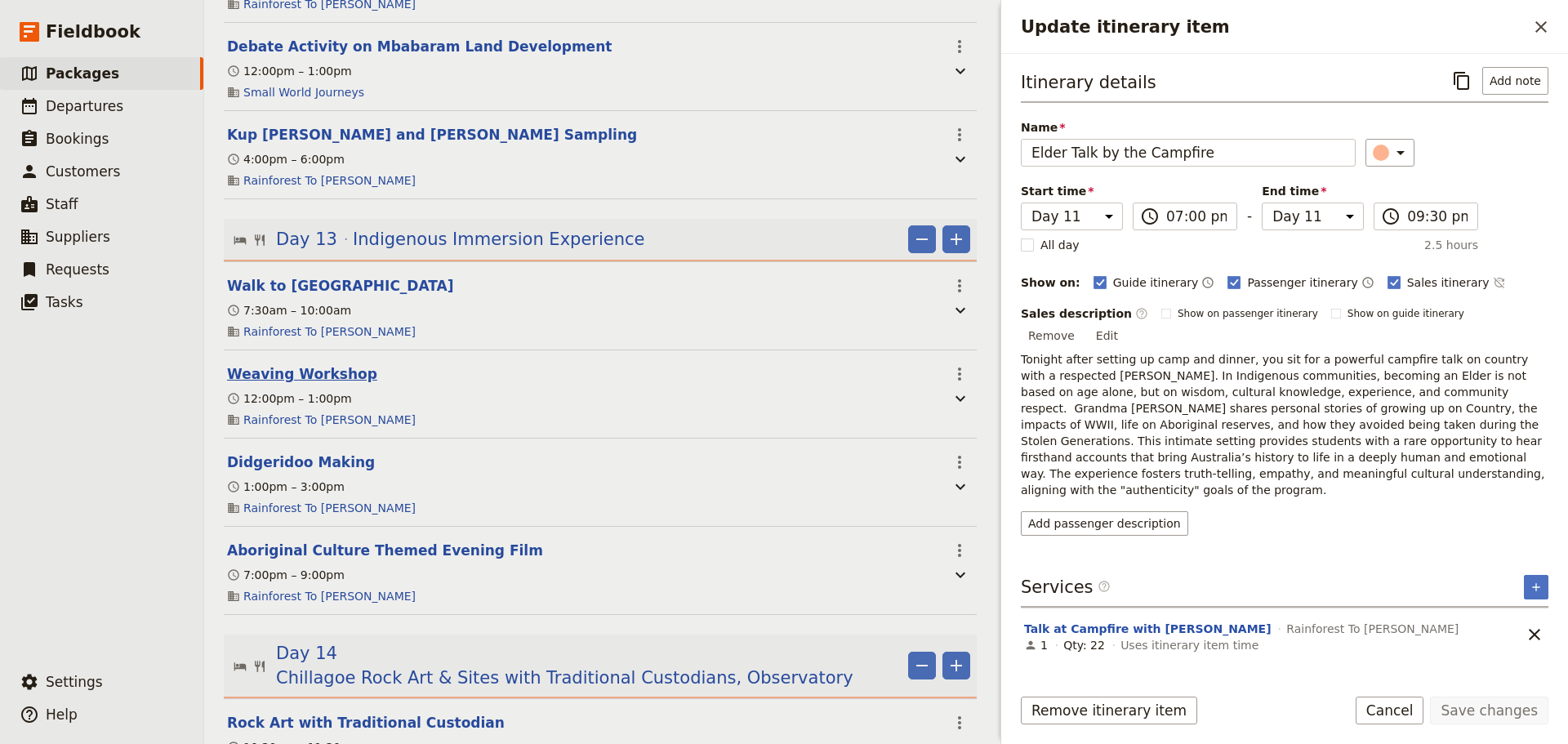
click at [300, 364] on button "Weaving Workshop" at bounding box center [302, 374] width 150 height 19
select select "13"
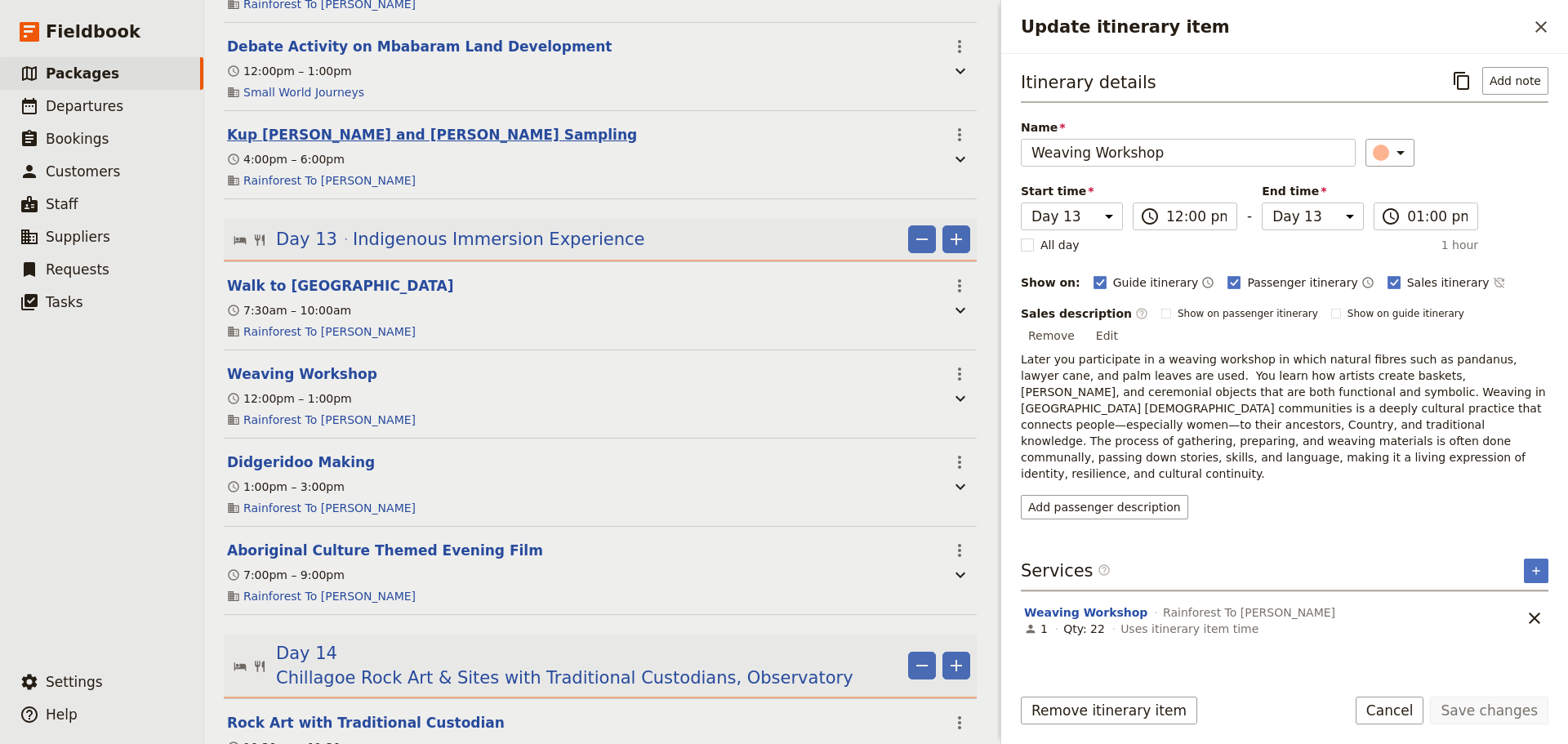
click at [449, 125] on button "Kup Murri Dinner and Bush Tucker Sampling" at bounding box center [432, 134] width 410 height 19
select select "12"
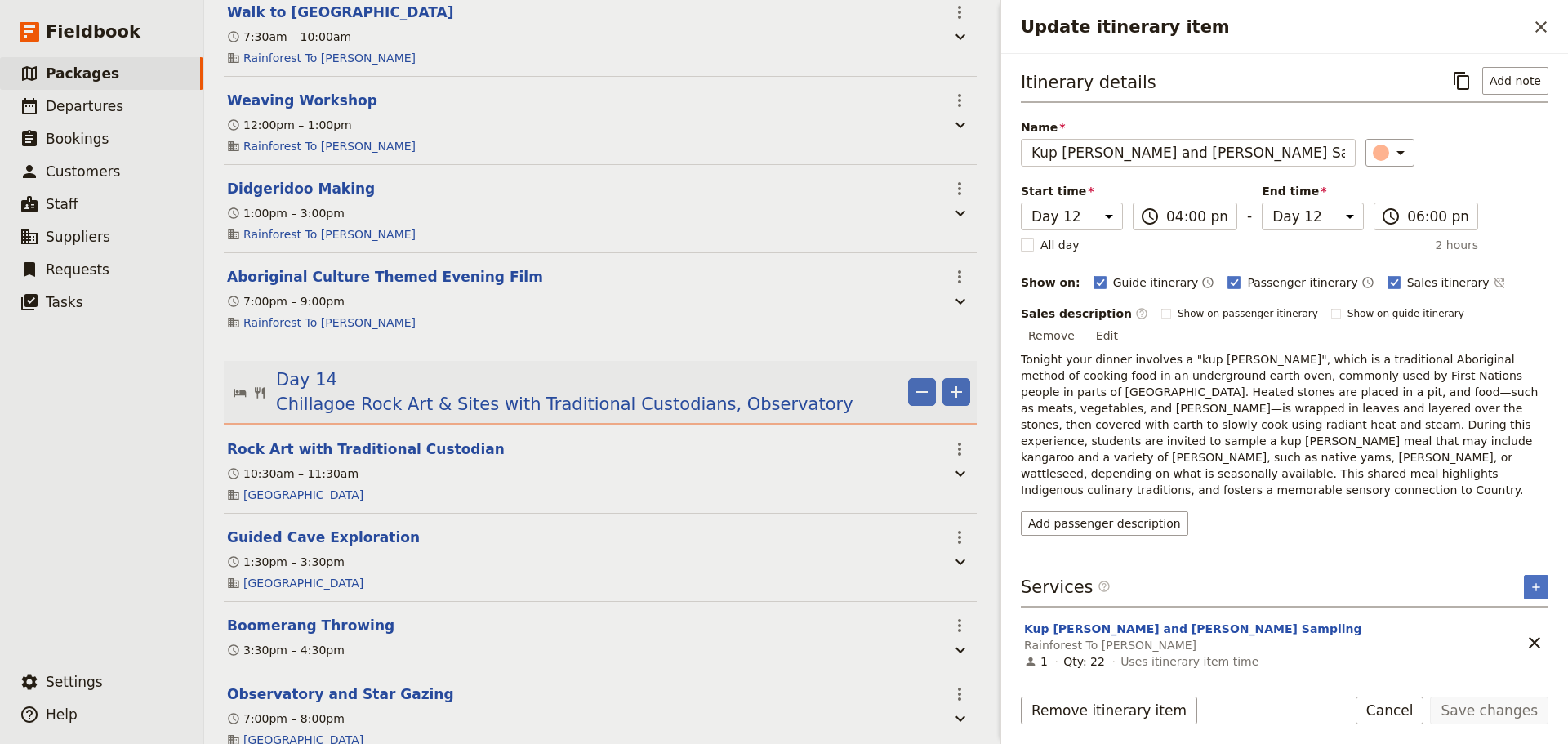
scroll to position [6095, 0]
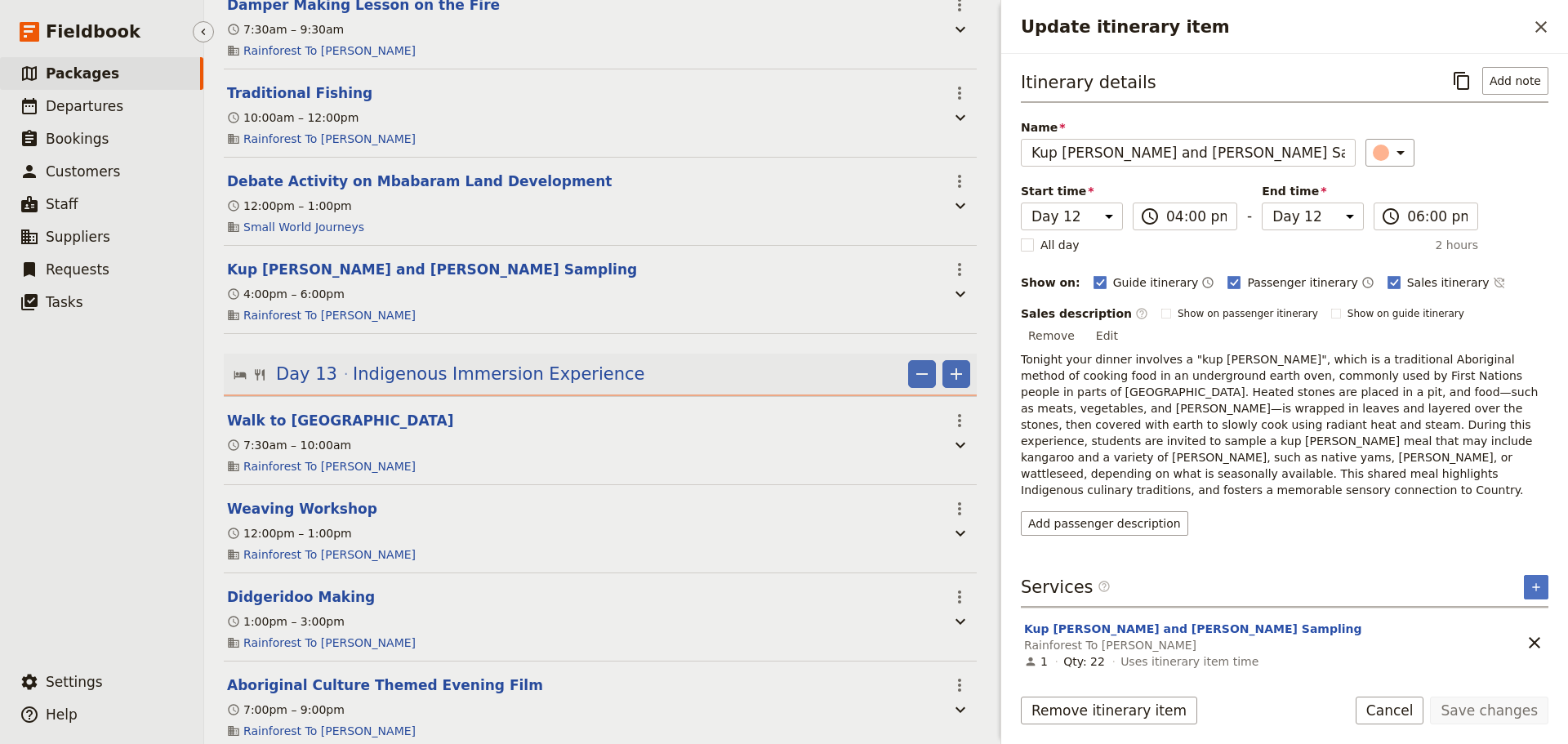
click at [86, 74] on span "Packages" at bounding box center [82, 73] width 74 height 16
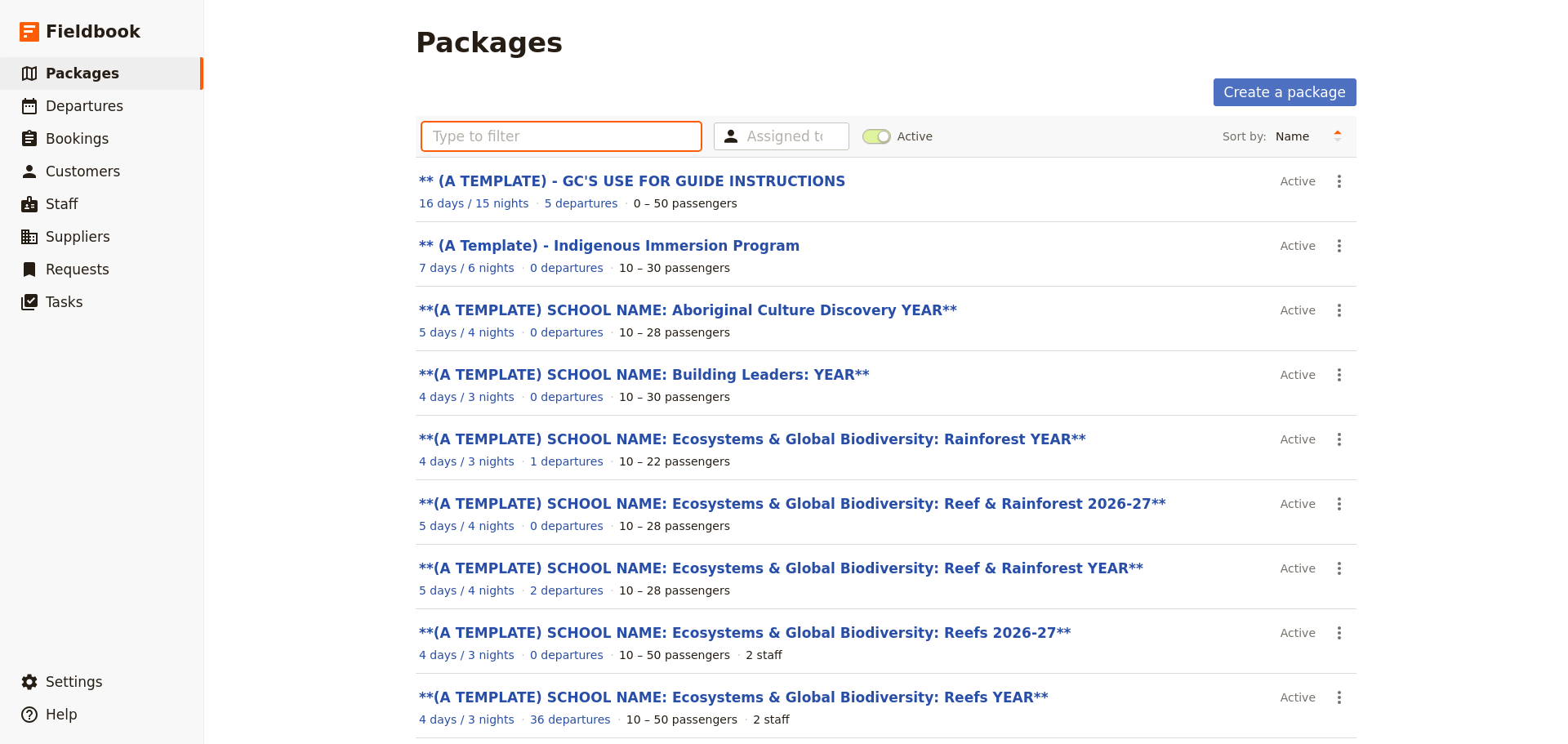
click at [504, 143] on input "text" at bounding box center [562, 136] width 279 height 28
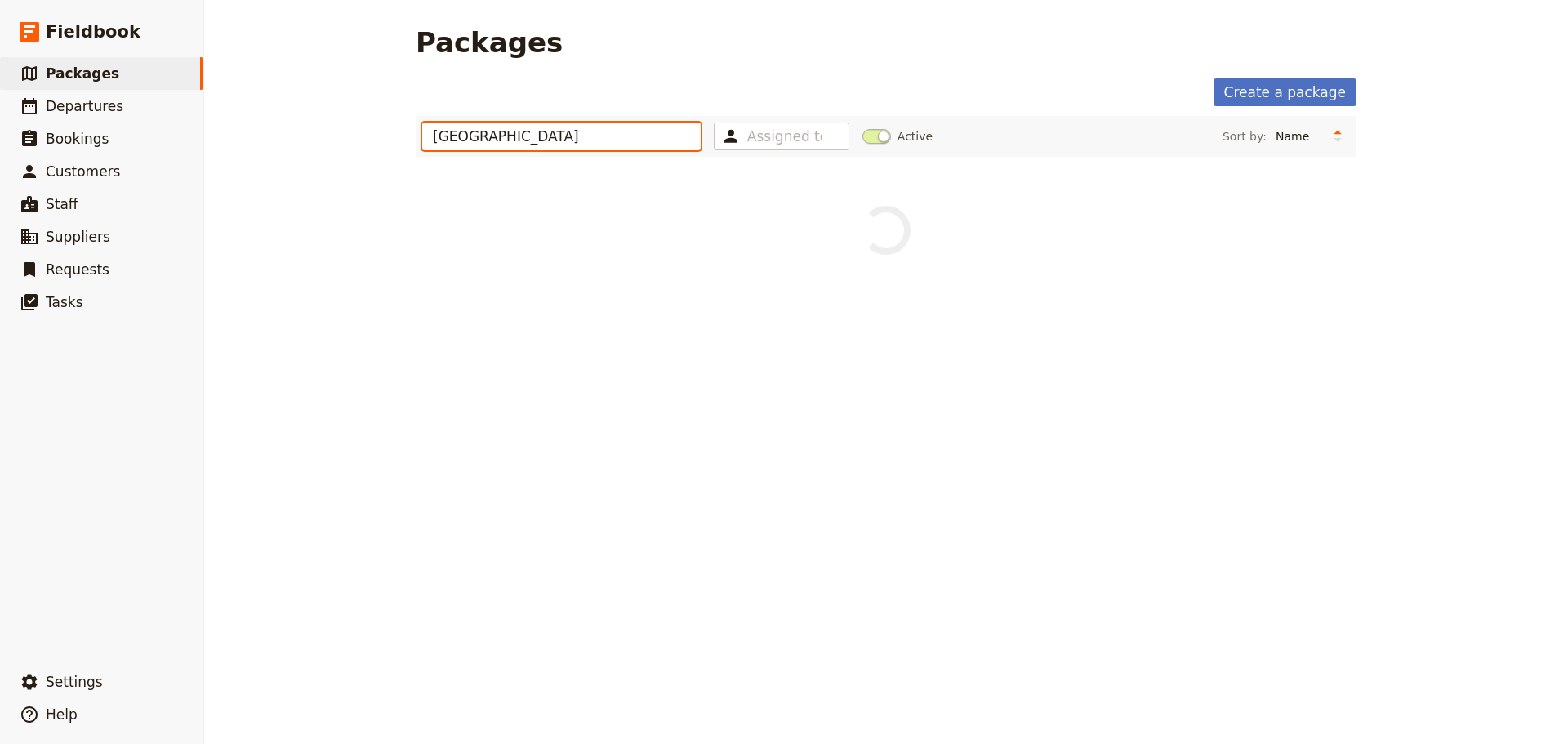
type input "westbourne"
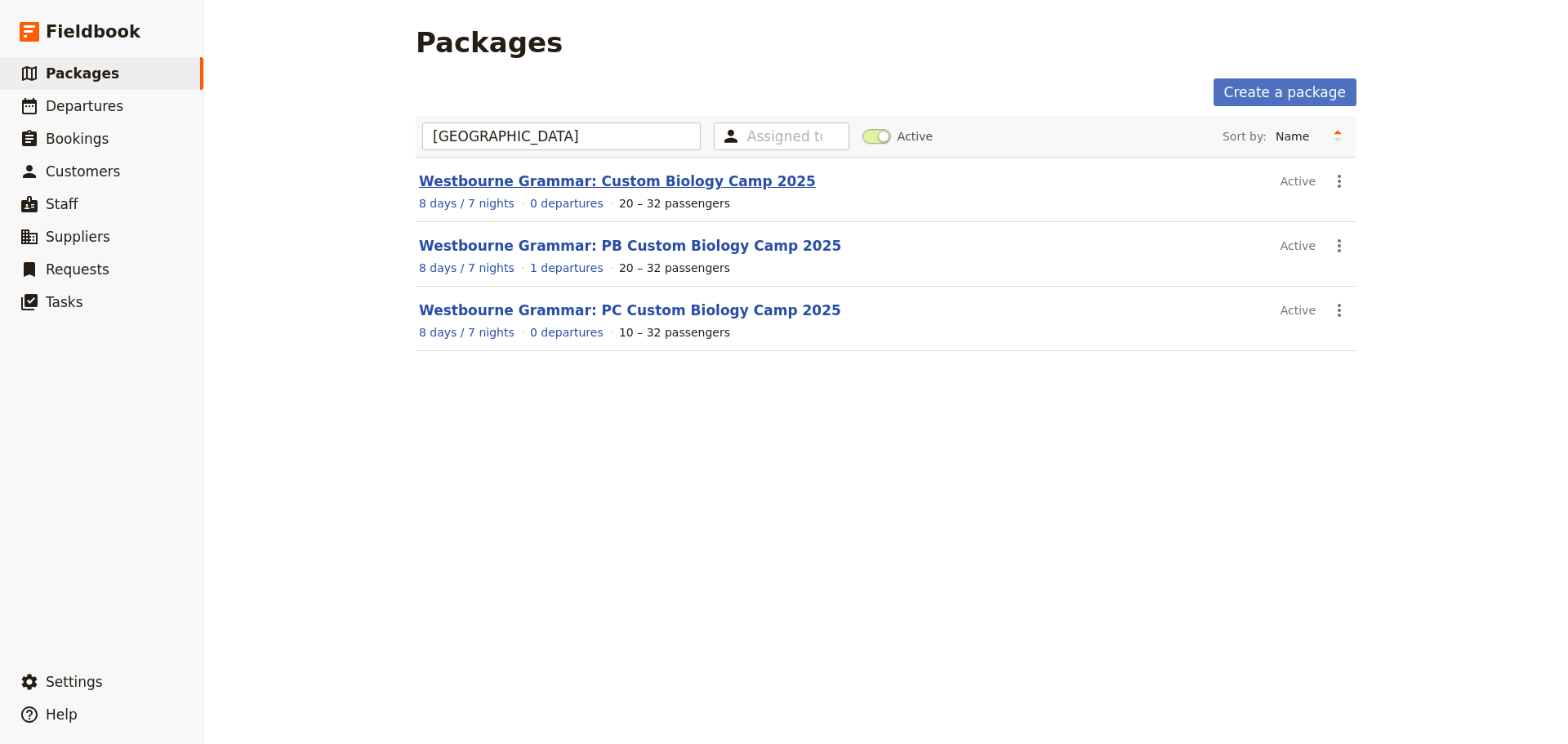
click at [587, 179] on link "Westbourne Grammar: Custom Biology Camp 2025" at bounding box center [617, 181] width 397 height 16
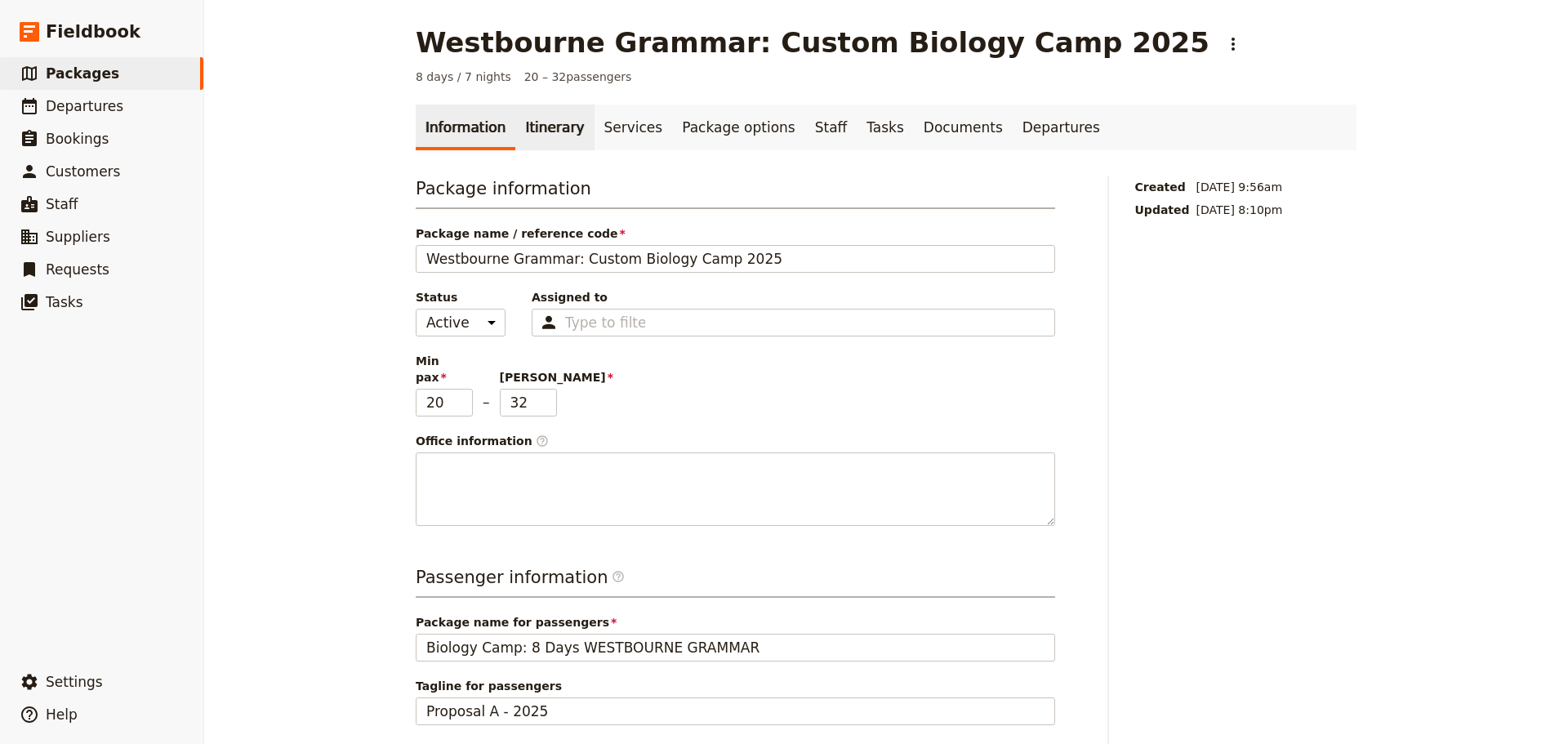
click at [552, 128] on link "Itinerary" at bounding box center [555, 128] width 79 height 46
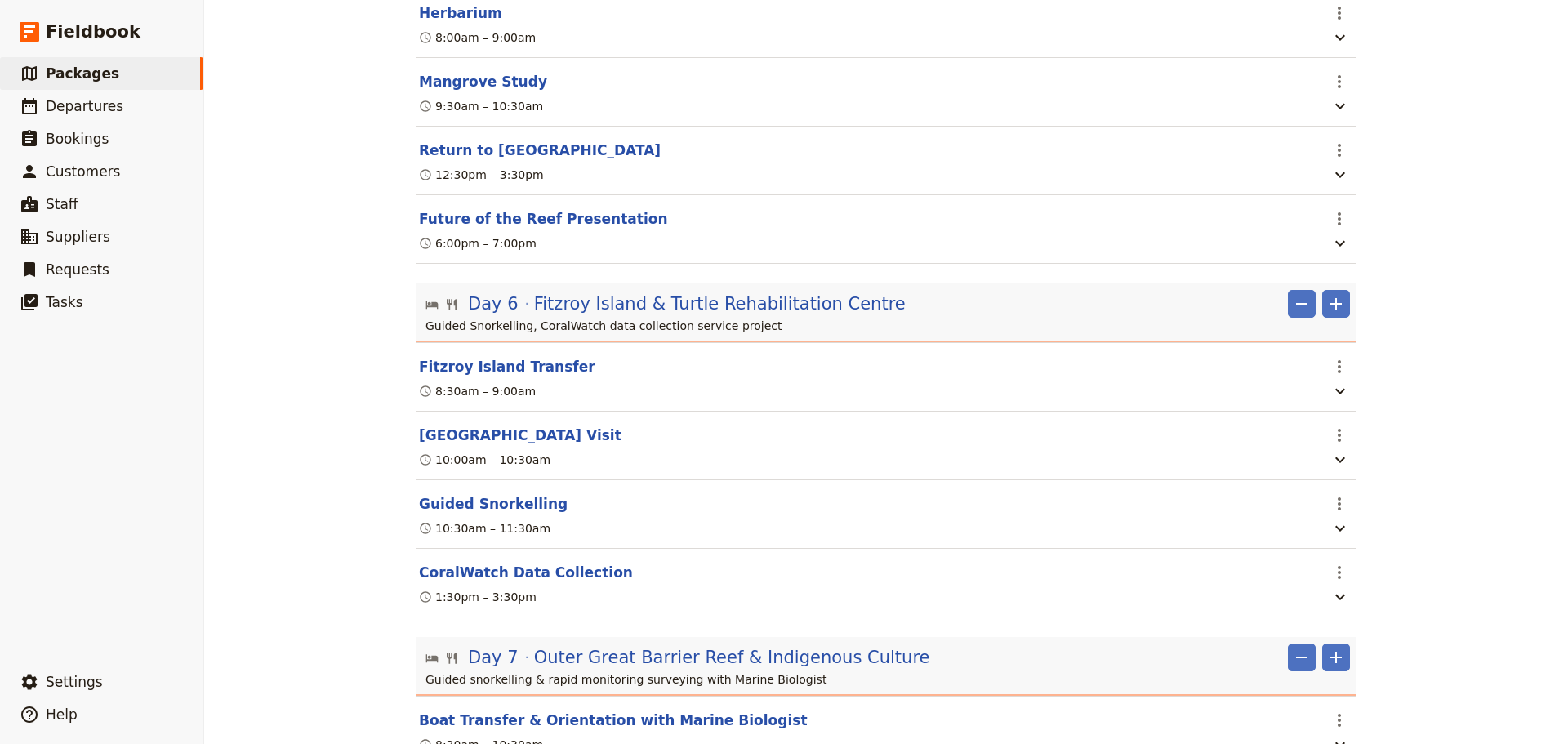
scroll to position [1739, 0]
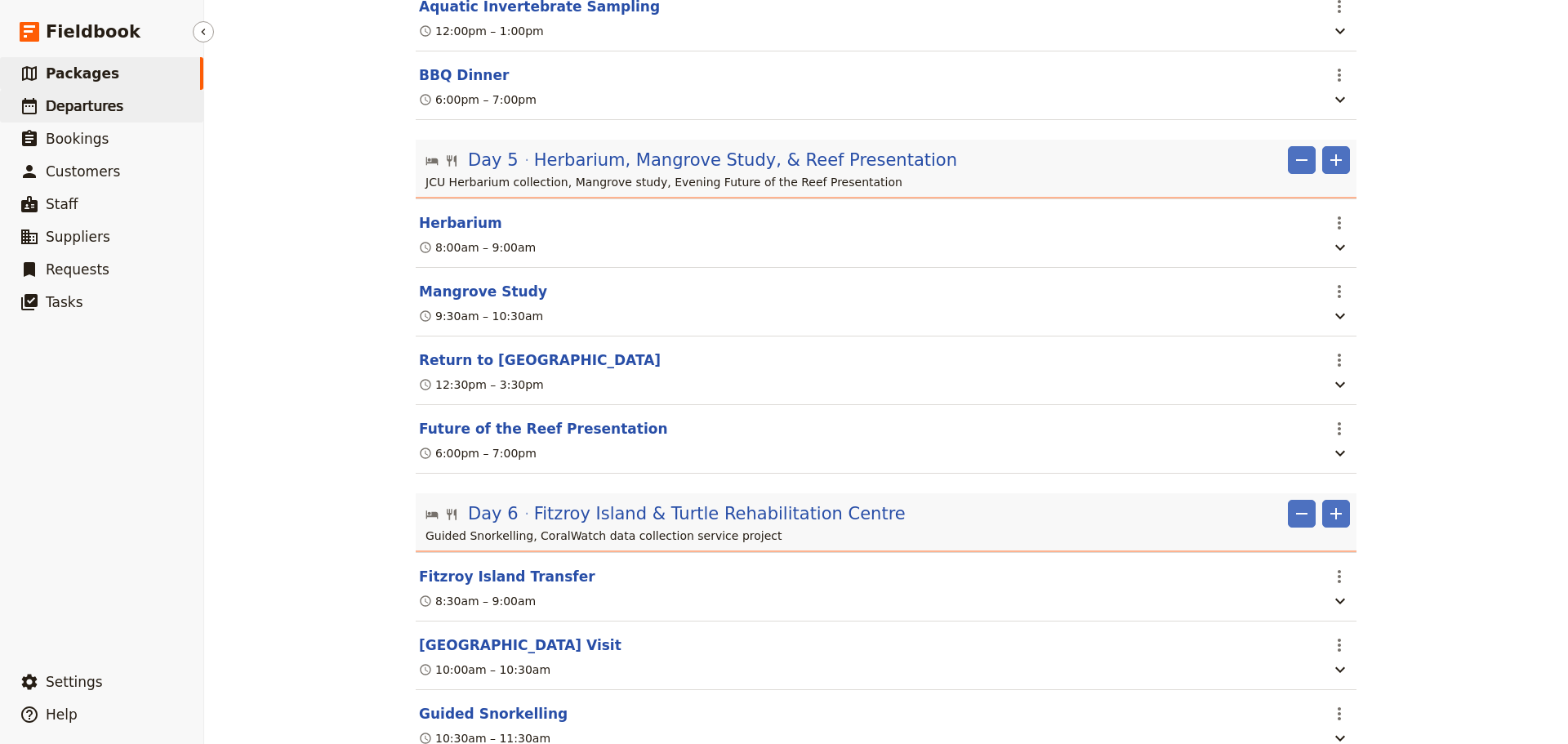
click at [115, 102] on link "​ Departures" at bounding box center [102, 106] width 203 height 33
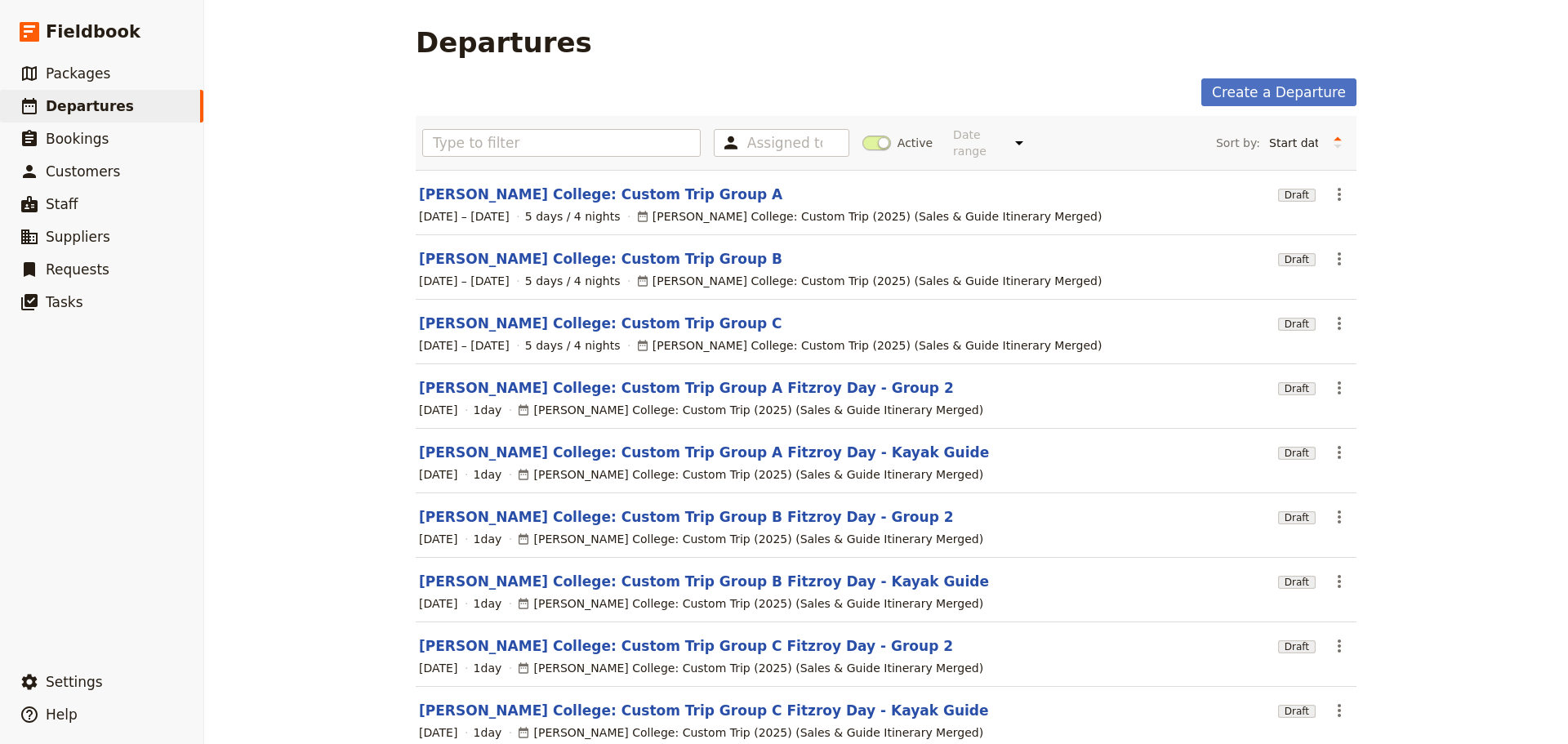
click at [527, 152] on div "Assigned to Active Date range This week Next week This month Next month This ye…" at bounding box center [887, 143] width 941 height 54
click at [527, 145] on input "text" at bounding box center [562, 143] width 279 height 28
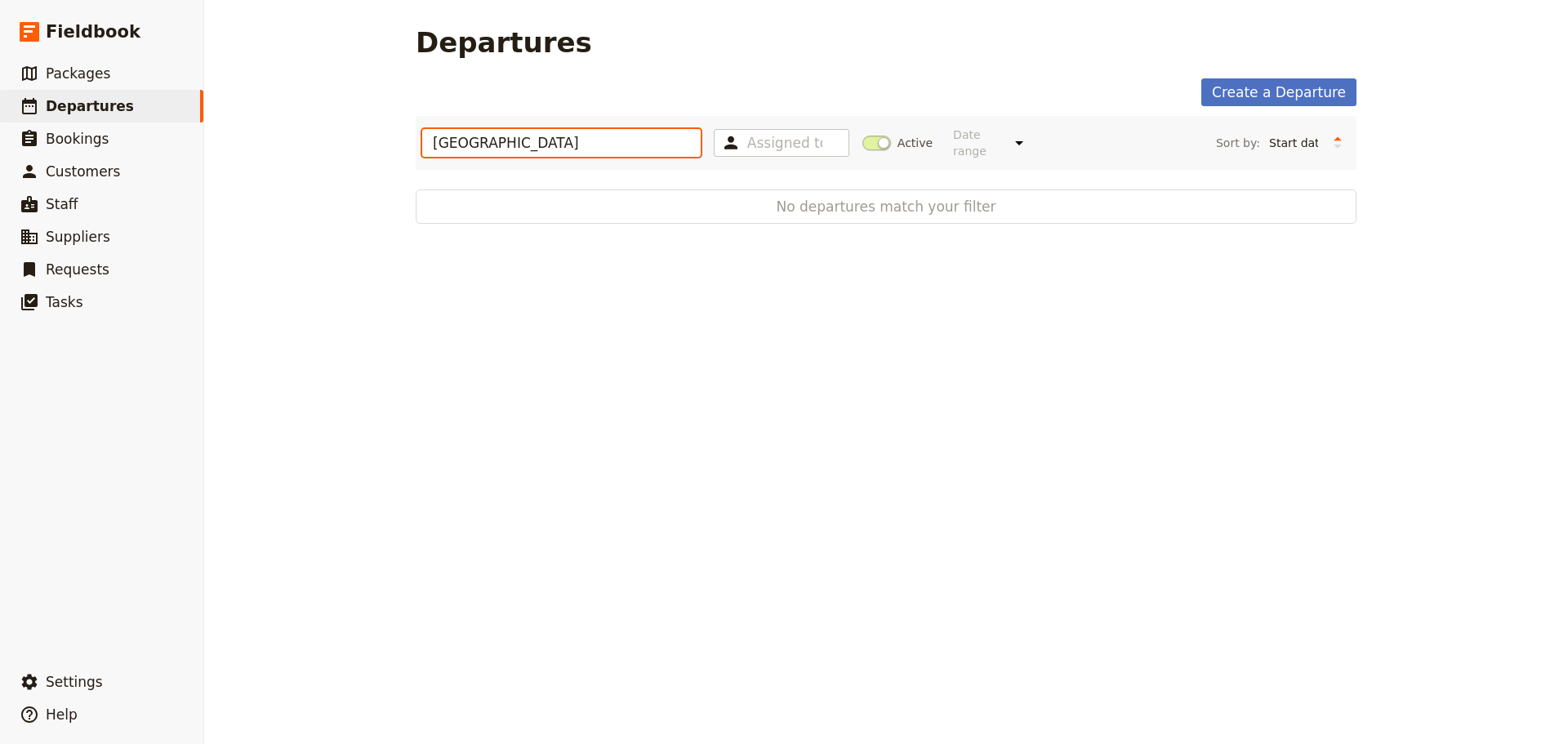
click at [524, 145] on input "westbourne" at bounding box center [562, 143] width 279 height 28
type input "w"
type input "W"
type input "Donvale"
click at [69, 78] on span "Packages" at bounding box center [78, 73] width 64 height 16
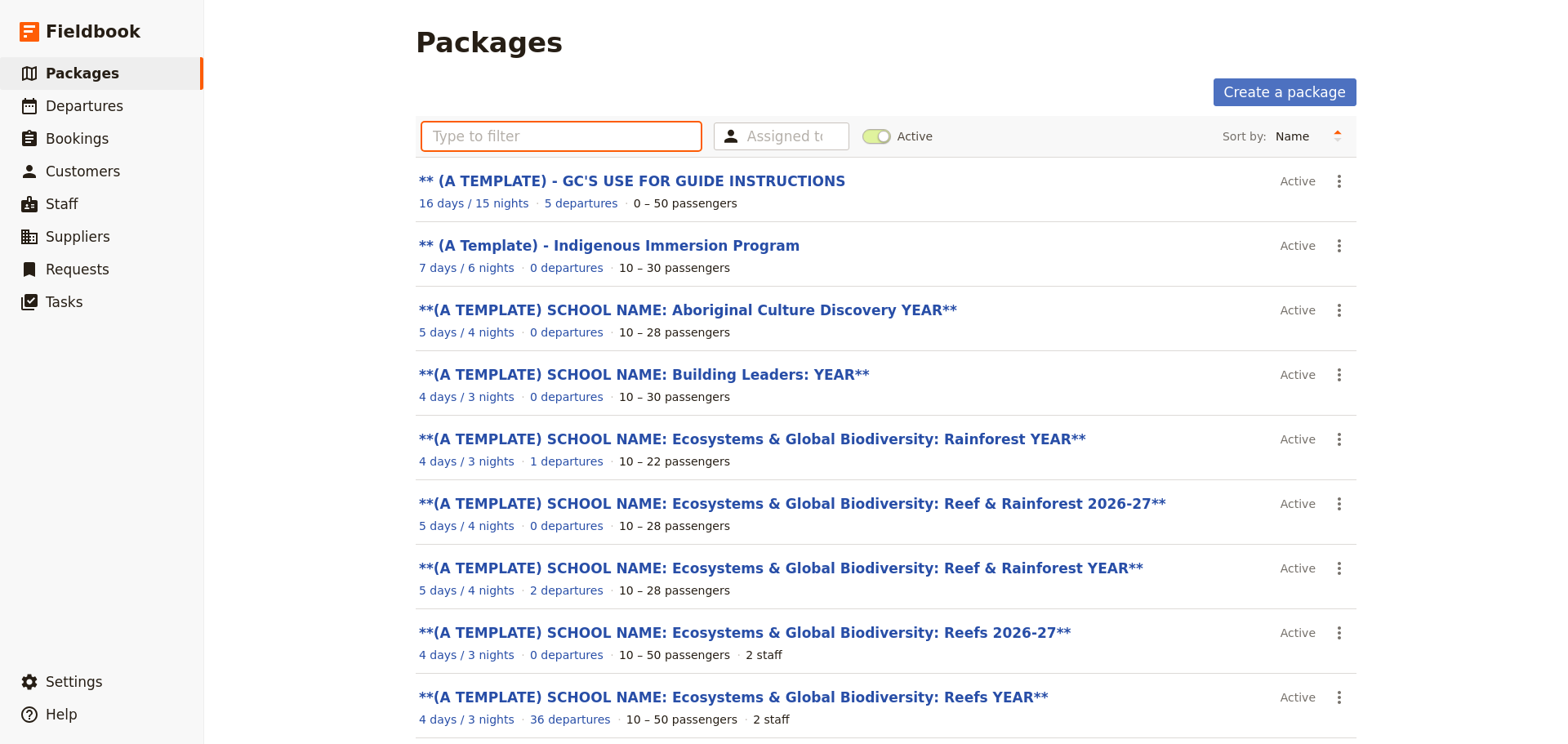
click at [551, 141] on input "text" at bounding box center [562, 136] width 279 height 28
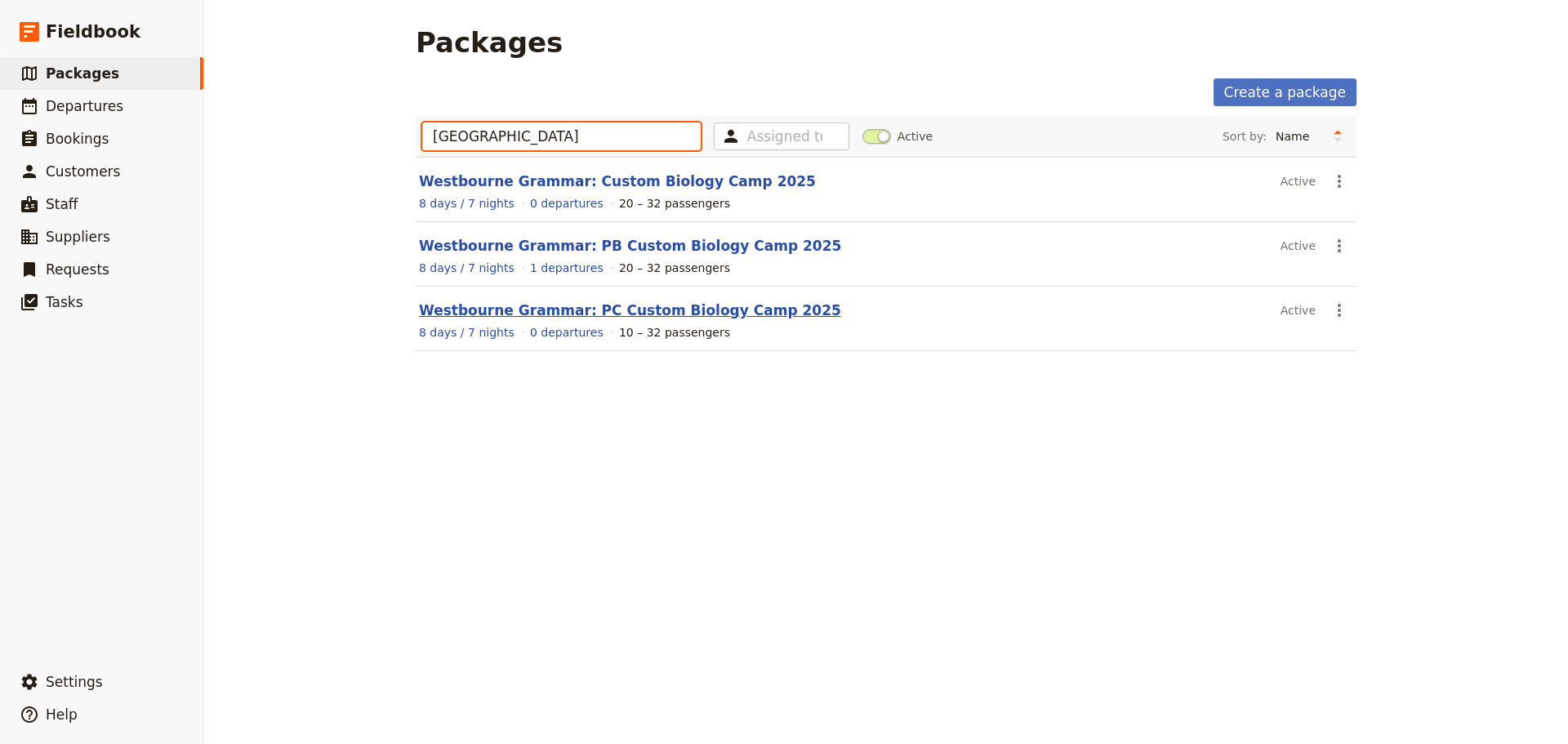
type input "westbourne"
click at [701, 309] on link "Westbourne Grammar: PC Custom Biology Camp 2025" at bounding box center [630, 310] width 423 height 16
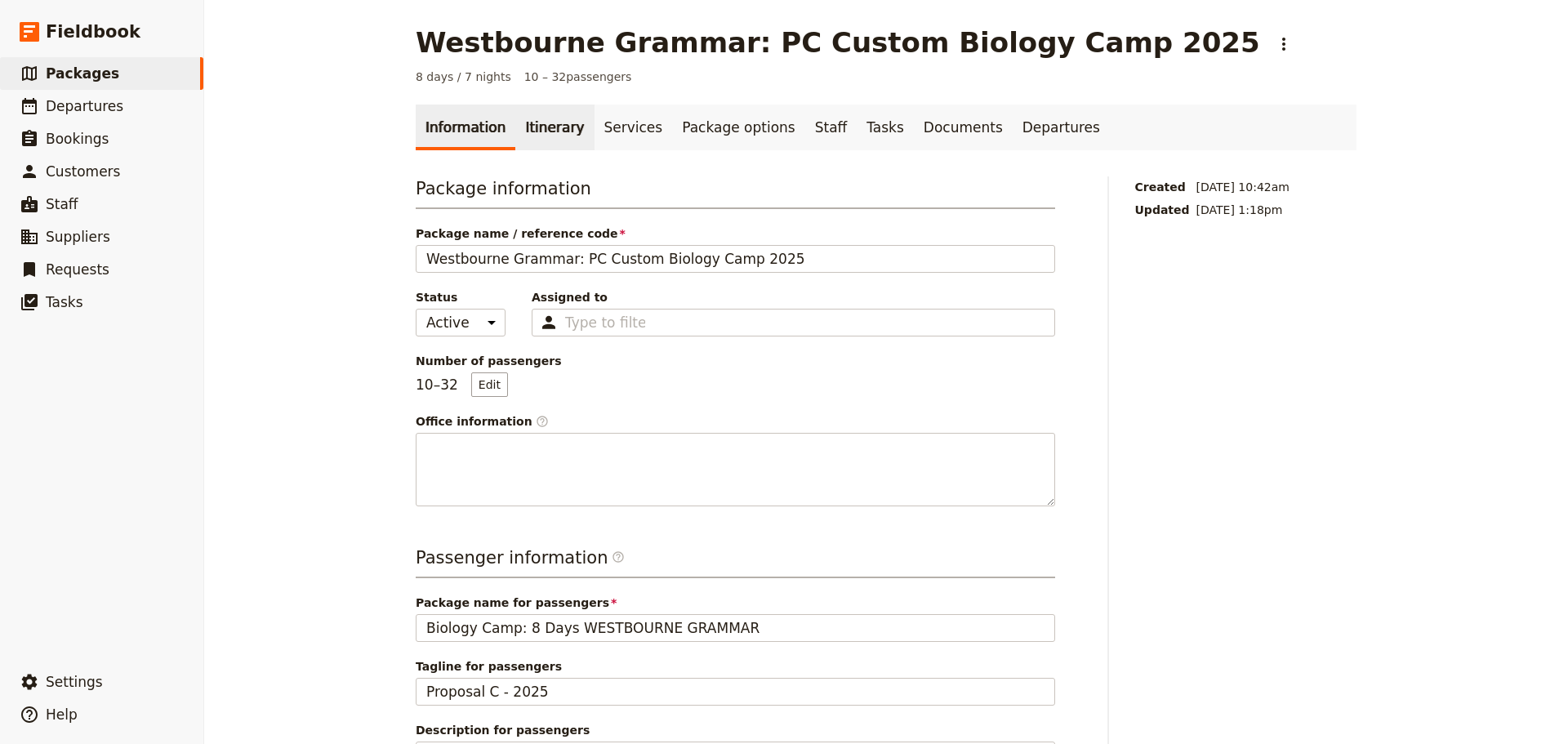
click at [543, 128] on link "Itinerary" at bounding box center [555, 128] width 79 height 46
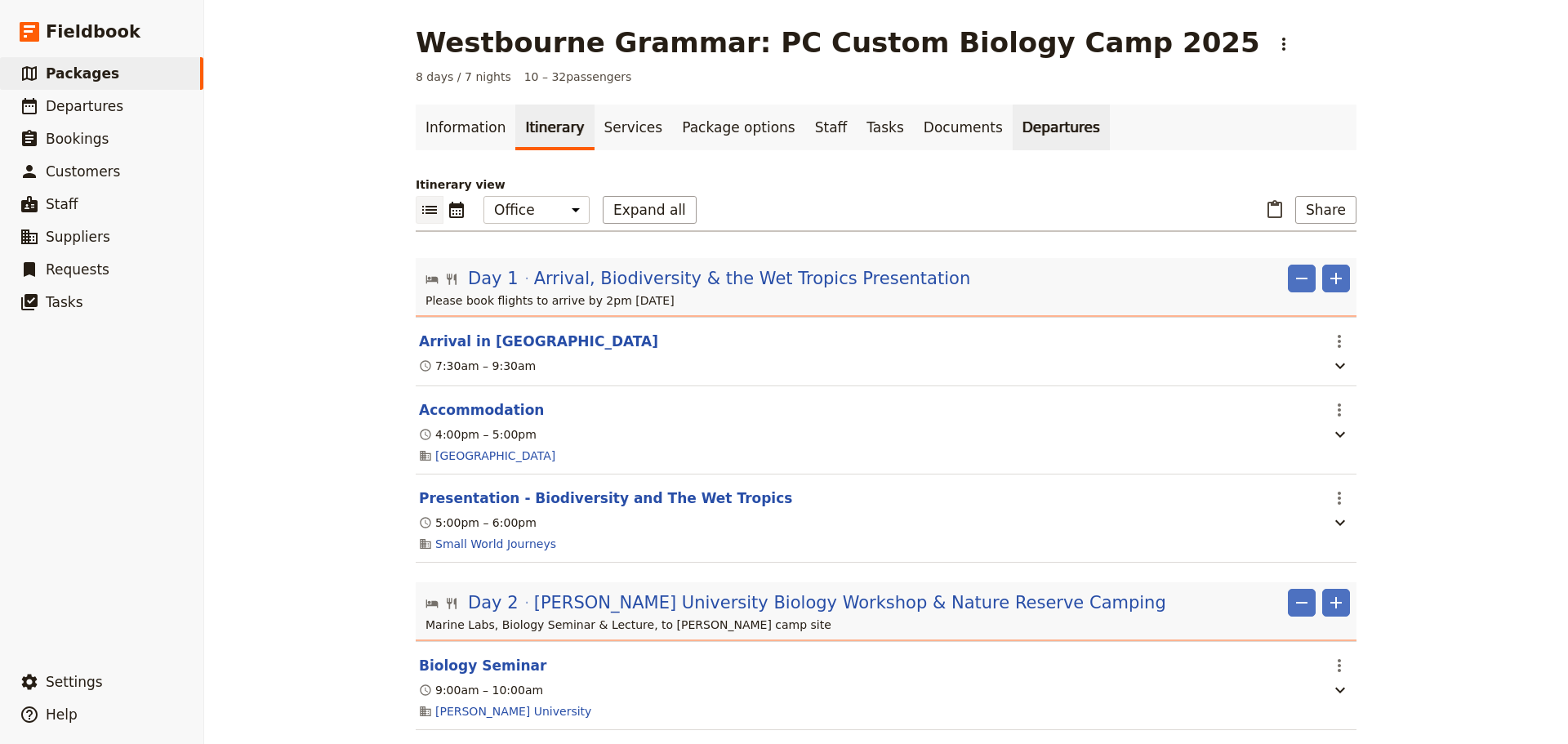
click at [1013, 128] on link "Departures" at bounding box center [1061, 128] width 97 height 46
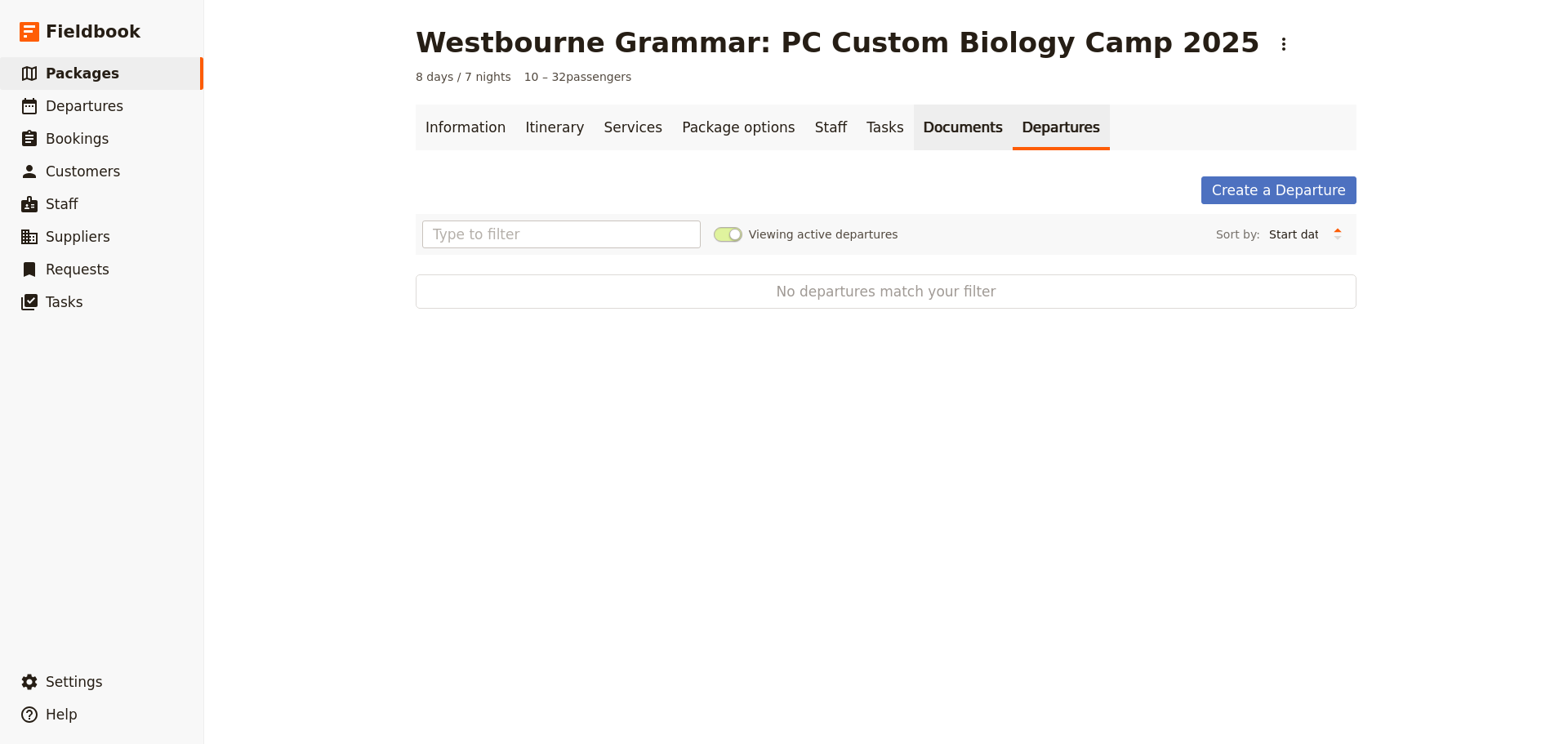
click at [913, 131] on link "Documents" at bounding box center [962, 128] width 99 height 46
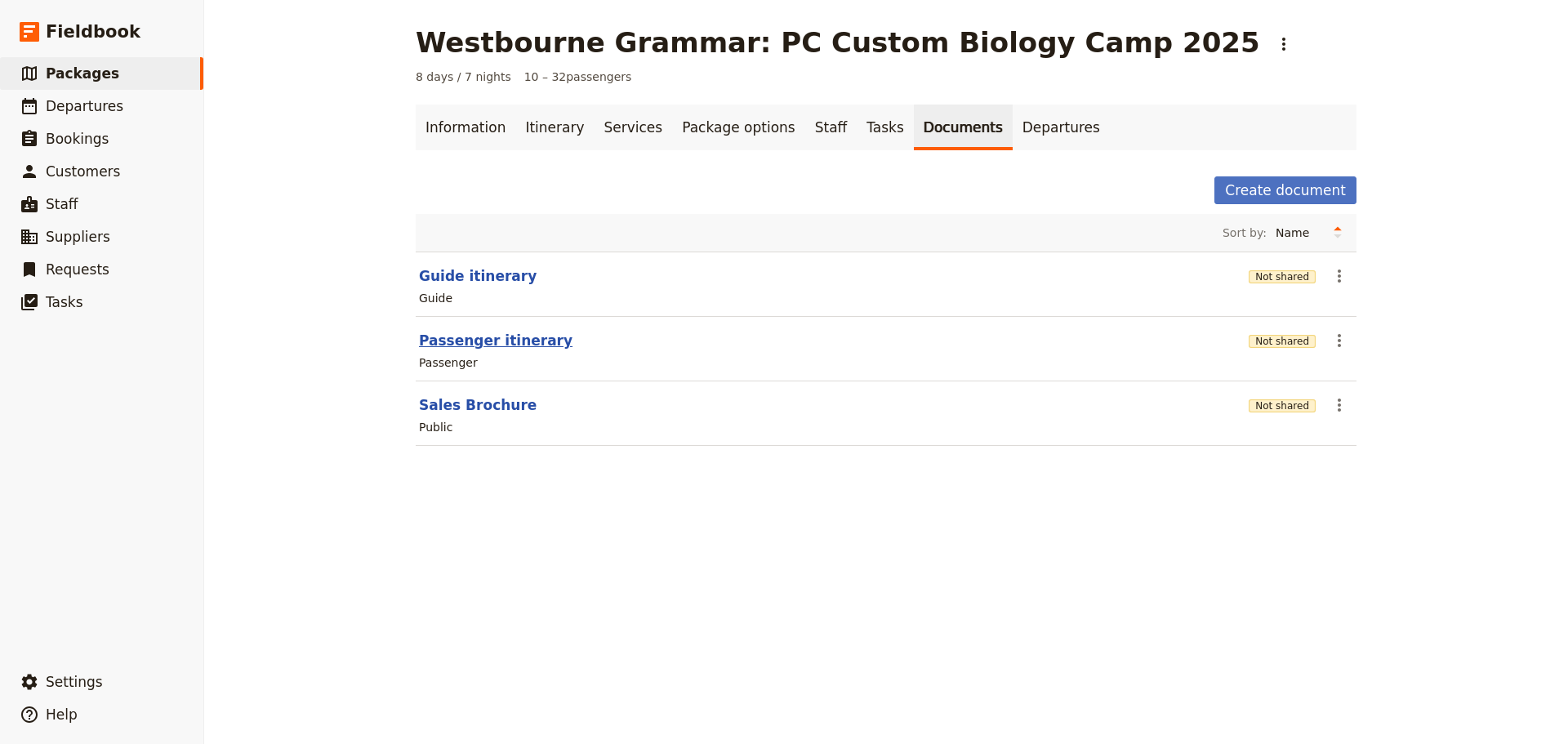
click at [501, 339] on button "Passenger itinerary" at bounding box center [496, 340] width 153 height 19
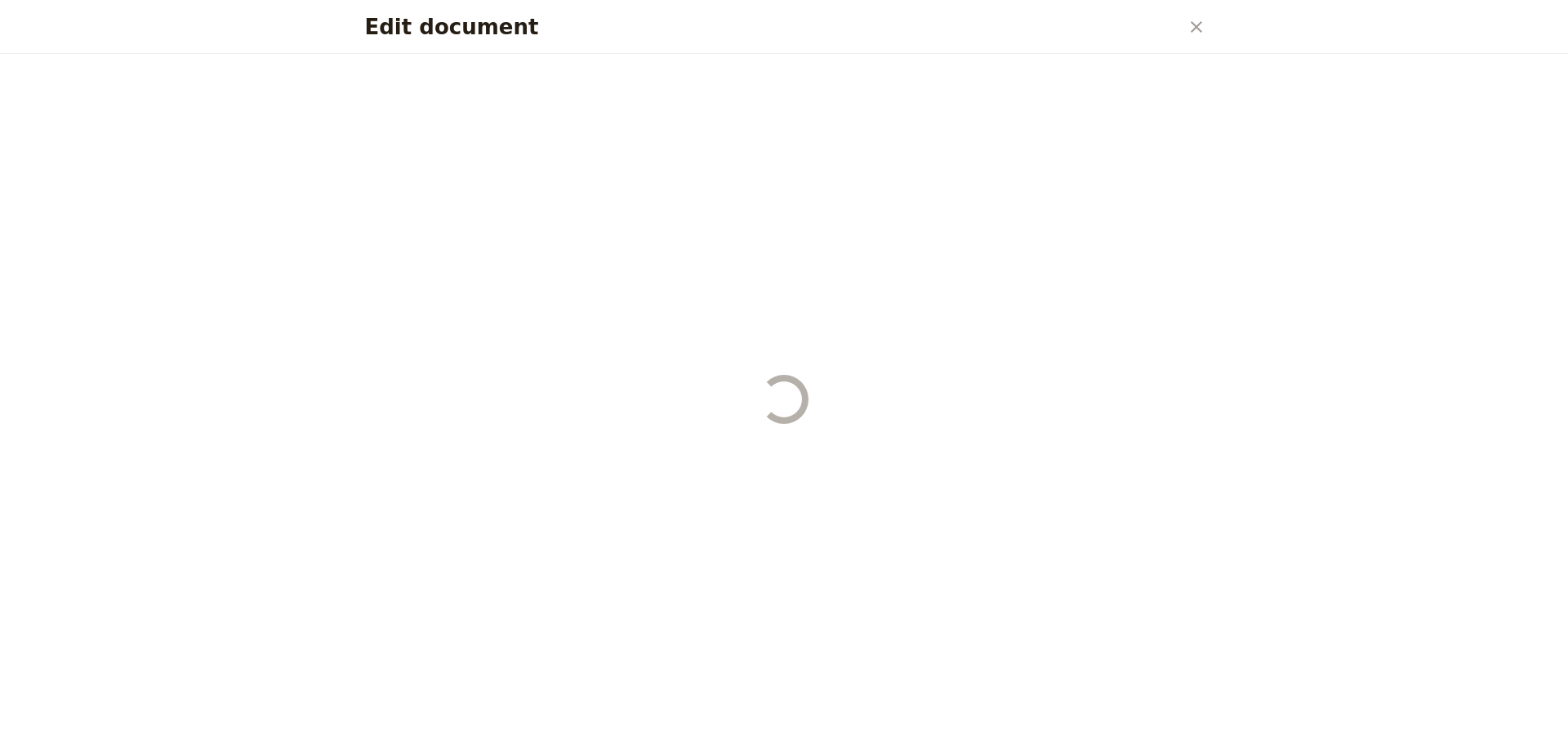
select select "PASSENGER"
select select "RUN_SHEET"
select select "DEFAULT"
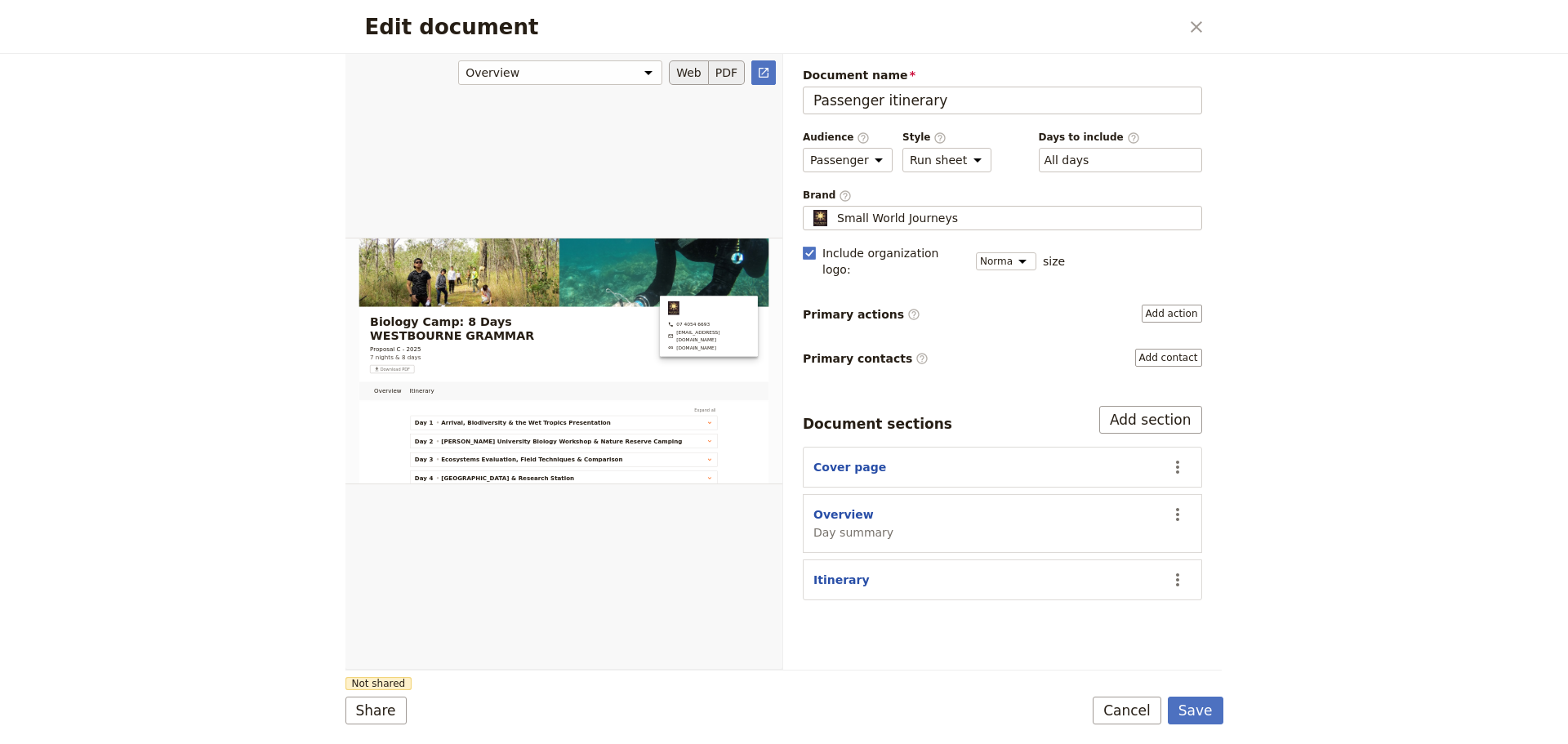
click at [735, 65] on button "PDF" at bounding box center [726, 73] width 35 height 25
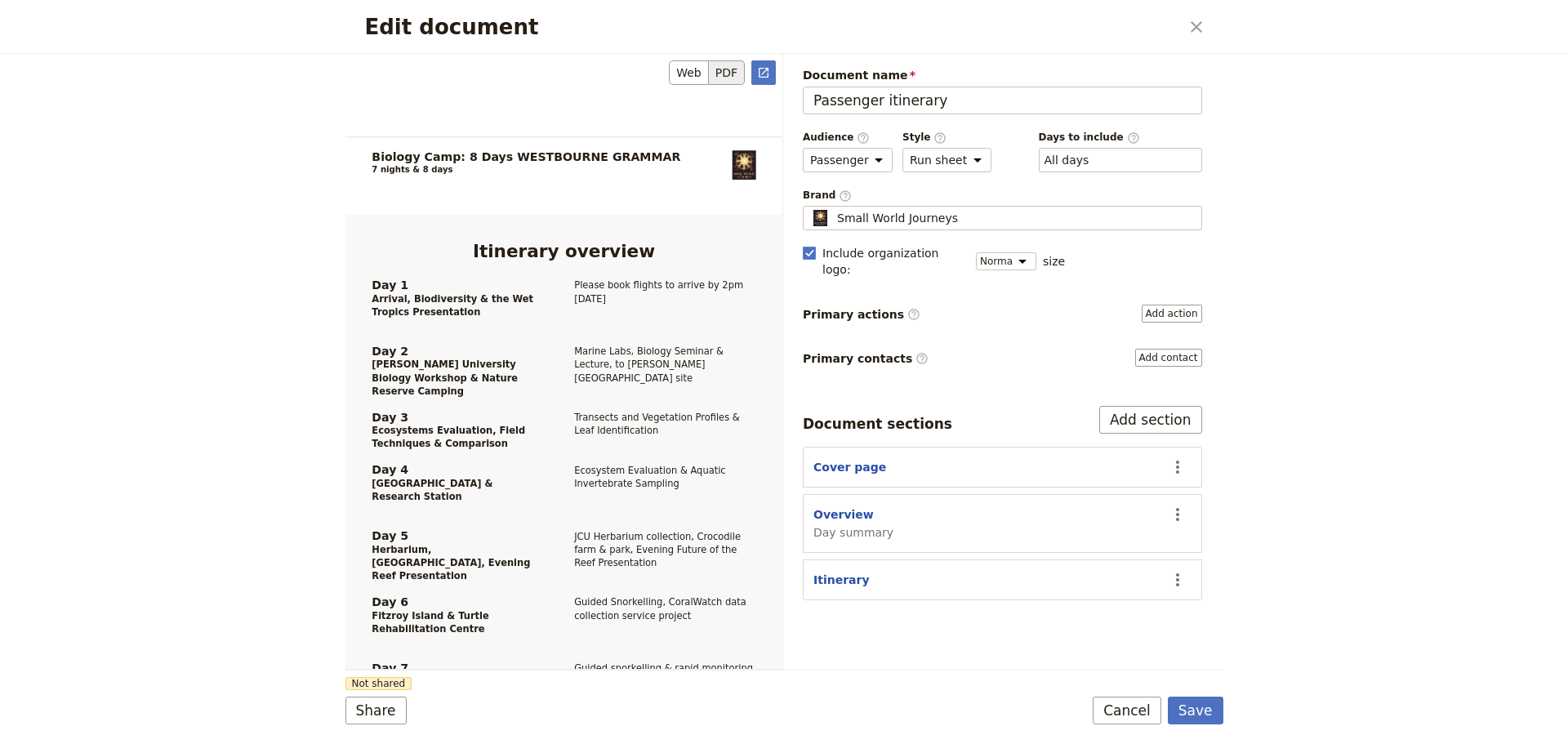
scroll to position [953, 0]
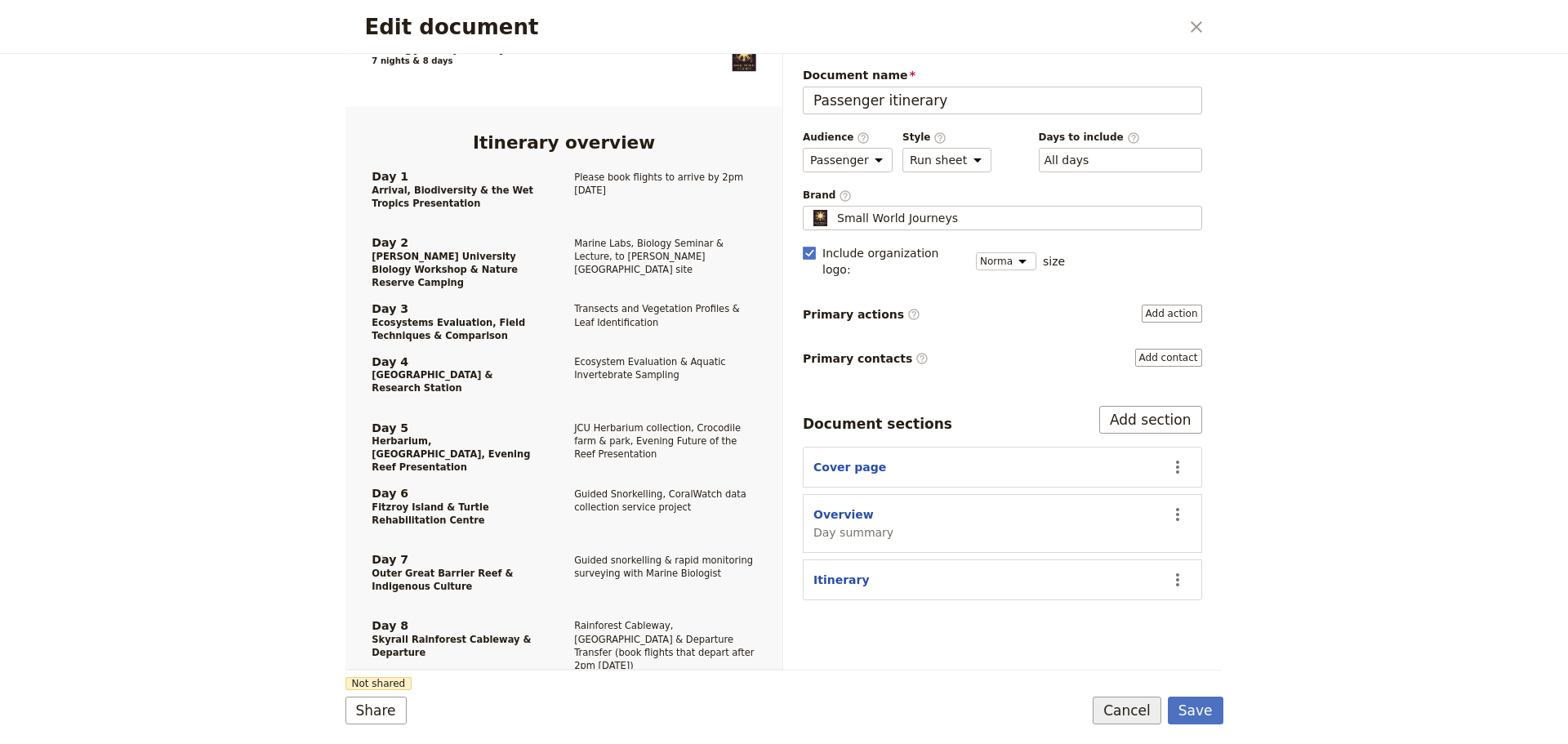
click at [1104, 717] on button "Cancel" at bounding box center [1127, 710] width 69 height 28
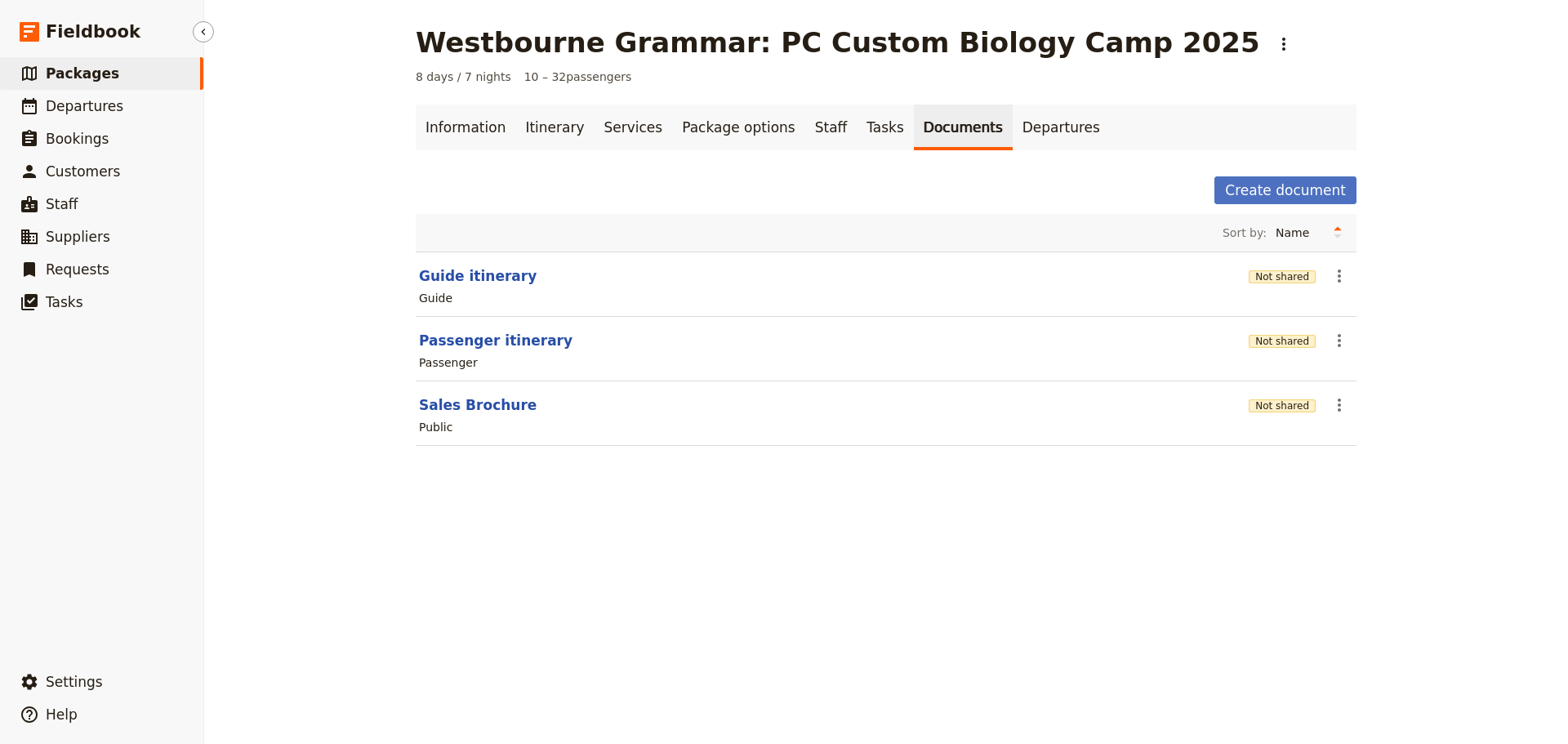
click at [113, 85] on link "​ Packages" at bounding box center [102, 74] width 203 height 33
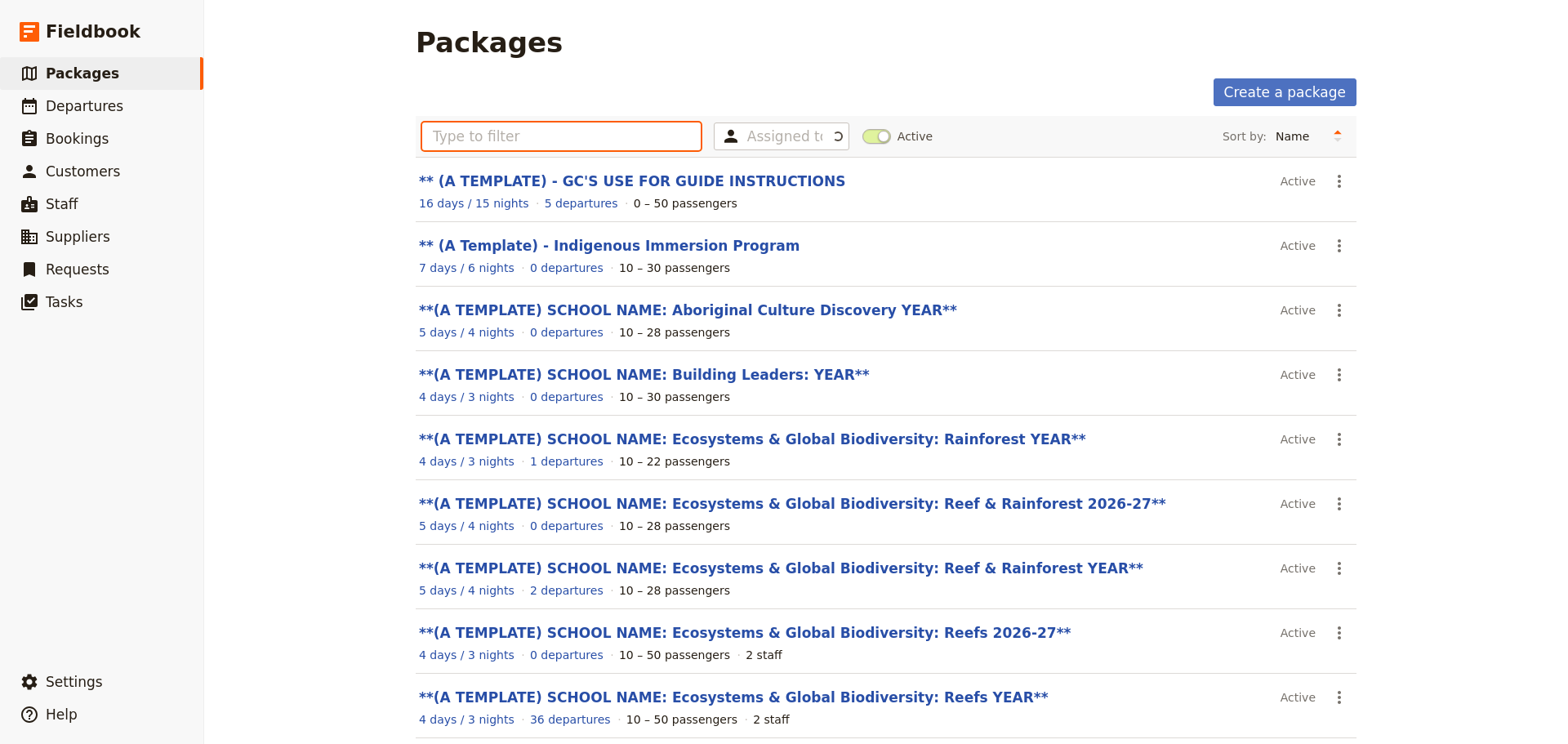
click at [538, 142] on input "text" at bounding box center [562, 136] width 279 height 28
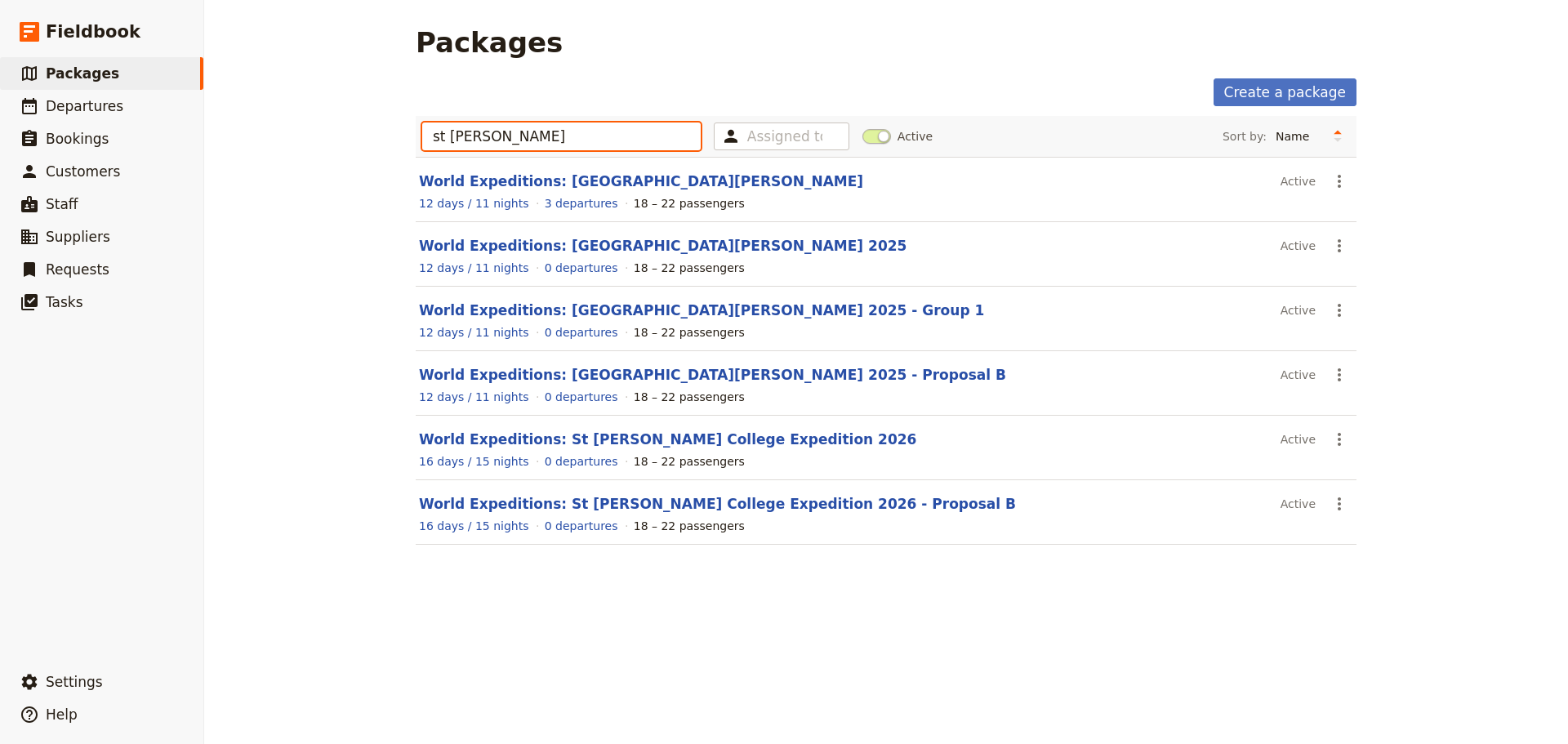
type input "st leo"
click at [769, 437] on header "World Expeditions: St Leonard's College Expedition 2026" at bounding box center [846, 439] width 855 height 19
click at [742, 439] on link "World Expeditions: St Leonard's College Expedition 2026" at bounding box center [667, 439] width 497 height 16
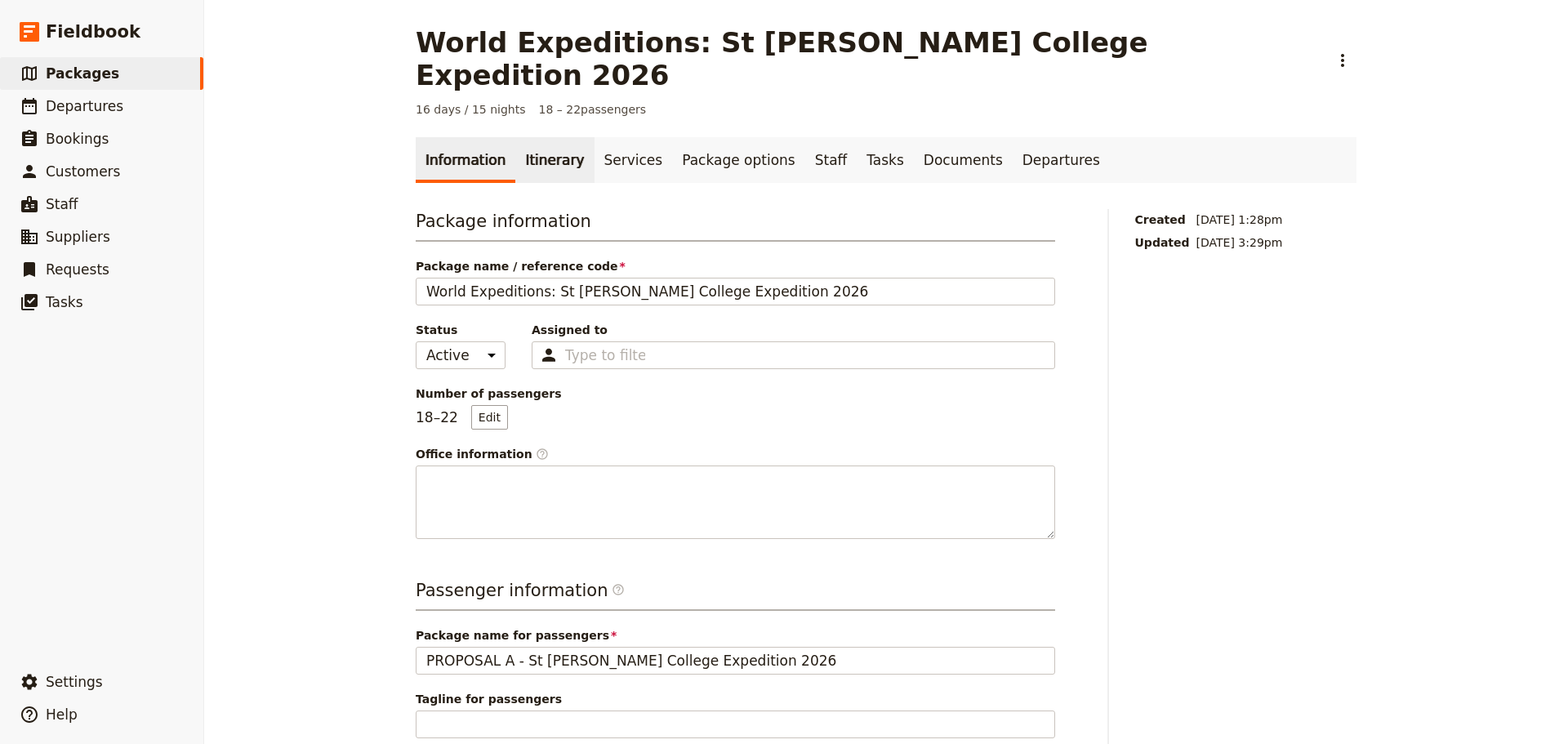
click at [545, 137] on link "Itinerary" at bounding box center [555, 160] width 79 height 46
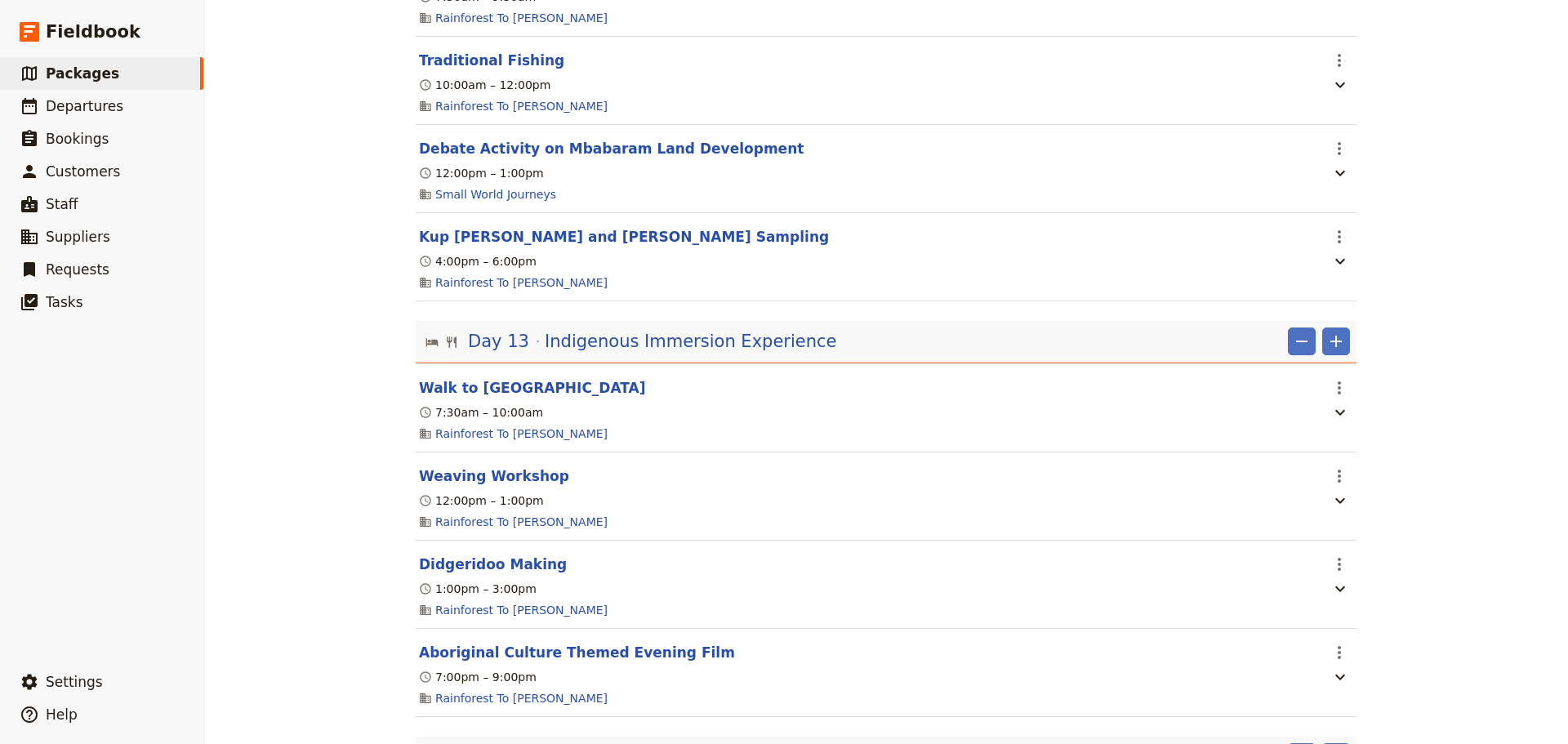
scroll to position [5855, 0]
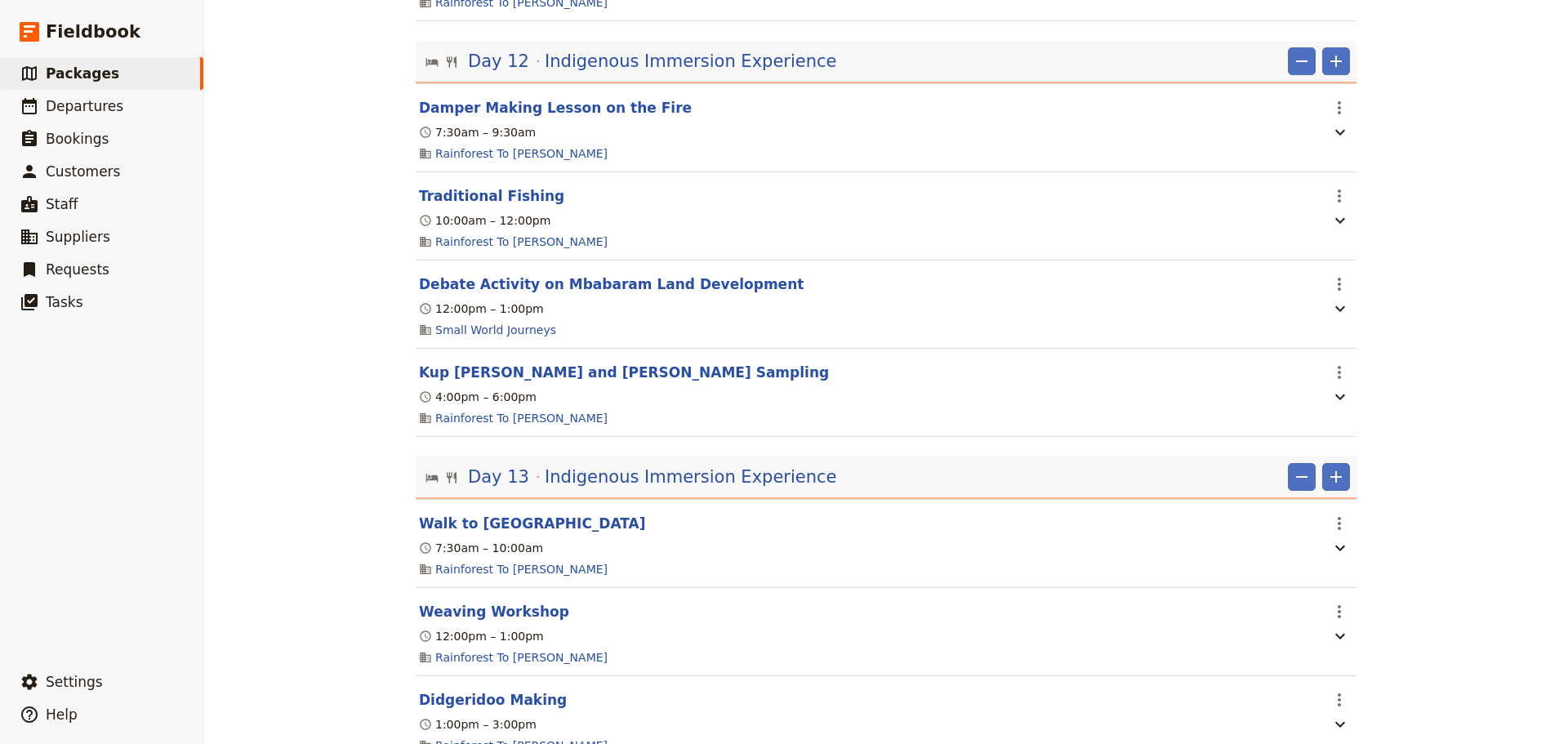
click at [632, 294] on button "Debate Activity on Mbabaram Land Development" at bounding box center [611, 284] width 384 height 19
select select "12"
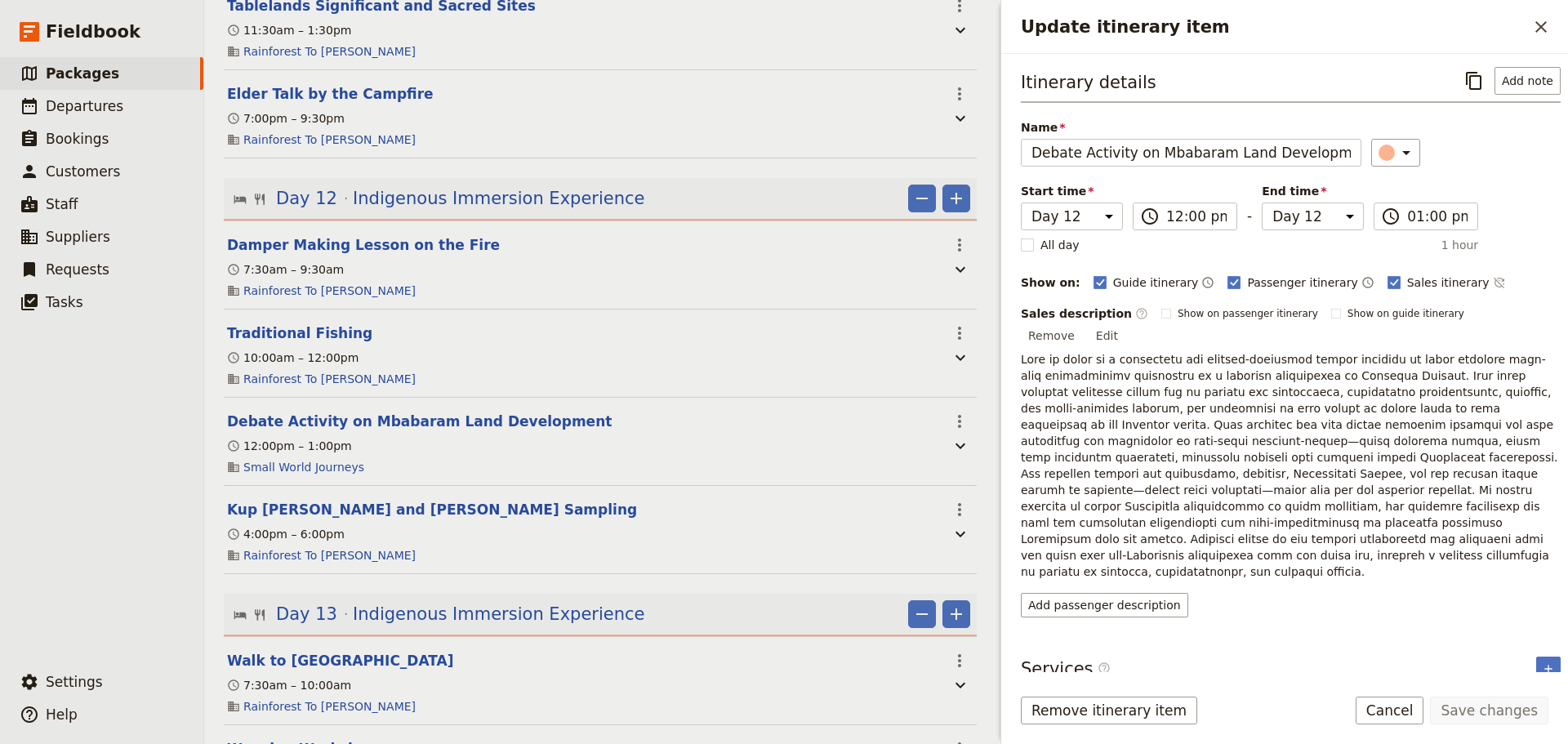
scroll to position [5958, 0]
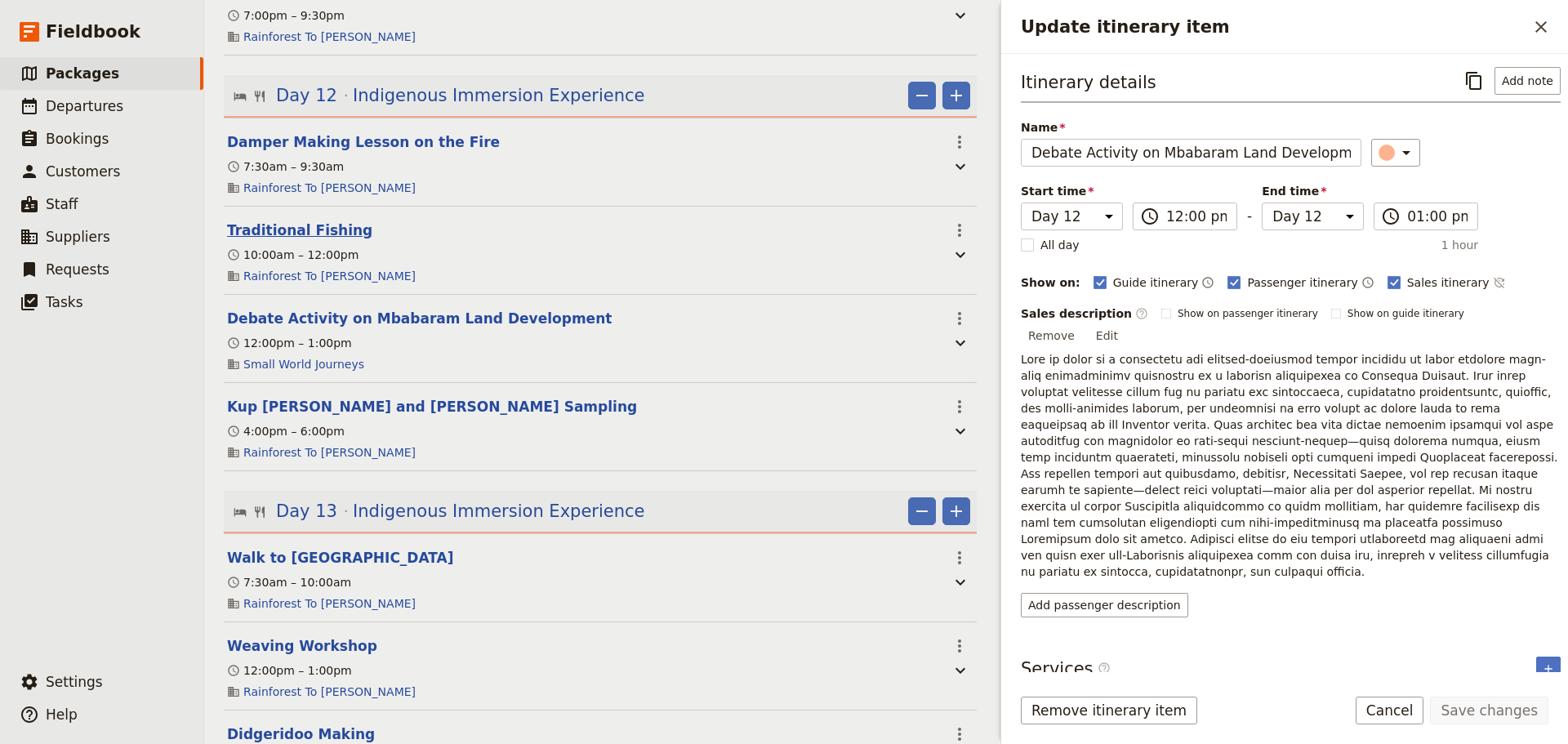
click at [326, 221] on button "Traditional Fishing" at bounding box center [300, 230] width 146 height 19
select select "12"
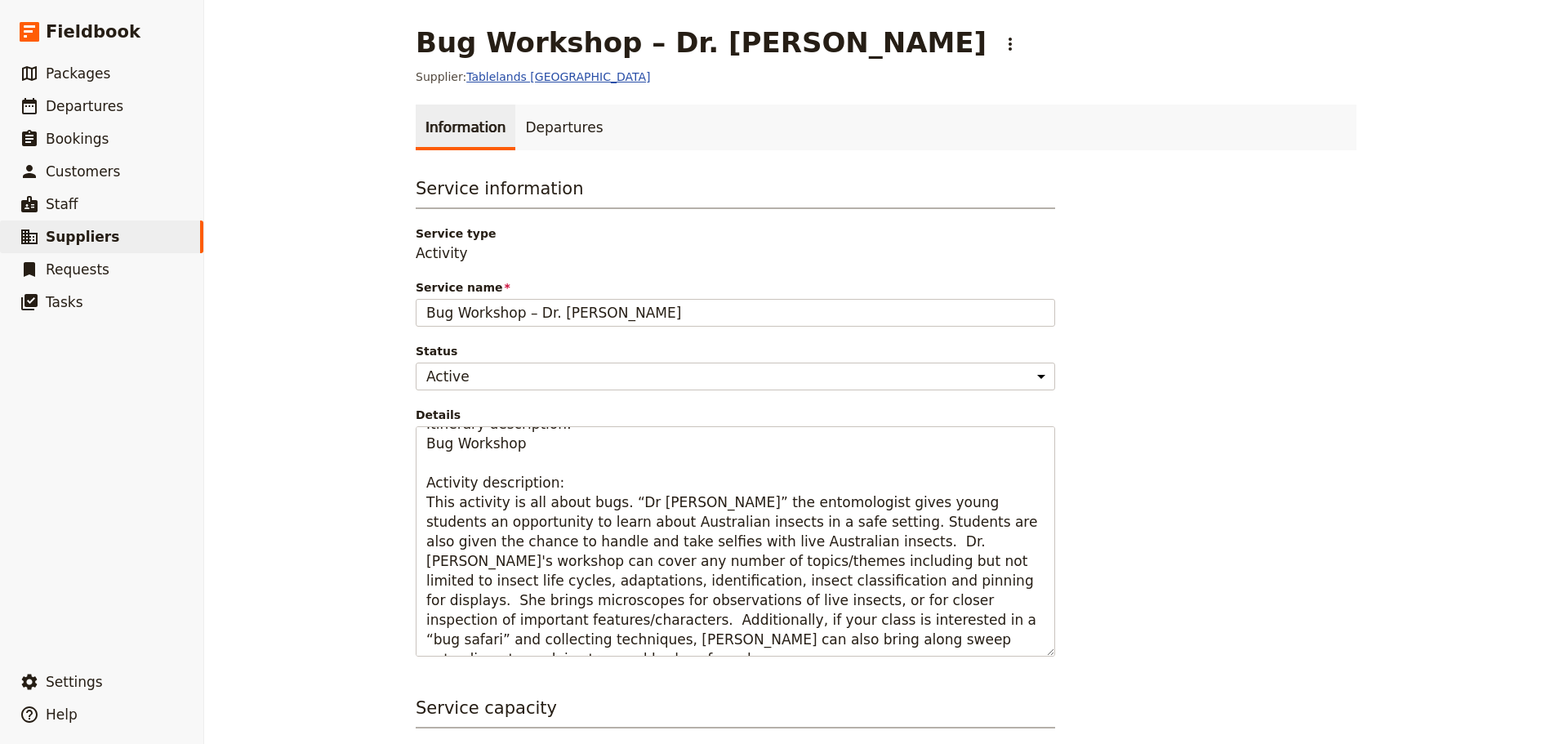
click at [519, 80] on link "Tablelands [GEOGRAPHIC_DATA]" at bounding box center [559, 77] width 184 height 13
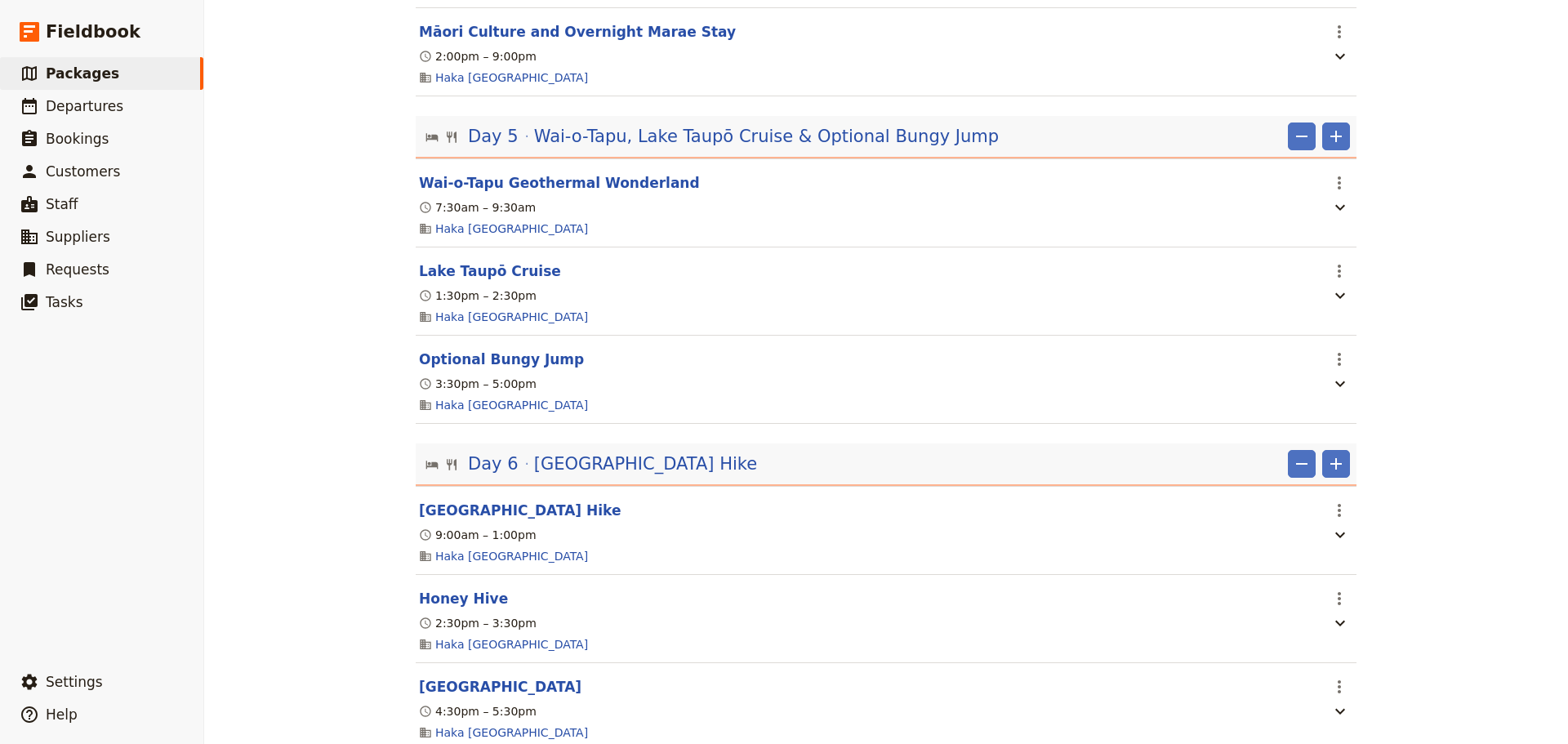
scroll to position [1298, 0]
